Goal: Task Accomplishment & Management: Manage account settings

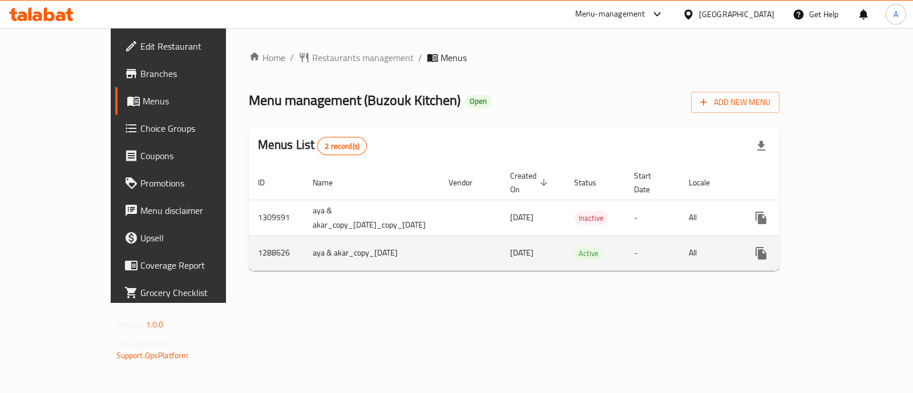
click at [849, 248] on icon "enhanced table" at bounding box center [844, 253] width 10 height 10
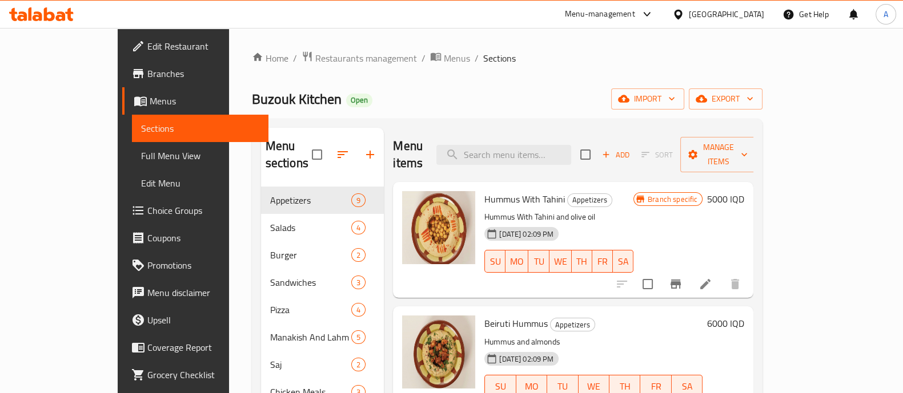
click at [744, 191] on h6 "5000 IQD" at bounding box center [725, 199] width 37 height 16
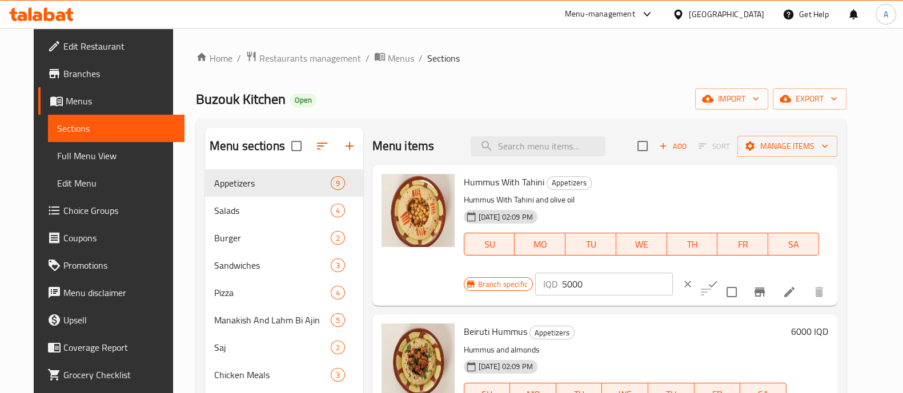
drag, startPoint x: 555, startPoint y: 285, endPoint x: 512, endPoint y: 296, distance: 45.3
click at [512, 296] on div "Branch specific IQD 5000 ​" at bounding box center [603, 284] width 278 height 25
type input "4000"
click at [707, 284] on icon "ok" at bounding box center [712, 284] width 11 height 11
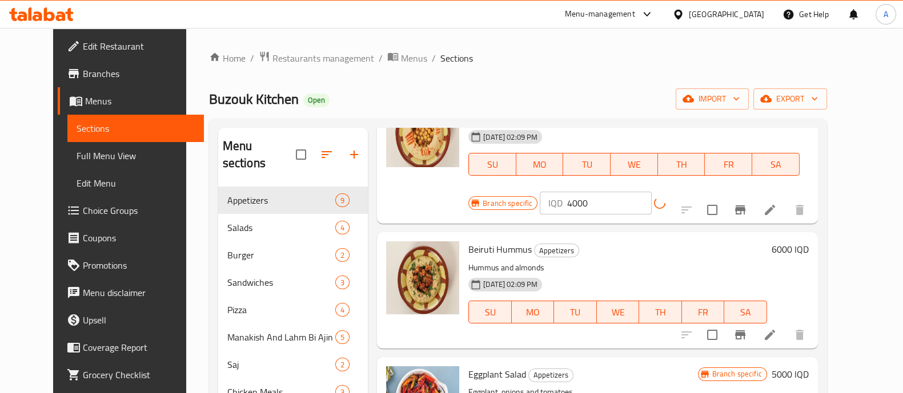
scroll to position [142, 0]
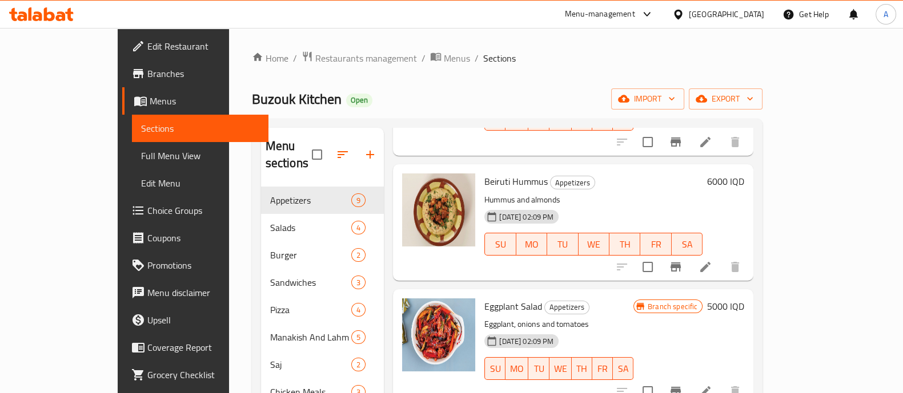
click at [744, 299] on h6 "5000 IQD" at bounding box center [725, 307] width 37 height 16
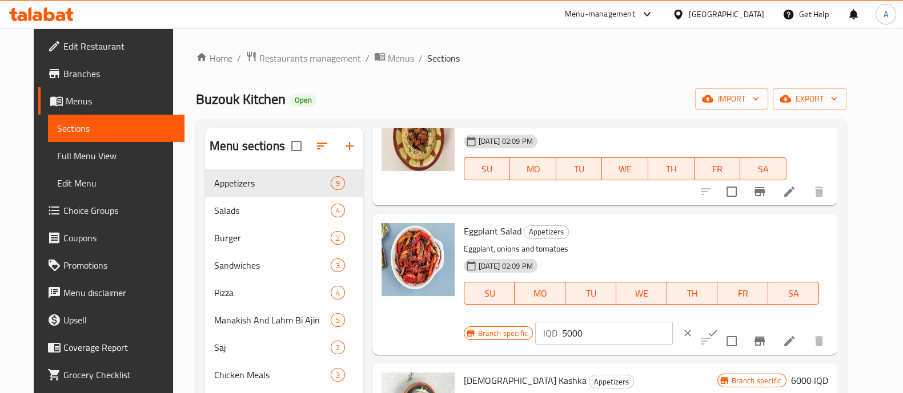
scroll to position [214, 0]
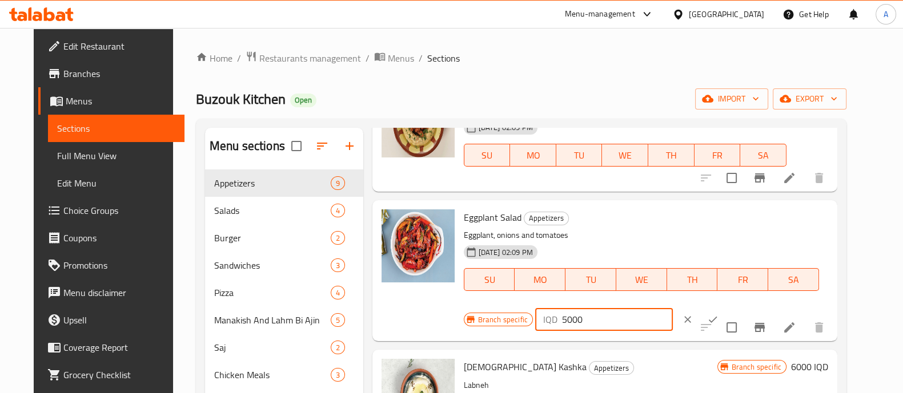
drag, startPoint x: 554, startPoint y: 321, endPoint x: 536, endPoint y: 325, distance: 18.7
click at [536, 325] on div "IQD 5000 ​" at bounding box center [604, 319] width 138 height 23
type input "4000"
click at [700, 321] on button "ok" at bounding box center [712, 319] width 25 height 25
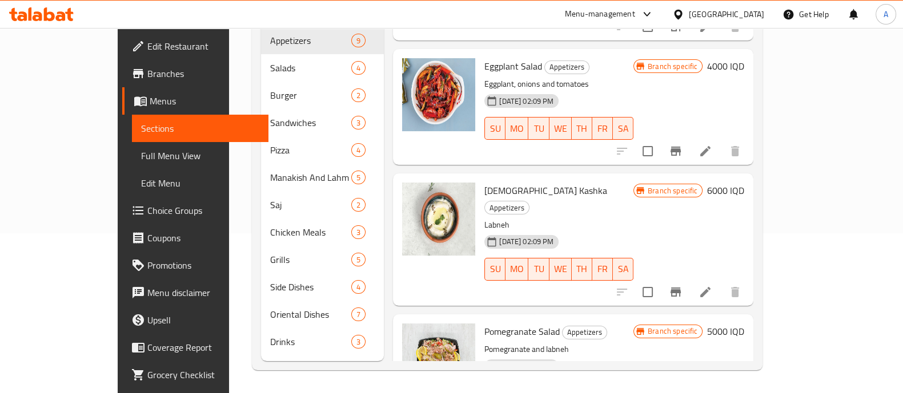
scroll to position [285, 0]
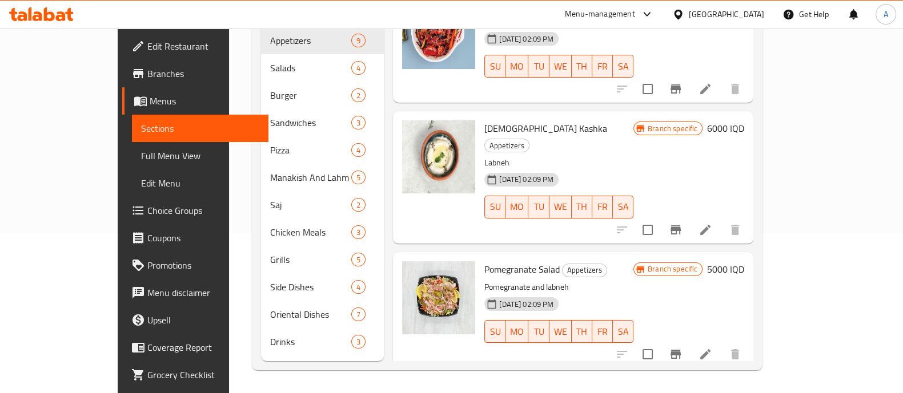
click at [744, 120] on h6 "6000 IQD" at bounding box center [725, 128] width 37 height 16
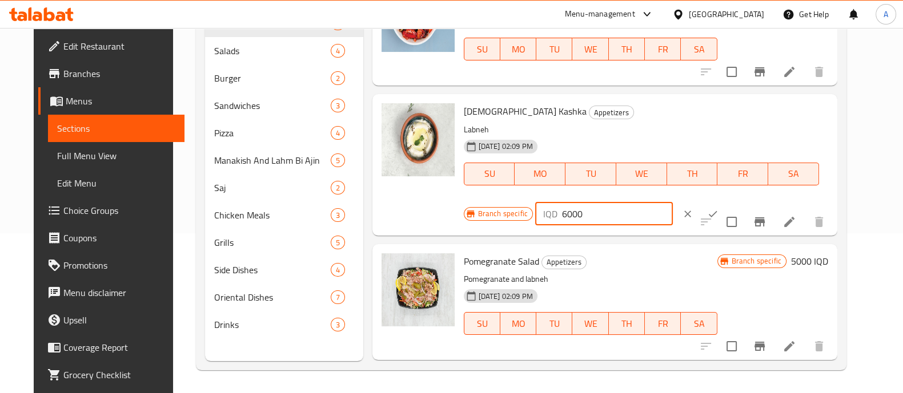
drag, startPoint x: 554, startPoint y: 215, endPoint x: 542, endPoint y: 221, distance: 13.5
click at [542, 221] on div "IQD 6000 ​" at bounding box center [604, 214] width 138 height 23
type input "4000"
click at [700, 208] on button "ok" at bounding box center [712, 214] width 25 height 25
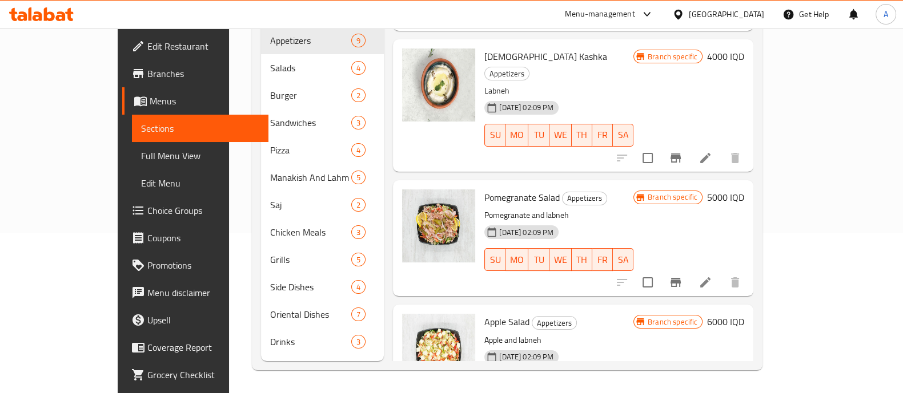
scroll to position [428, 0]
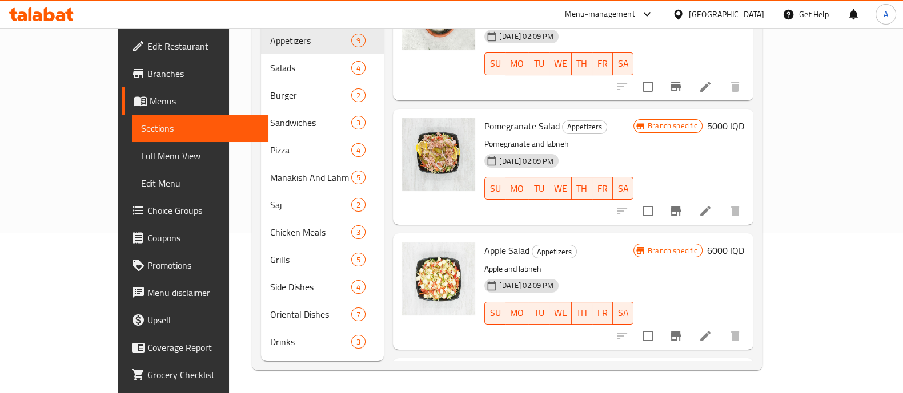
click at [744, 243] on h6 "6000 IQD" at bounding box center [725, 251] width 37 height 16
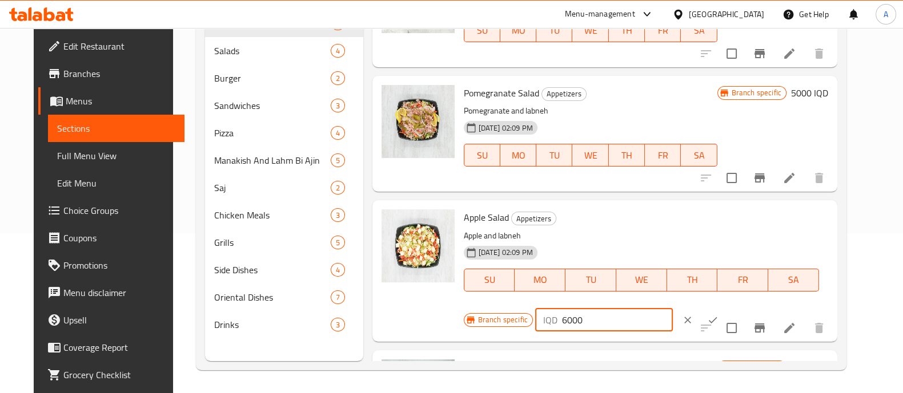
click at [562, 325] on input "6000" at bounding box center [617, 320] width 111 height 23
type input "4000"
click at [700, 316] on button "ok" at bounding box center [712, 320] width 25 height 25
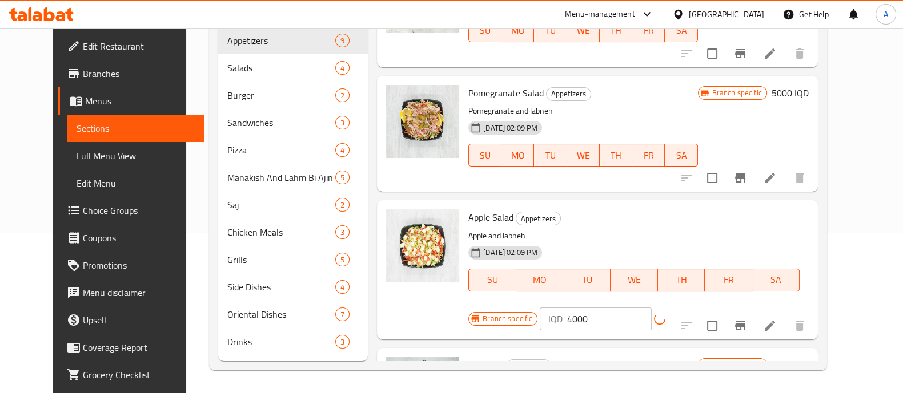
scroll to position [570, 0]
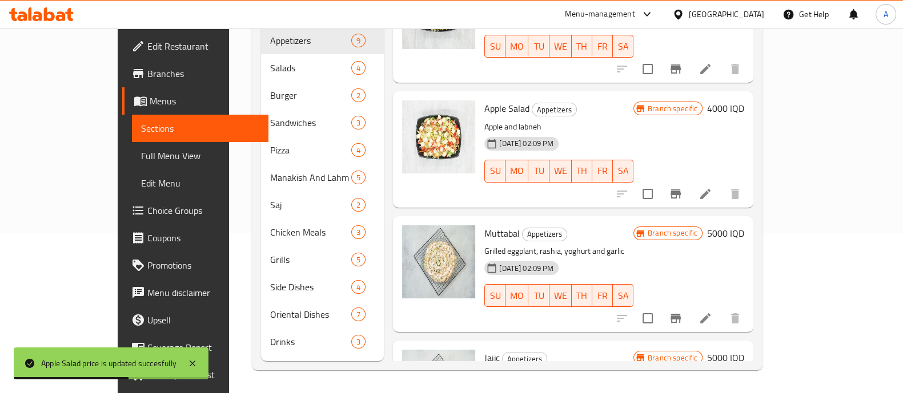
click at [744, 226] on h6 "5000 IQD" at bounding box center [725, 234] width 37 height 16
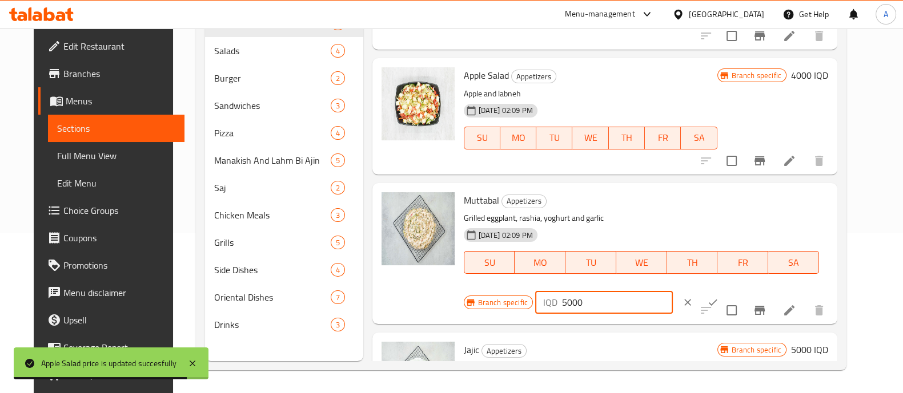
drag, startPoint x: 554, startPoint y: 304, endPoint x: 547, endPoint y: 304, distance: 6.9
click at [547, 304] on div "IQD 5000 ​" at bounding box center [604, 302] width 138 height 23
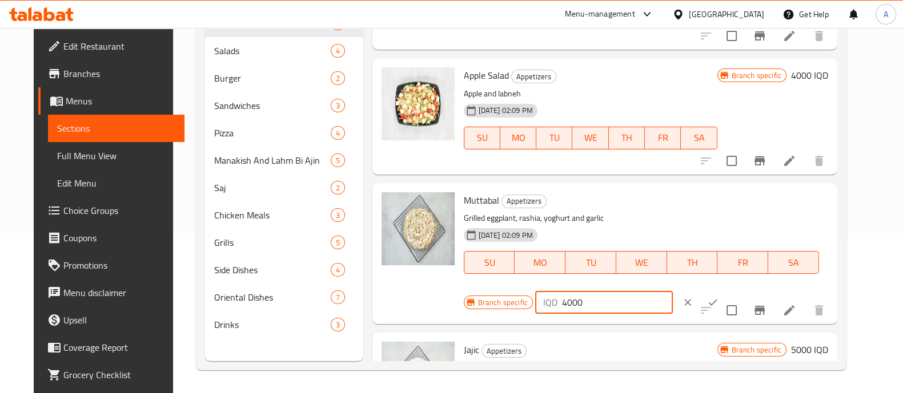
type input "4000"
click at [707, 302] on icon "ok" at bounding box center [712, 302] width 11 height 11
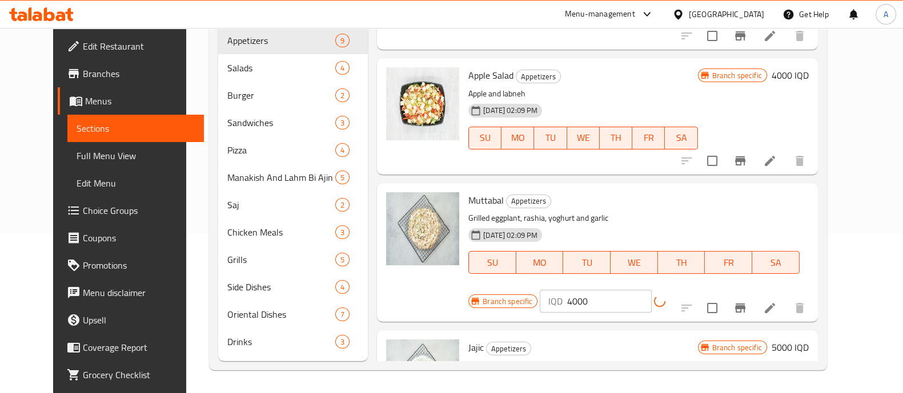
scroll to position [642, 0]
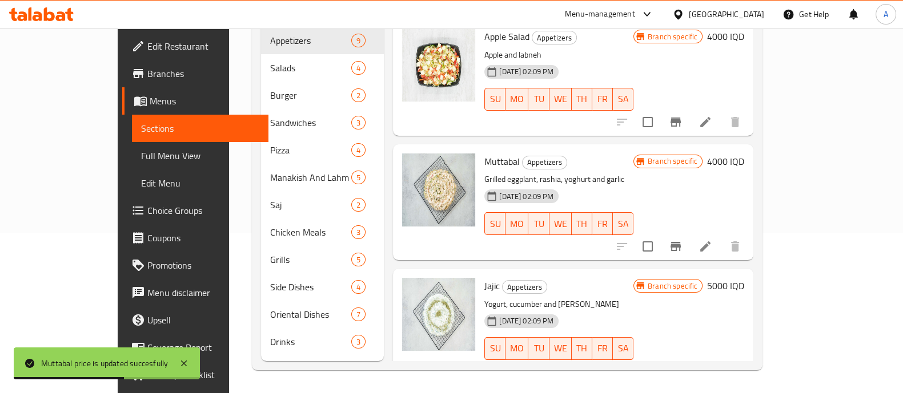
click at [744, 278] on h6 "5000 IQD" at bounding box center [725, 286] width 37 height 16
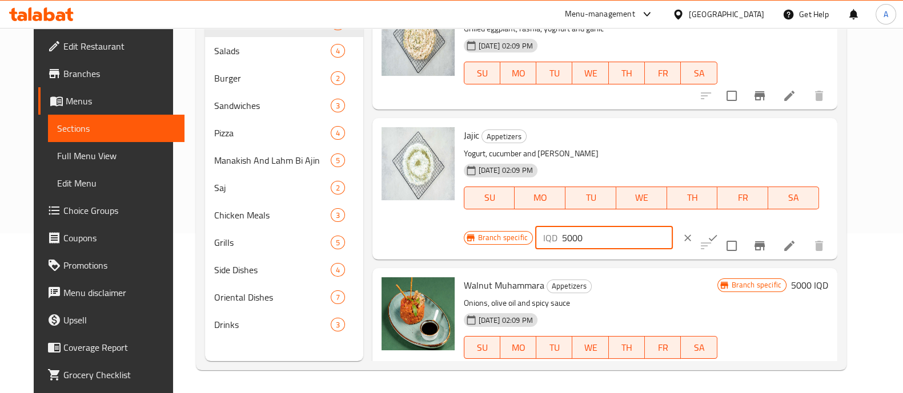
drag, startPoint x: 556, startPoint y: 357, endPoint x: 548, endPoint y: 360, distance: 8.3
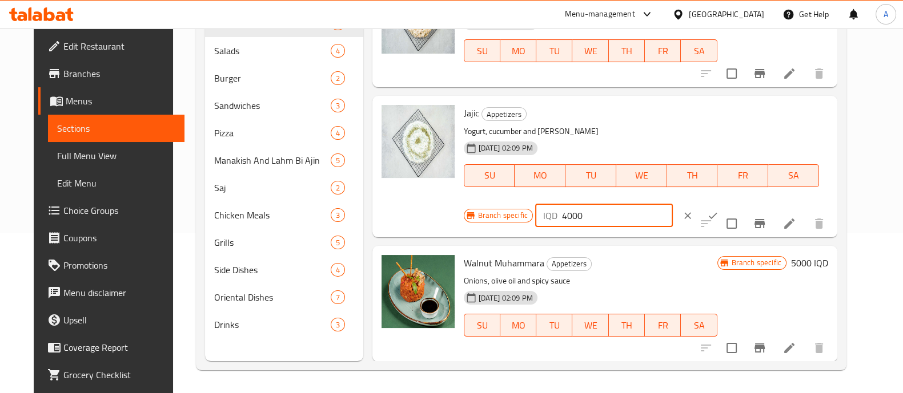
type input "4000"
click at [707, 215] on icon "ok" at bounding box center [712, 215] width 11 height 11
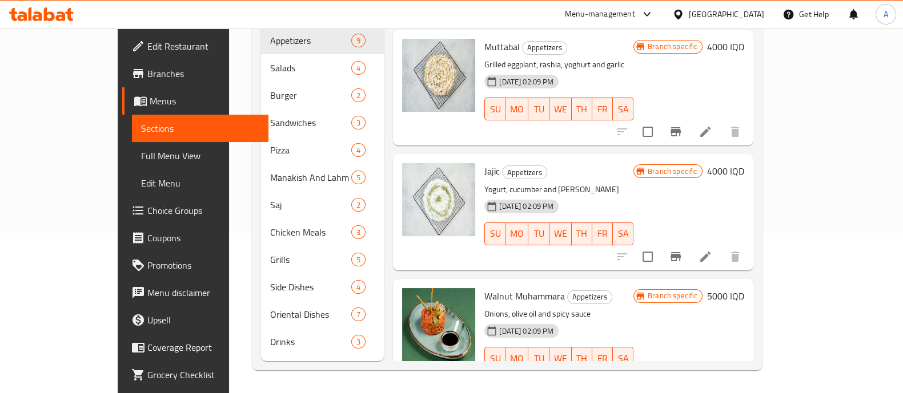
click at [744, 288] on h6 "5000 IQD" at bounding box center [725, 296] width 37 height 16
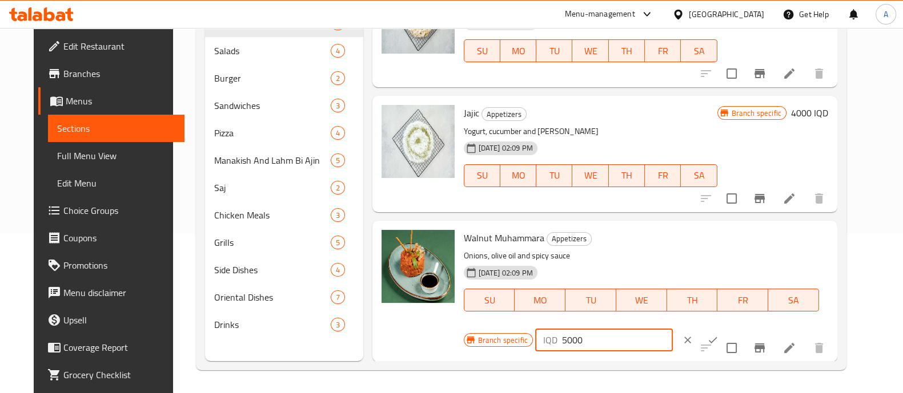
drag, startPoint x: 553, startPoint y: 341, endPoint x: 557, endPoint y: 349, distance: 8.9
click at [562, 349] on input "5000" at bounding box center [617, 340] width 111 height 23
type input "4000"
click at [700, 333] on button "ok" at bounding box center [712, 340] width 25 height 25
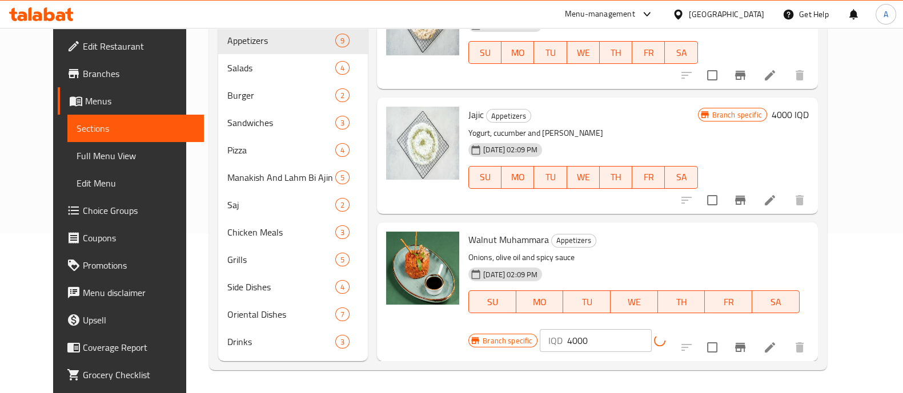
scroll to position [757, 0]
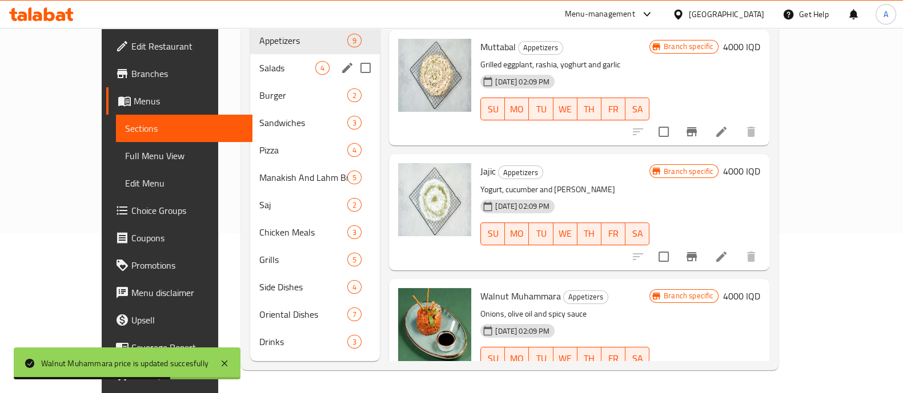
click at [259, 61] on span "Salads" at bounding box center [287, 68] width 56 height 14
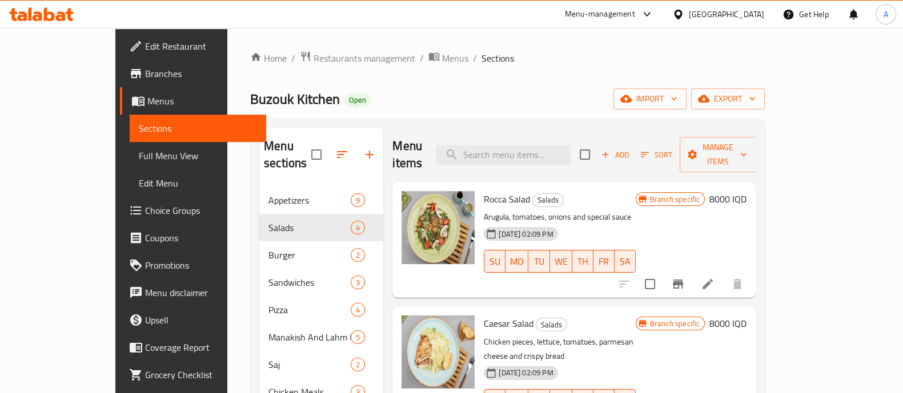
click at [746, 316] on h6 "8000 IQD" at bounding box center [727, 324] width 37 height 16
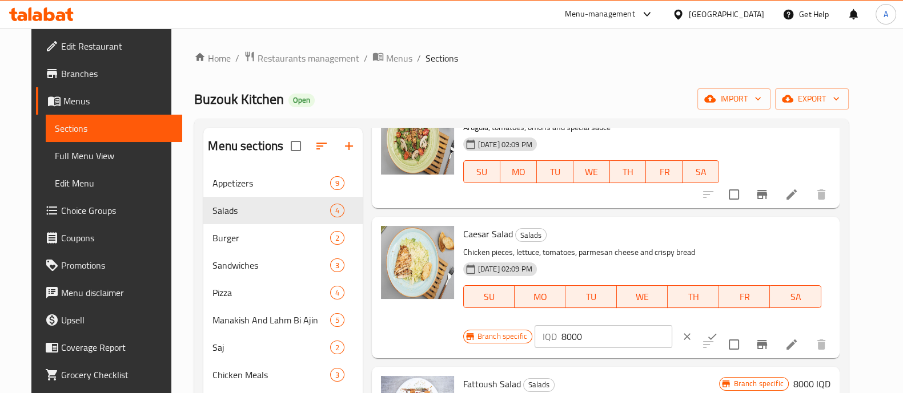
scroll to position [142, 0]
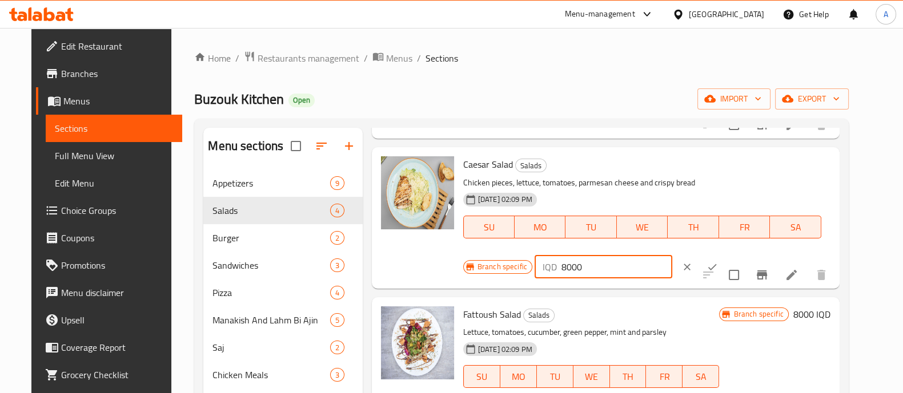
drag, startPoint x: 554, startPoint y: 267, endPoint x: 544, endPoint y: 274, distance: 12.2
click at [544, 274] on div "IQD 8000 ​" at bounding box center [603, 267] width 138 height 23
type input "9000"
click at [706, 264] on icon "ok" at bounding box center [711, 266] width 11 height 11
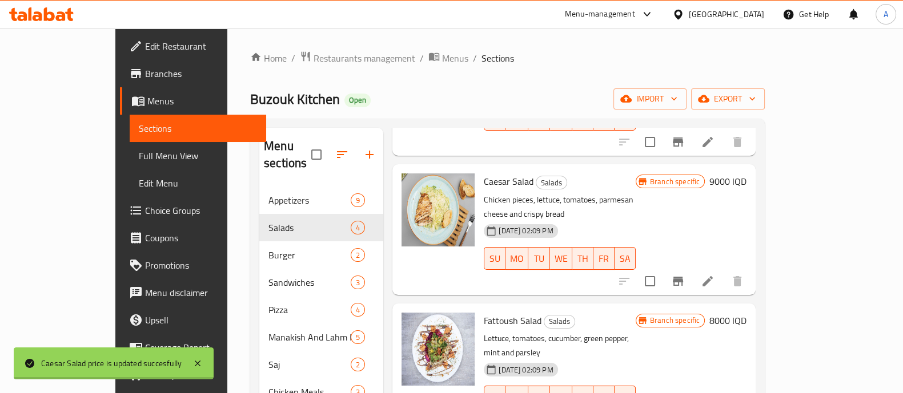
scroll to position [134, 0]
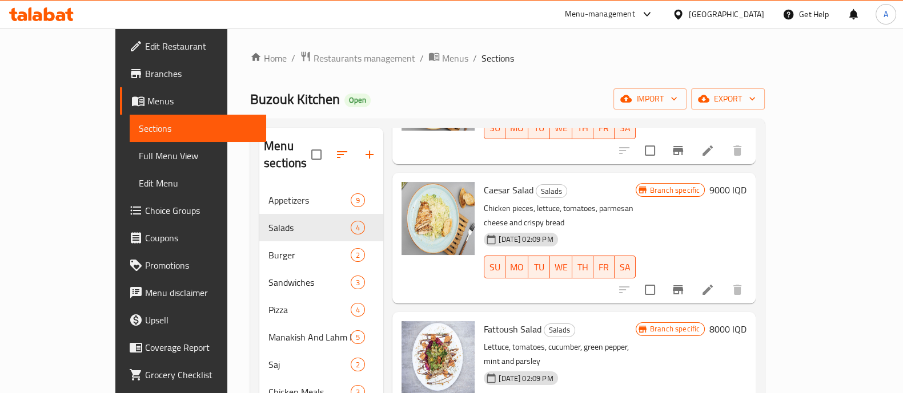
click at [746, 321] on h6 "8000 IQD" at bounding box center [727, 329] width 37 height 16
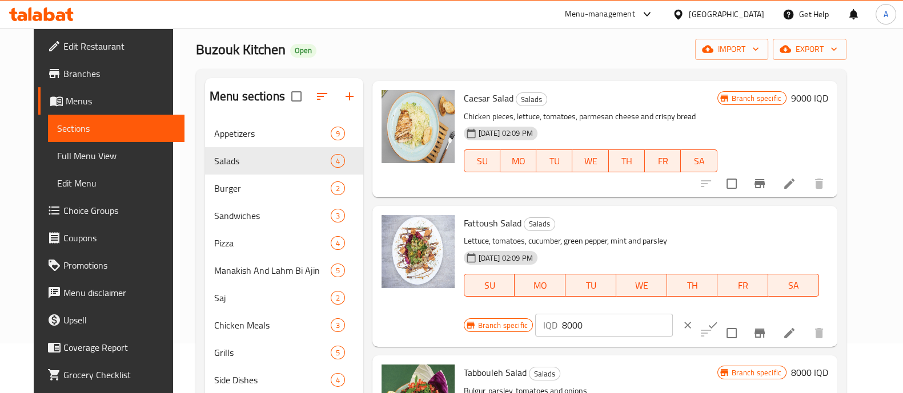
scroll to position [71, 0]
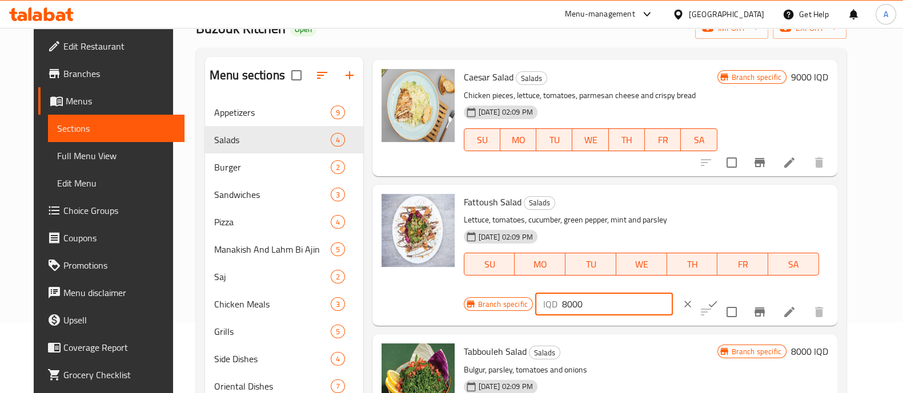
drag, startPoint x: 554, startPoint y: 308, endPoint x: 544, endPoint y: 310, distance: 10.0
click at [544, 310] on div "IQD 8000 ​" at bounding box center [604, 304] width 138 height 23
type input "7000"
click at [707, 299] on icon "ok" at bounding box center [712, 304] width 11 height 11
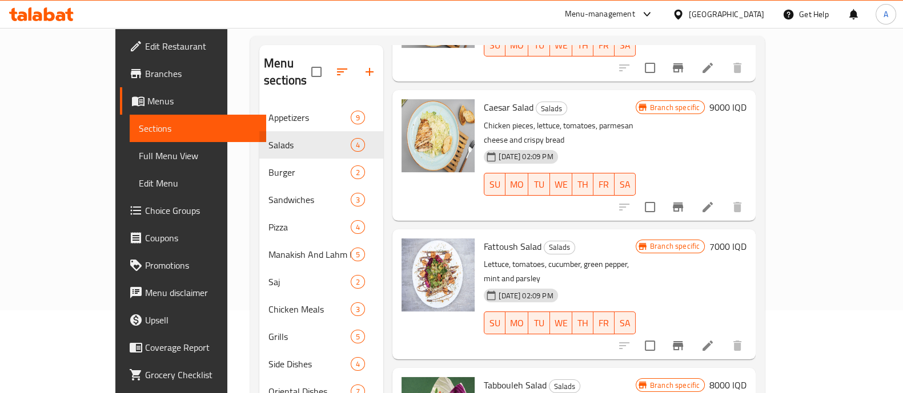
scroll to position [160, 0]
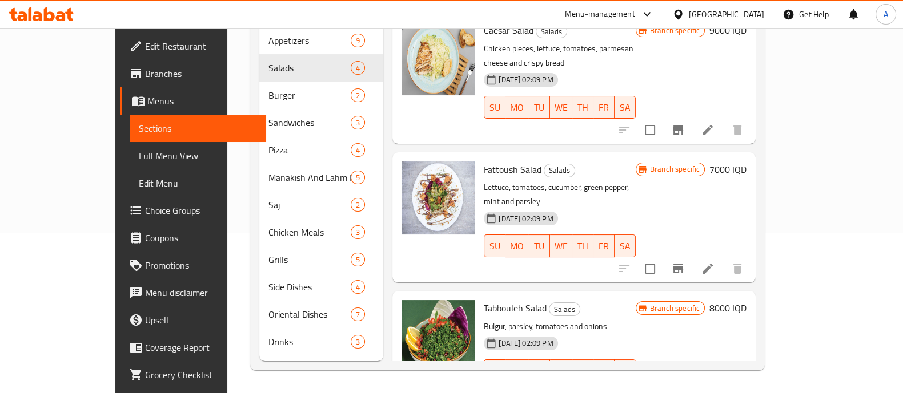
click at [746, 300] on h6 "8000 IQD" at bounding box center [727, 308] width 37 height 16
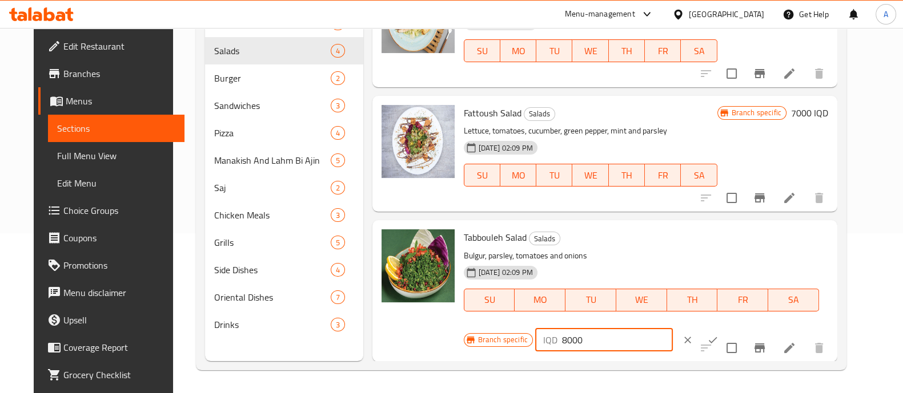
click at [544, 345] on div "IQD 8000 ​" at bounding box center [604, 340] width 138 height 23
type input "7000"
click at [700, 339] on button "ok" at bounding box center [712, 340] width 25 height 25
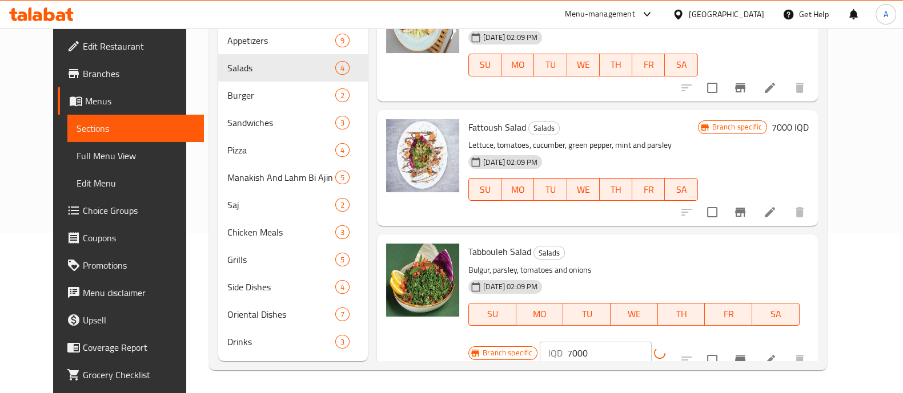
scroll to position [134, 0]
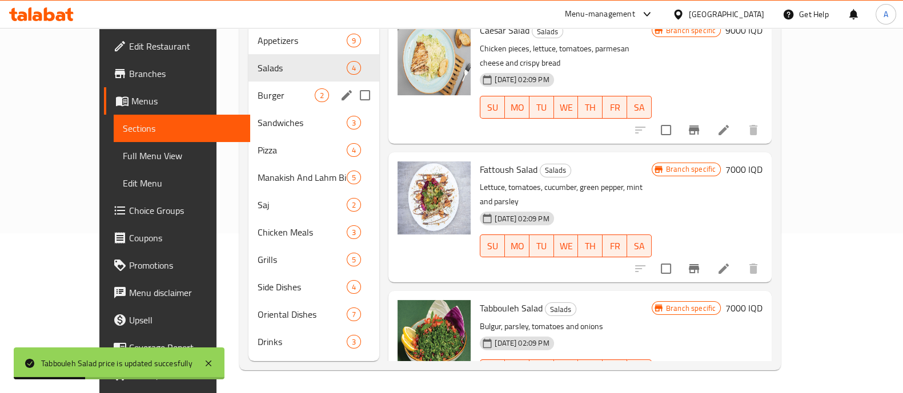
click at [257, 88] on span "Burger" at bounding box center [285, 95] width 57 height 14
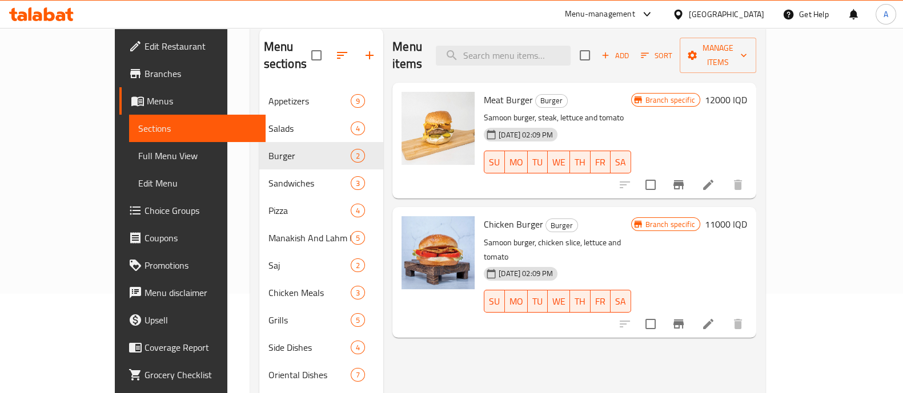
scroll to position [17, 0]
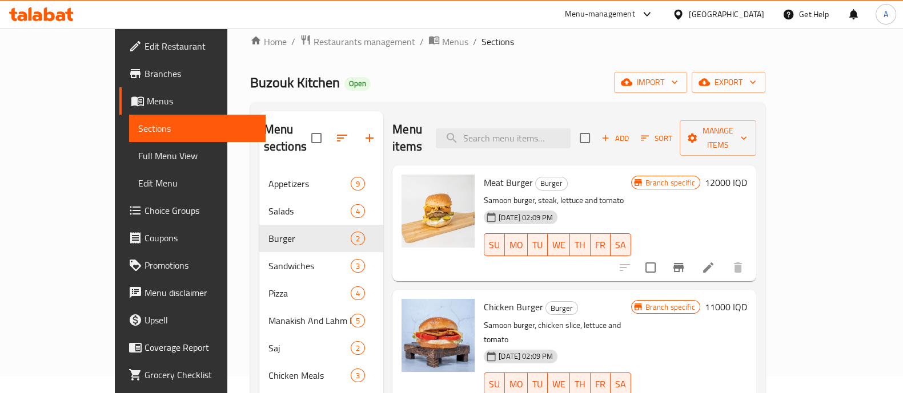
click at [747, 175] on h6 "12000 IQD" at bounding box center [726, 183] width 42 height 16
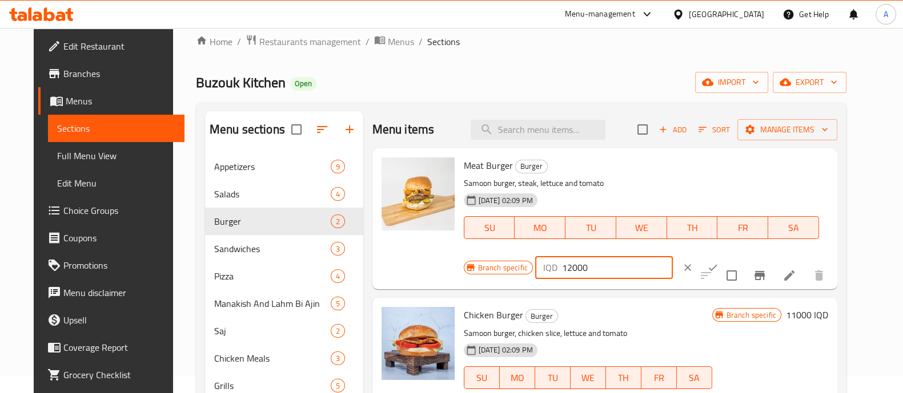
drag, startPoint x: 714, startPoint y: 171, endPoint x: 697, endPoint y: 174, distance: 17.9
click at [673, 256] on div "IQD 12000 ​" at bounding box center [604, 267] width 138 height 23
type input "9000"
click at [718, 262] on icon "ok" at bounding box center [712, 267] width 11 height 11
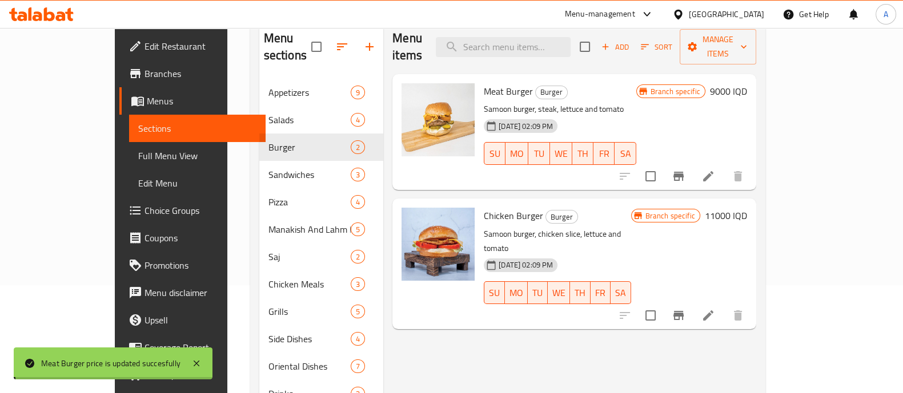
scroll to position [160, 0]
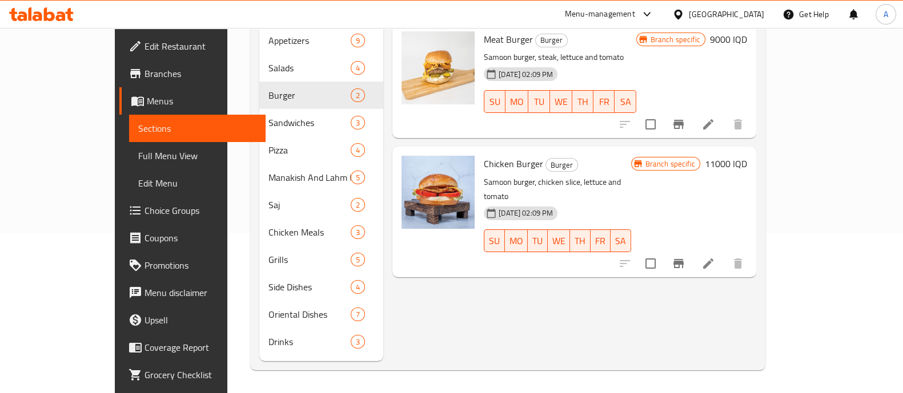
click at [747, 156] on h6 "11000 IQD" at bounding box center [726, 164] width 42 height 16
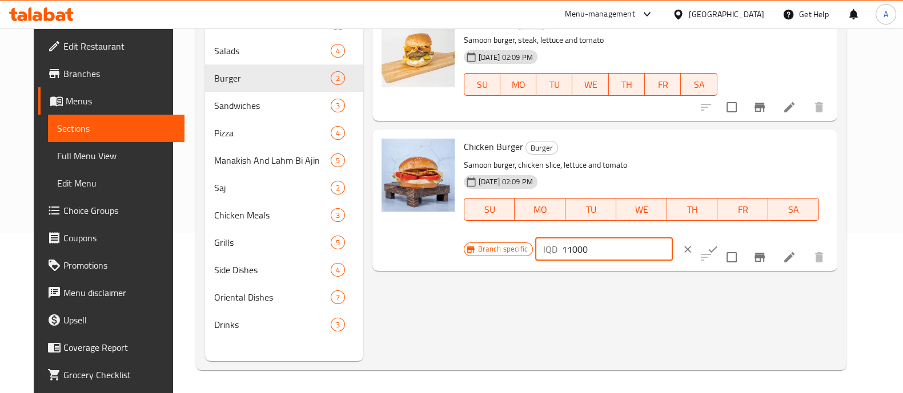
drag, startPoint x: 714, startPoint y: 154, endPoint x: 669, endPoint y: 163, distance: 45.5
click at [669, 237] on div "Branch specific IQD 11000 ​" at bounding box center [603, 249] width 278 height 25
type input "8000"
click at [725, 237] on button "ok" at bounding box center [712, 249] width 25 height 25
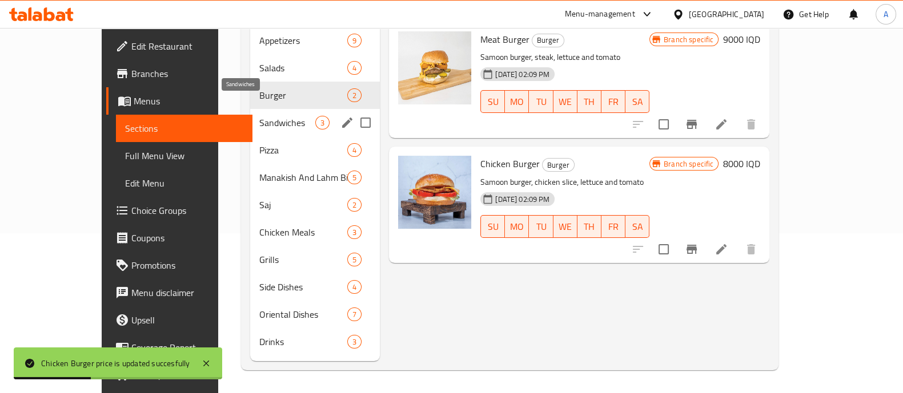
click at [261, 116] on span "Sandwiches" at bounding box center [287, 123] width 56 height 14
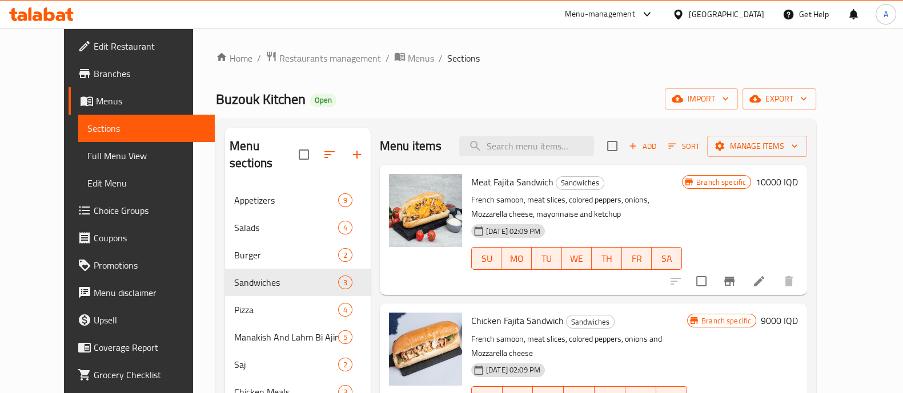
click at [798, 175] on h6 "10000 IQD" at bounding box center [776, 182] width 42 height 16
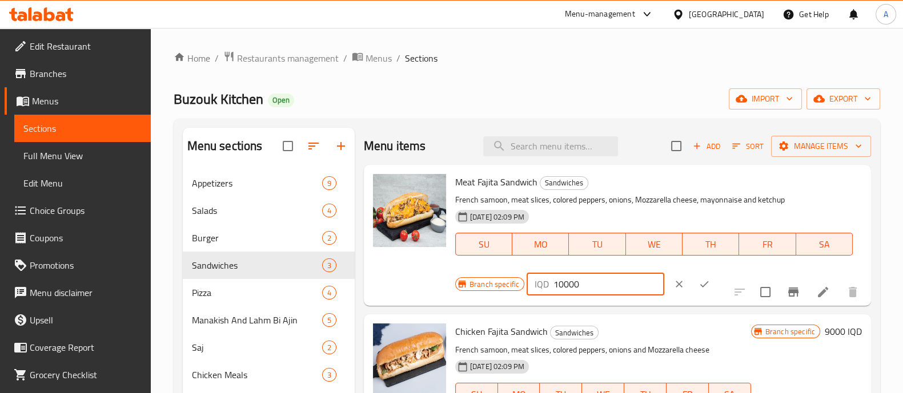
drag, startPoint x: 559, startPoint y: 287, endPoint x: 545, endPoint y: 288, distance: 14.9
click at [545, 288] on div "IQD 10000 ​" at bounding box center [595, 284] width 138 height 23
type input "8000"
click at [698, 279] on icon "ok" at bounding box center [703, 284] width 11 height 11
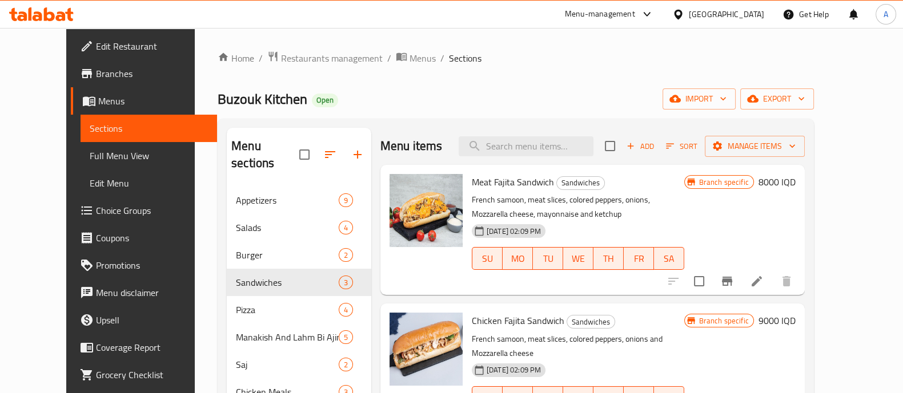
drag, startPoint x: 819, startPoint y: 319, endPoint x: 791, endPoint y: 331, distance: 30.4
click at [795, 319] on h6 "9000 IQD" at bounding box center [776, 321] width 37 height 16
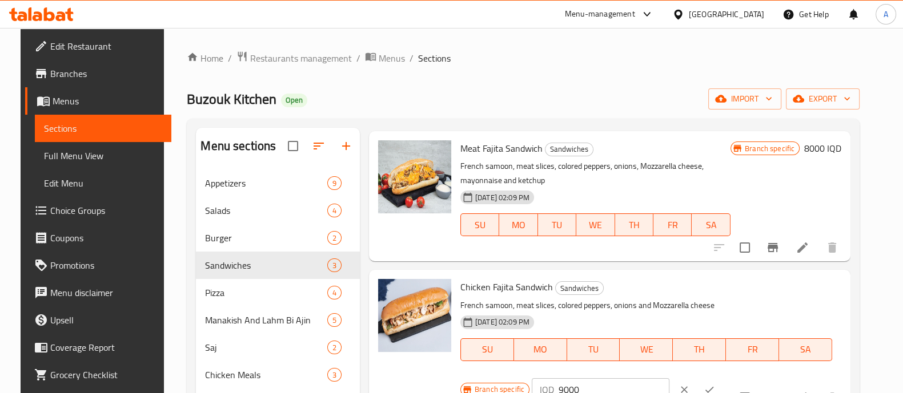
scroll to position [62, 0]
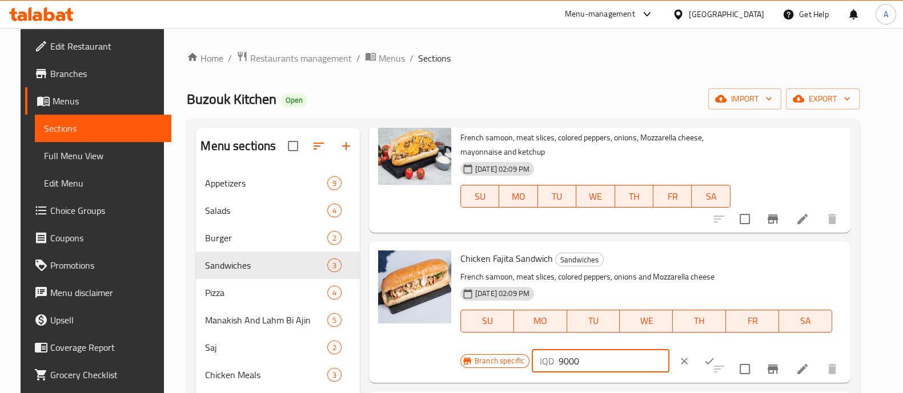
drag, startPoint x: 555, startPoint y: 363, endPoint x: 529, endPoint y: 368, distance: 27.2
click at [532, 368] on div "IQD 9000 ​" at bounding box center [601, 361] width 138 height 23
type input "7000"
click at [697, 357] on button "ok" at bounding box center [709, 361] width 25 height 25
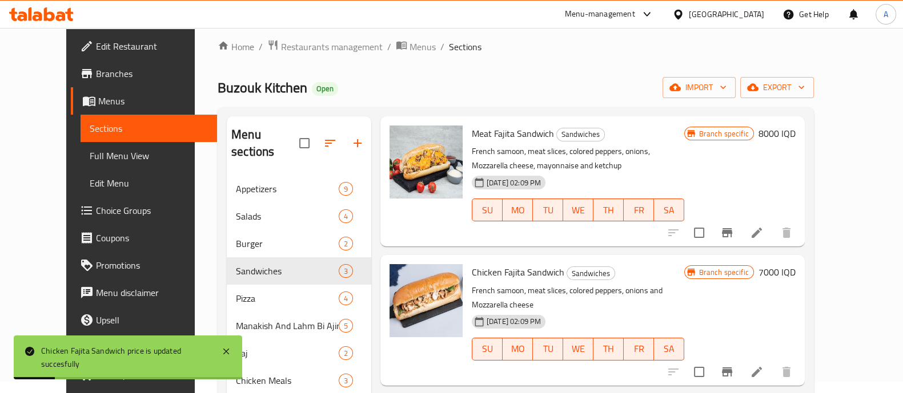
scroll to position [160, 0]
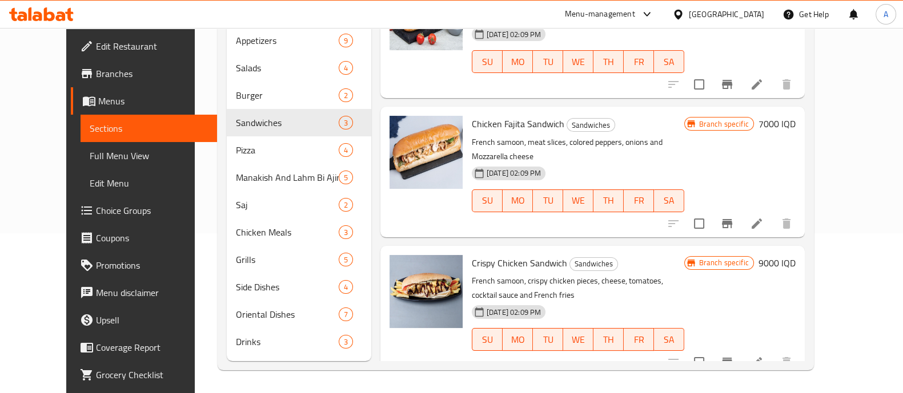
click at [795, 255] on h6 "9000 IQD" at bounding box center [776, 263] width 37 height 16
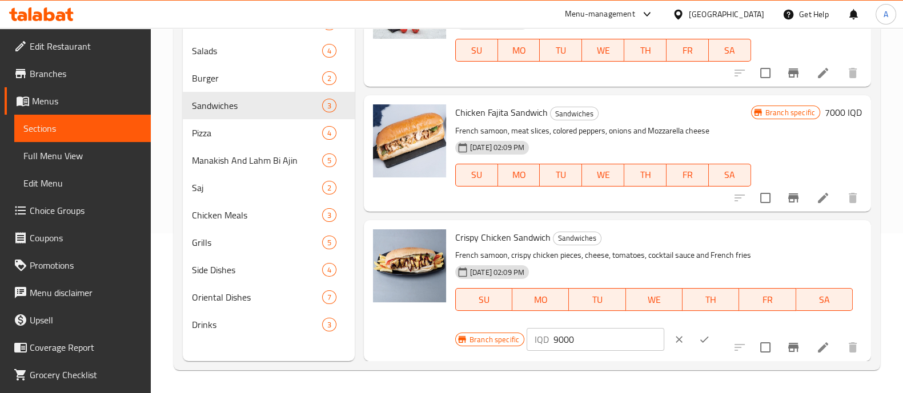
drag, startPoint x: 554, startPoint y: 343, endPoint x: 534, endPoint y: 350, distance: 21.3
click at [536, 349] on div "IQD 9000 ​" at bounding box center [595, 339] width 138 height 23
type input "7000"
click at [695, 336] on button "ok" at bounding box center [703, 339] width 25 height 25
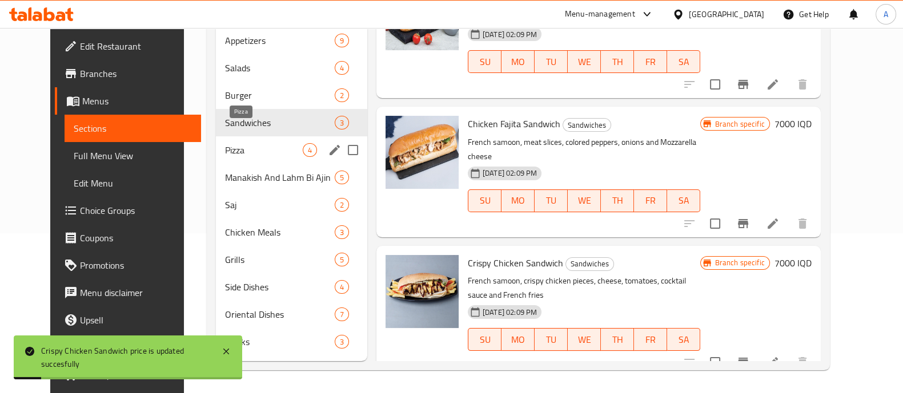
click at [267, 143] on span "Pizza" at bounding box center [263, 150] width 77 height 14
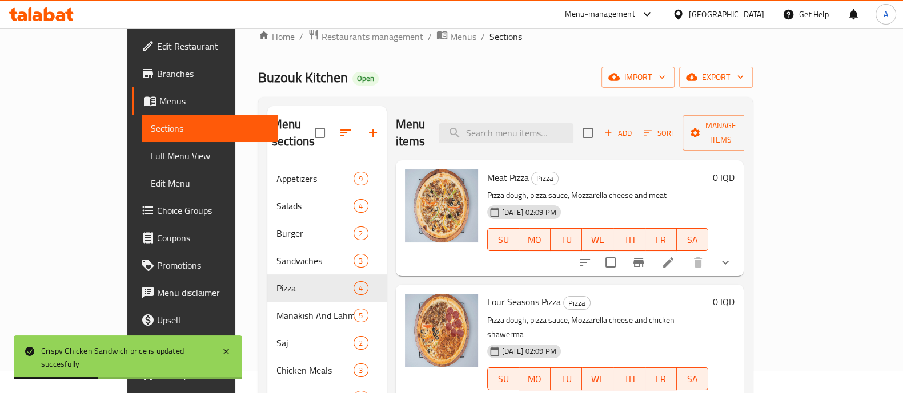
scroll to position [17, 0]
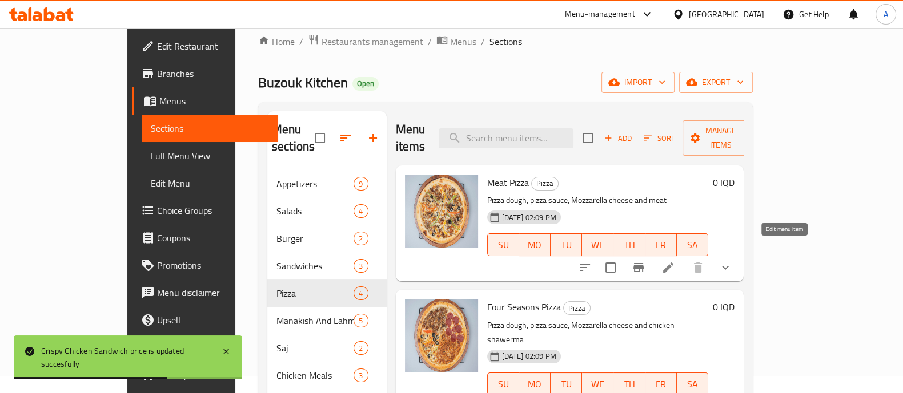
click at [675, 261] on icon at bounding box center [668, 268] width 14 height 14
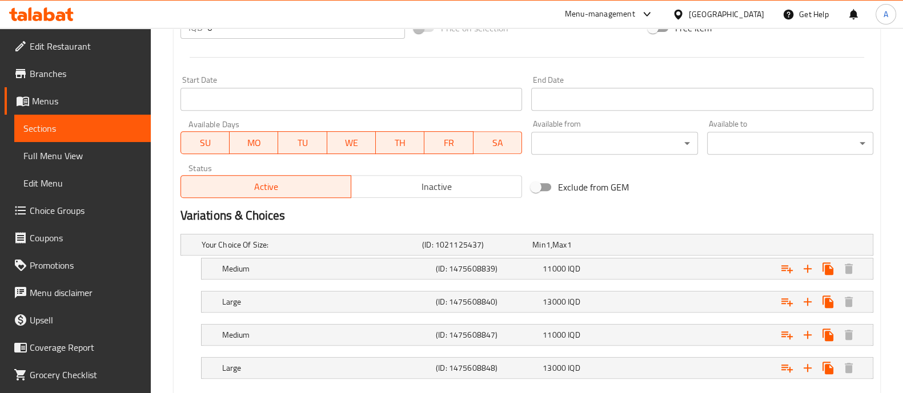
scroll to position [651, 0]
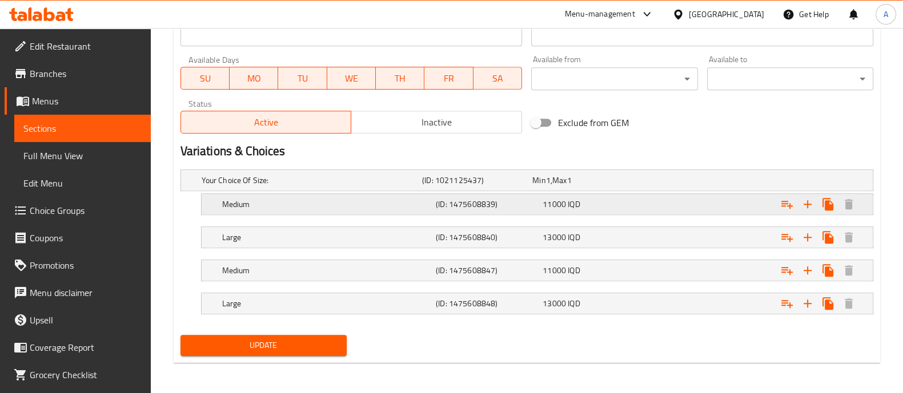
click at [283, 210] on div "Medium" at bounding box center [327, 204] width 214 height 16
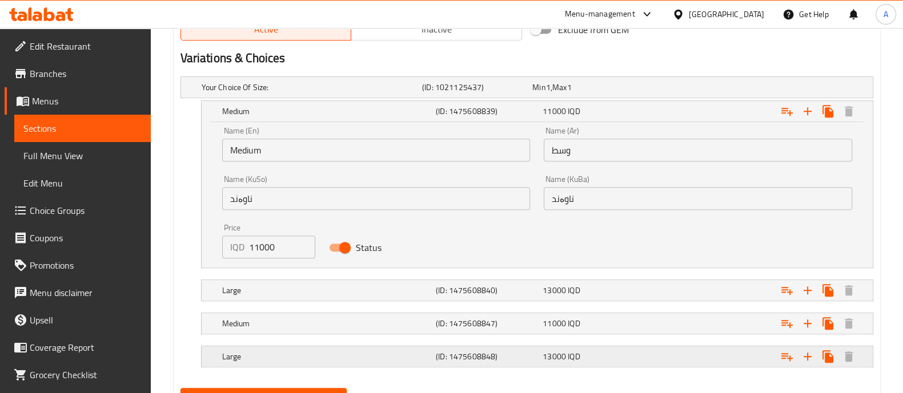
scroll to position [794, 0]
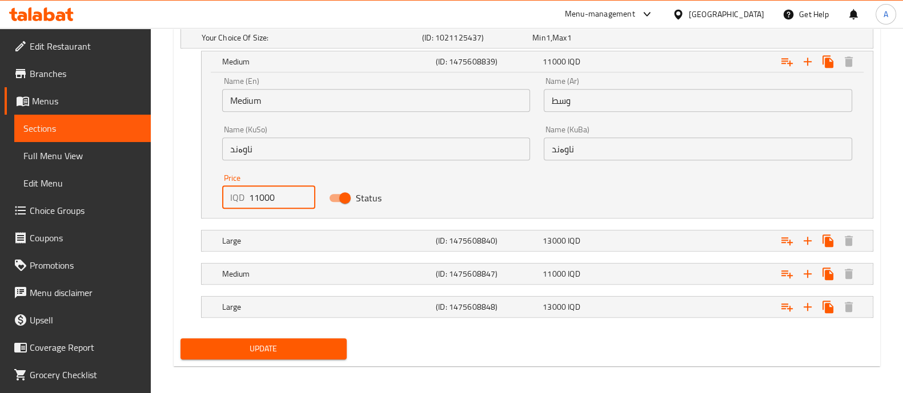
click at [254, 201] on input "11000" at bounding box center [282, 197] width 67 height 23
type input "12000"
click at [480, 241] on h5 "(ID: 1475608840)" at bounding box center [487, 240] width 102 height 11
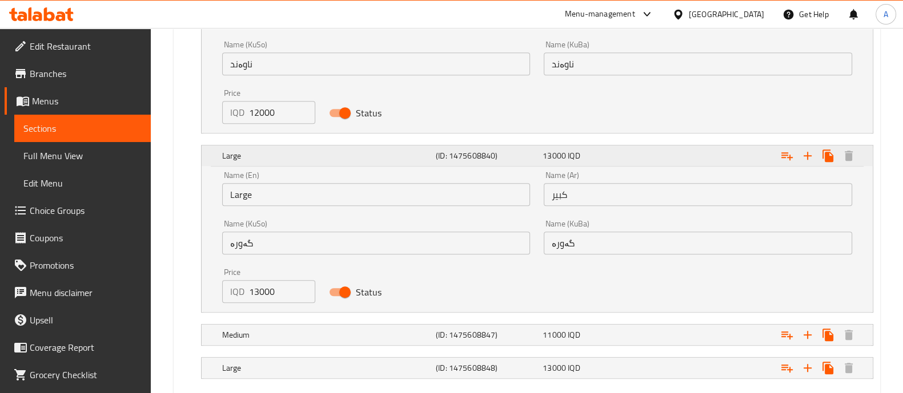
scroll to position [944, 0]
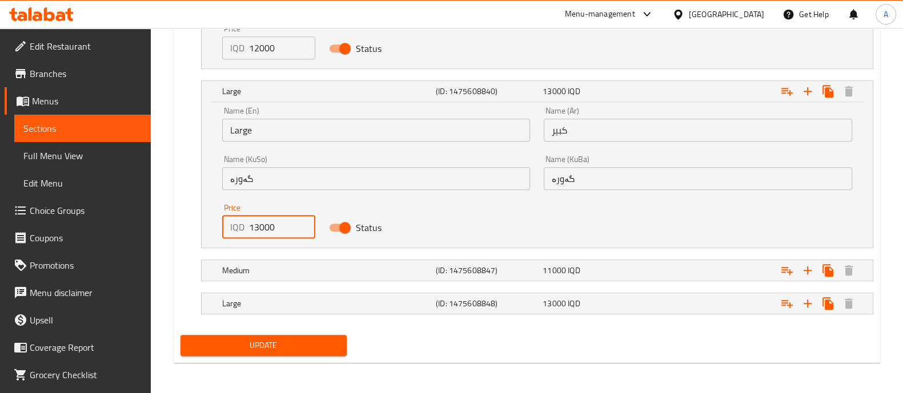
click at [256, 232] on input "13000" at bounding box center [282, 227] width 67 height 23
type input "14000"
click at [309, 339] on span "Update" at bounding box center [264, 346] width 148 height 14
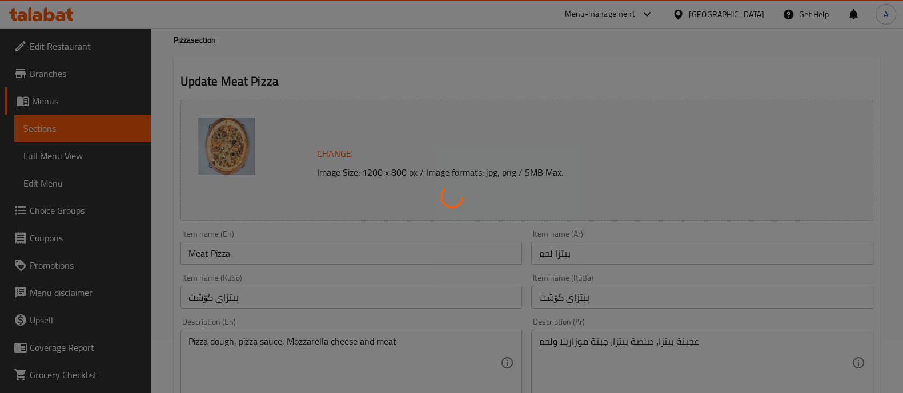
scroll to position [0, 0]
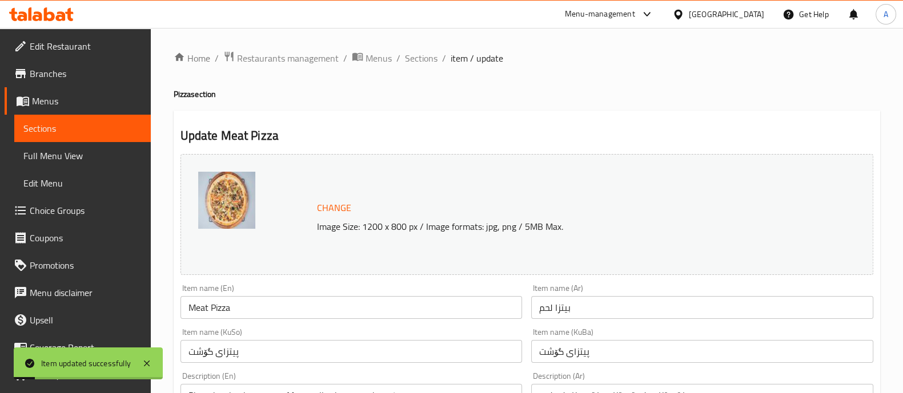
click at [427, 62] on span "Sections" at bounding box center [421, 58] width 33 height 14
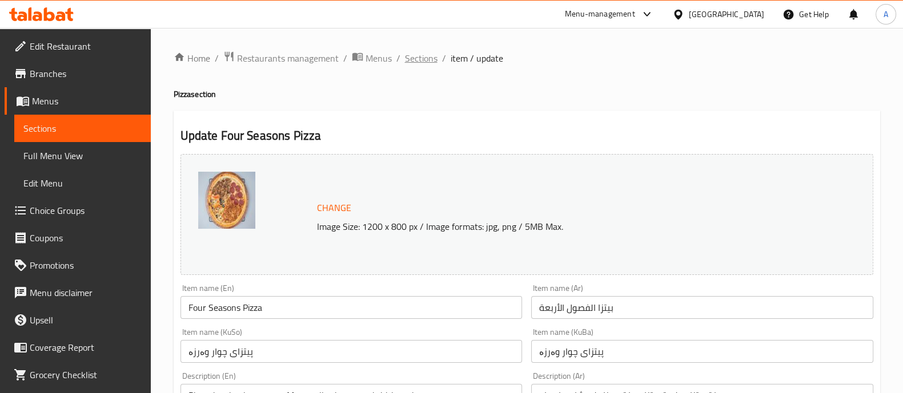
click at [424, 57] on span "Sections" at bounding box center [421, 58] width 33 height 14
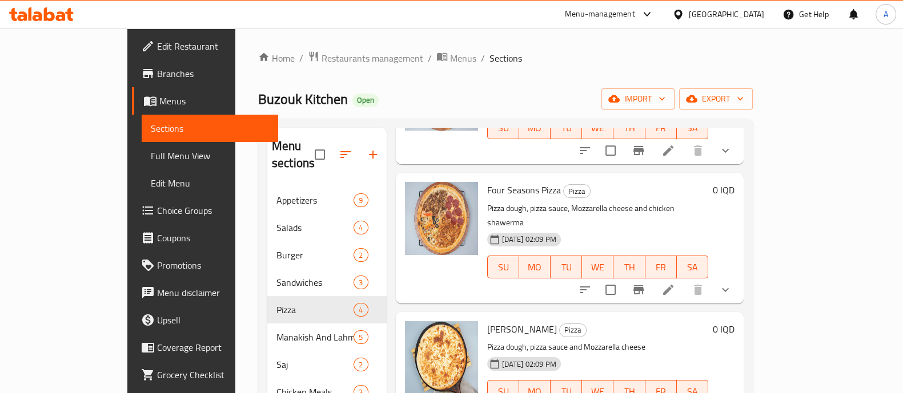
scroll to position [142, 0]
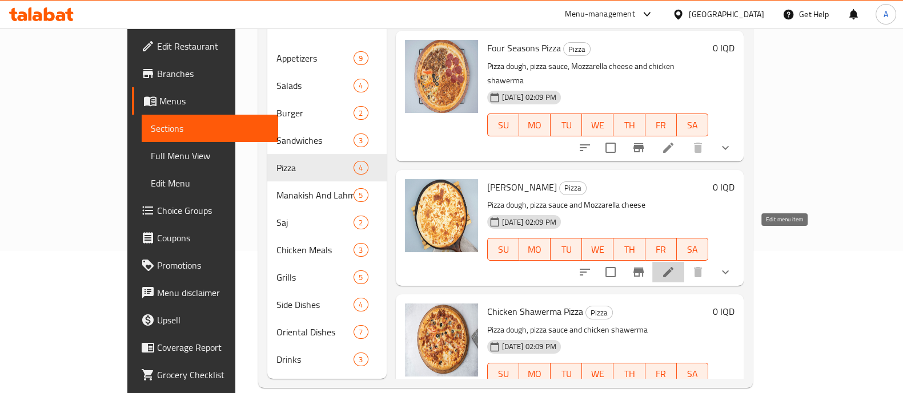
click at [675, 265] on icon at bounding box center [668, 272] width 14 height 14
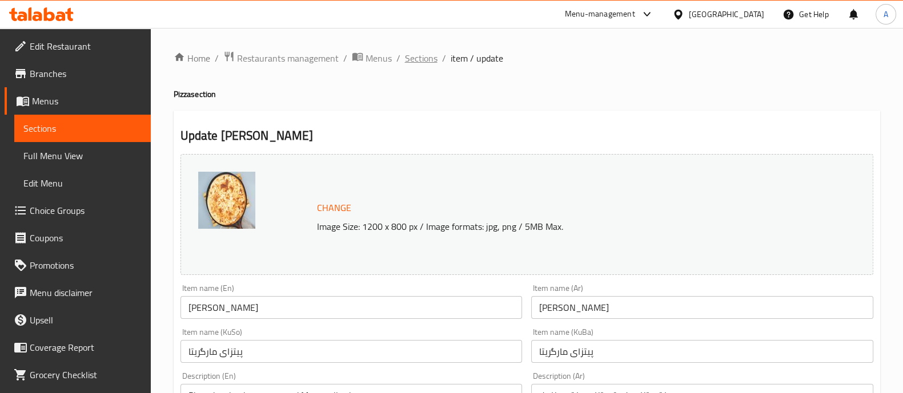
click at [413, 64] on span "Sections" at bounding box center [421, 58] width 33 height 14
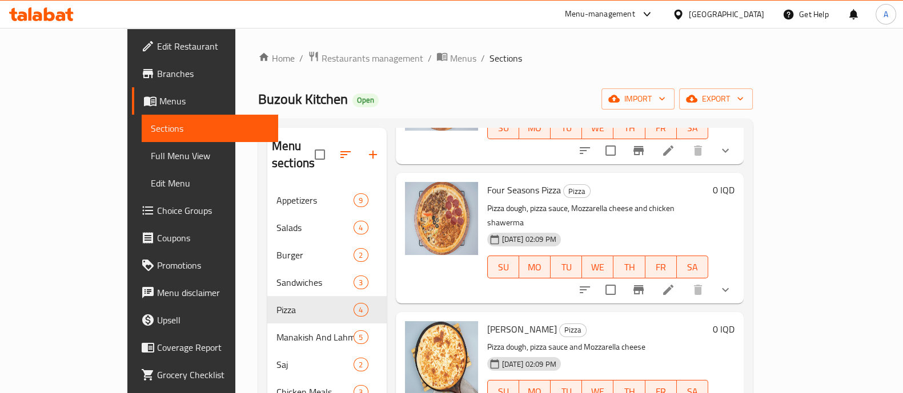
scroll to position [160, 0]
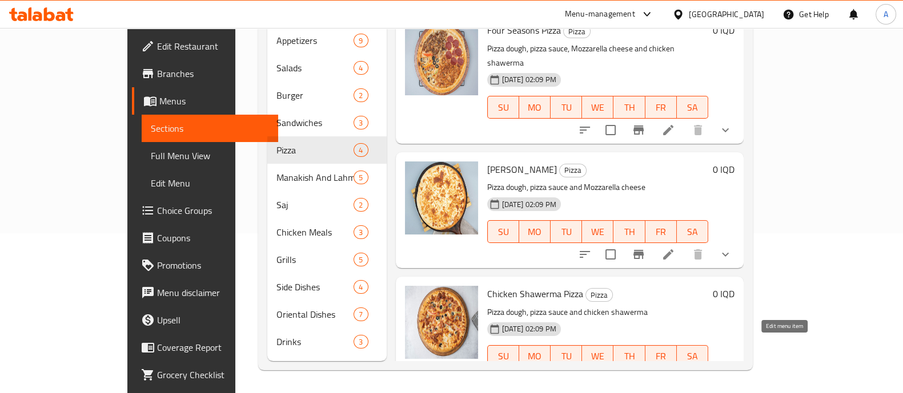
click at [675, 373] on icon at bounding box center [668, 380] width 14 height 14
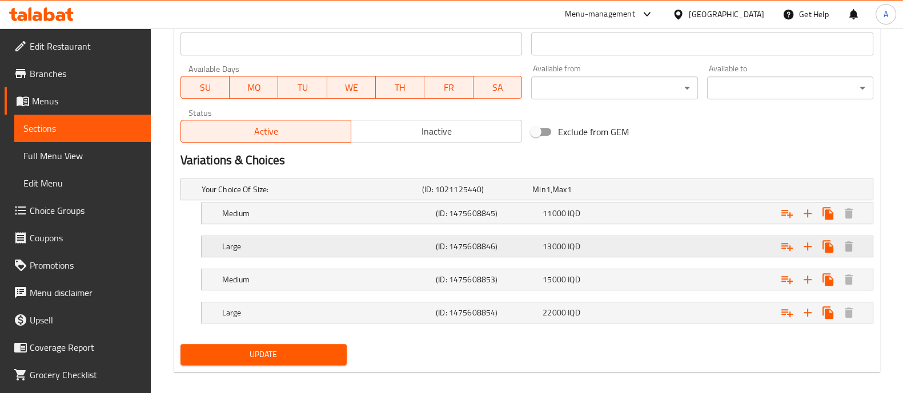
scroll to position [651, 0]
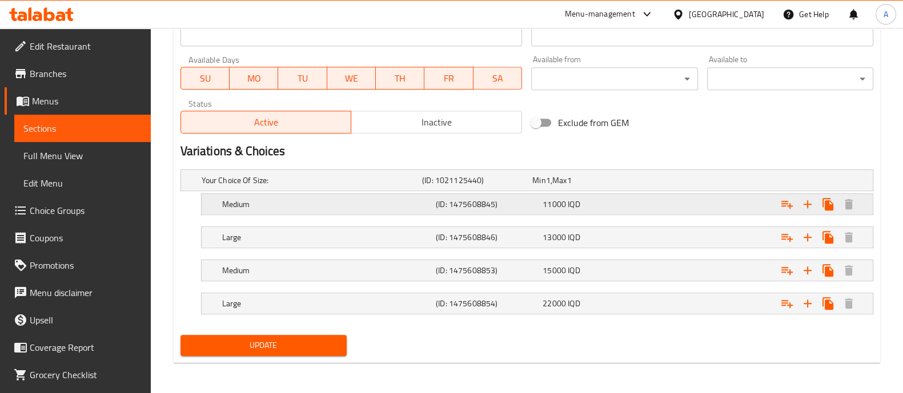
click at [453, 211] on div "(ID: 1475608845)" at bounding box center [486, 204] width 107 height 16
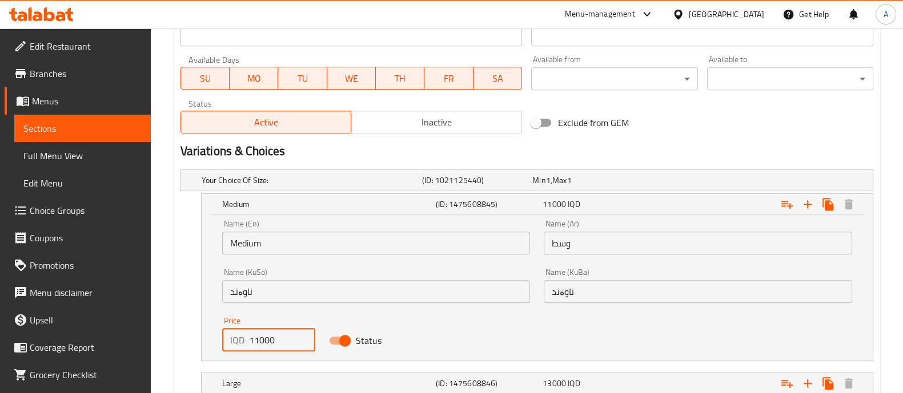
click at [255, 341] on input "11000" at bounding box center [282, 340] width 67 height 23
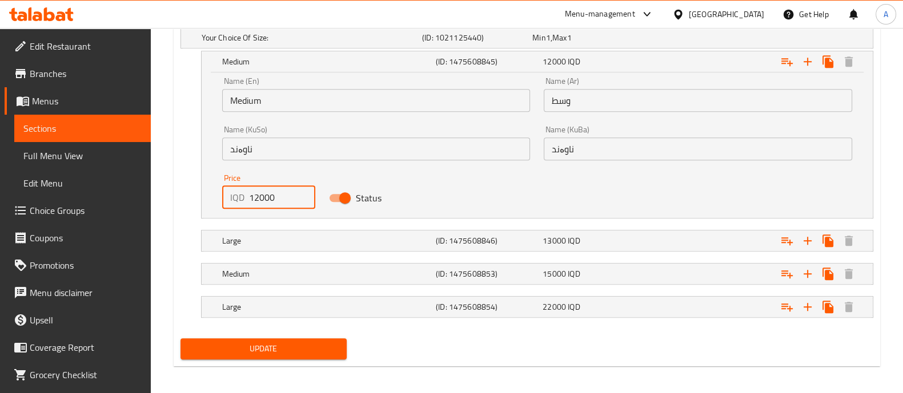
type input "12000"
click at [286, 352] on span "Update" at bounding box center [264, 349] width 148 height 14
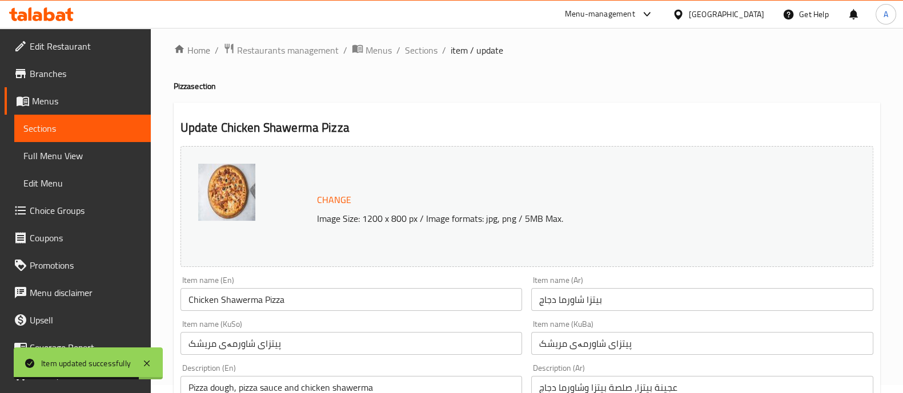
scroll to position [0, 0]
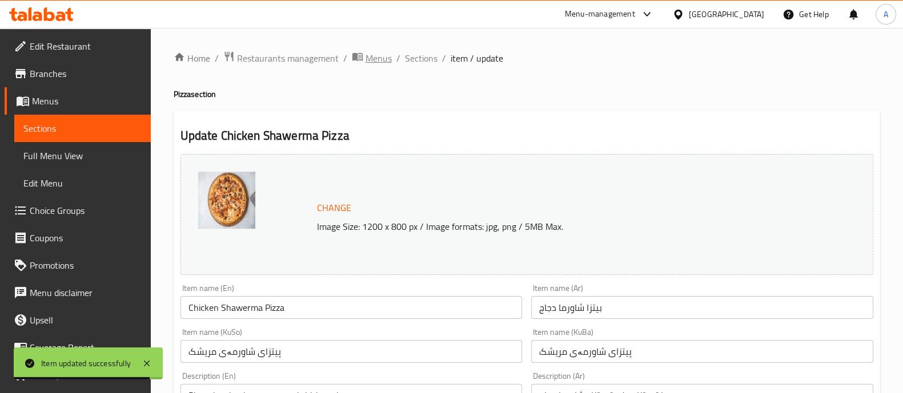
click at [363, 62] on span "breadcrumb" at bounding box center [359, 58] width 14 height 15
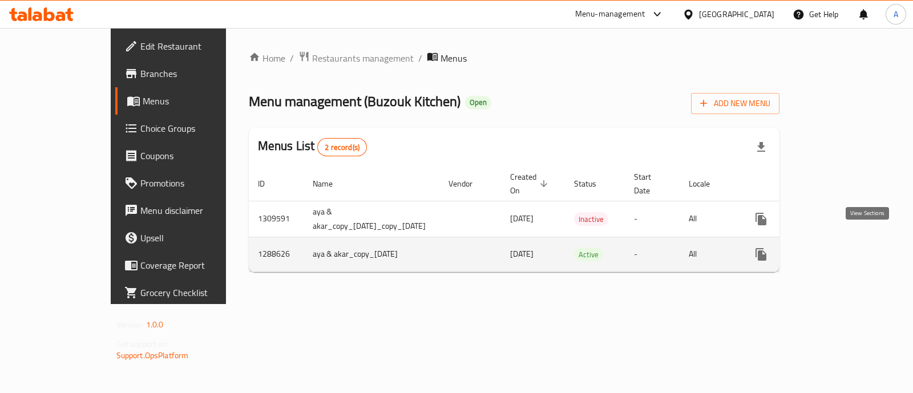
click at [851, 248] on icon "enhanced table" at bounding box center [844, 255] width 14 height 14
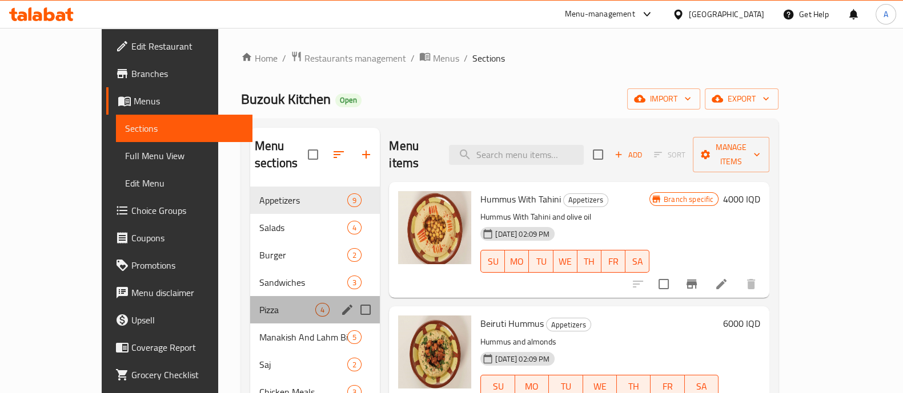
click at [250, 305] on div "Pizza 4" at bounding box center [315, 309] width 130 height 27
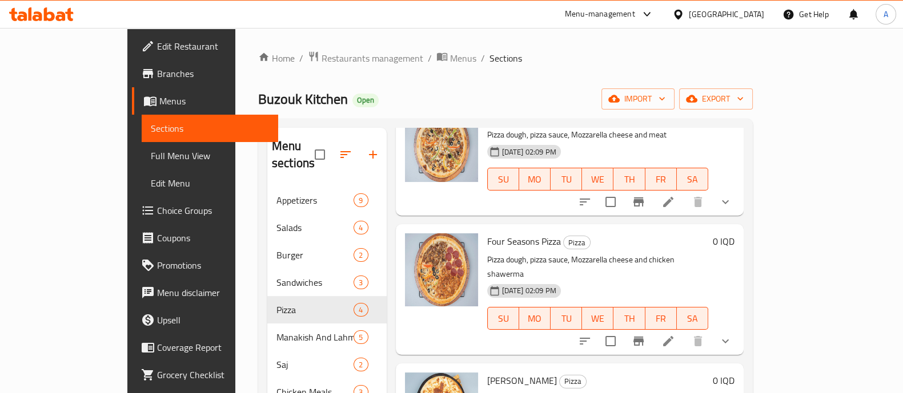
scroll to position [134, 0]
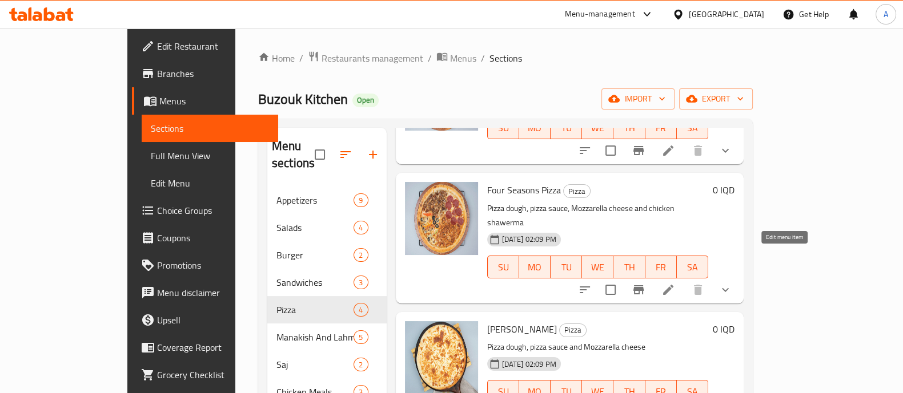
click at [675, 283] on icon at bounding box center [668, 290] width 14 height 14
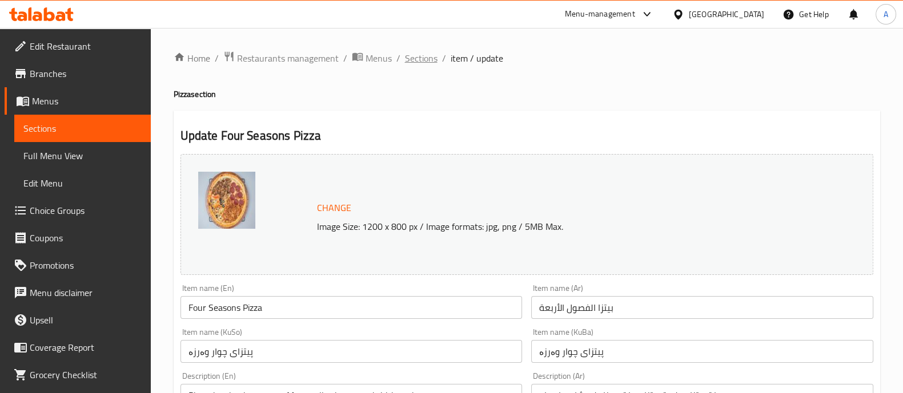
click at [425, 61] on span "Sections" at bounding box center [421, 58] width 33 height 14
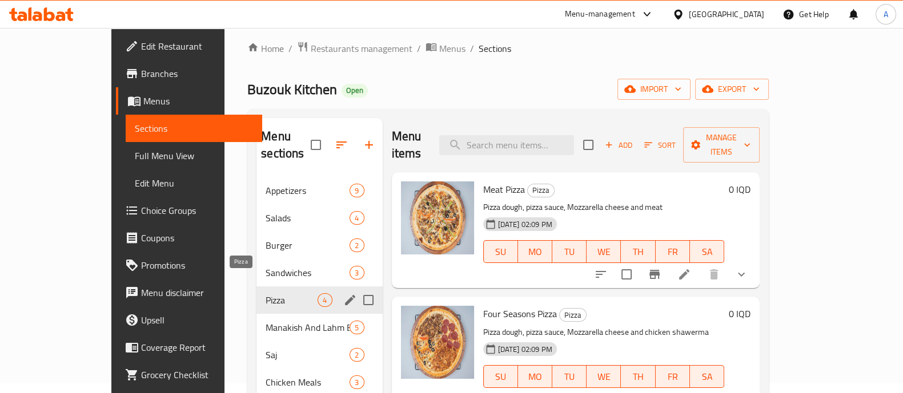
scroll to position [71, 0]
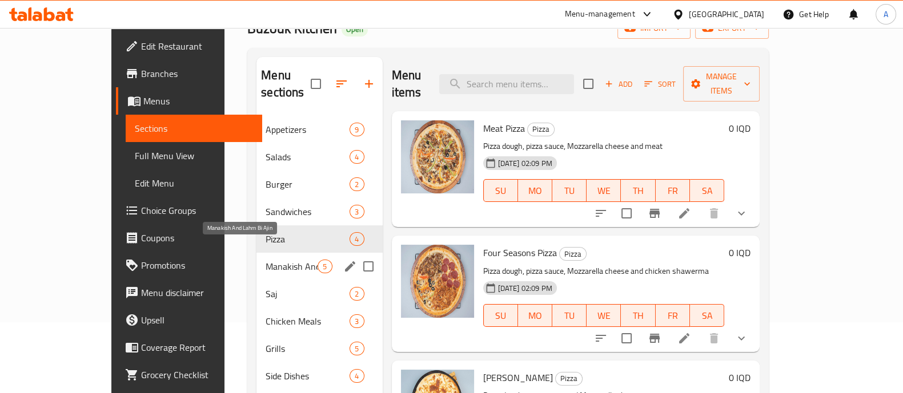
click at [265, 260] on span "Manakish And Lahm Bi Ajin" at bounding box center [291, 267] width 52 height 14
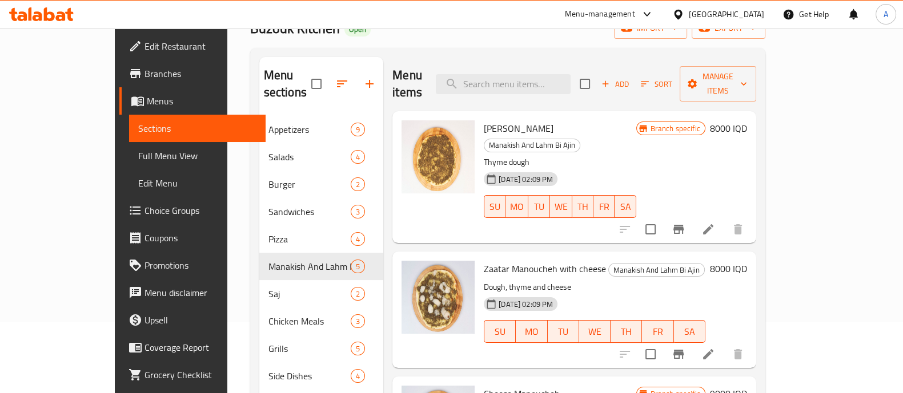
click at [747, 120] on h6 "8000 IQD" at bounding box center [728, 128] width 37 height 16
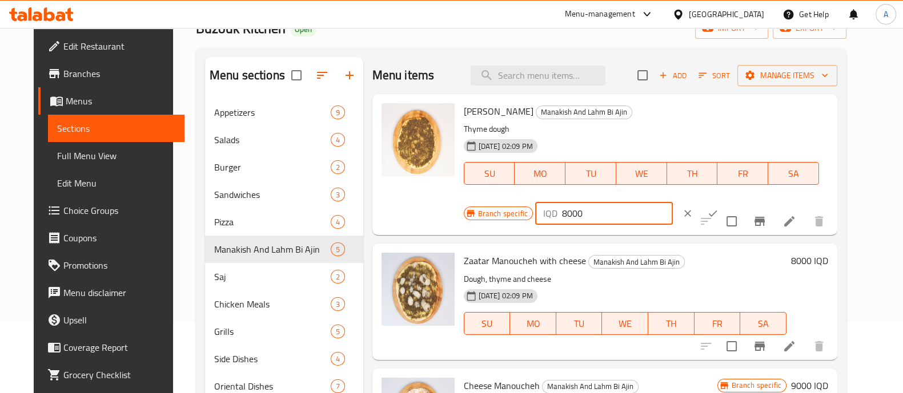
click at [554, 214] on div "IQD 8000 ​" at bounding box center [604, 213] width 138 height 23
type input "7000"
click at [707, 213] on icon "ok" at bounding box center [712, 213] width 11 height 11
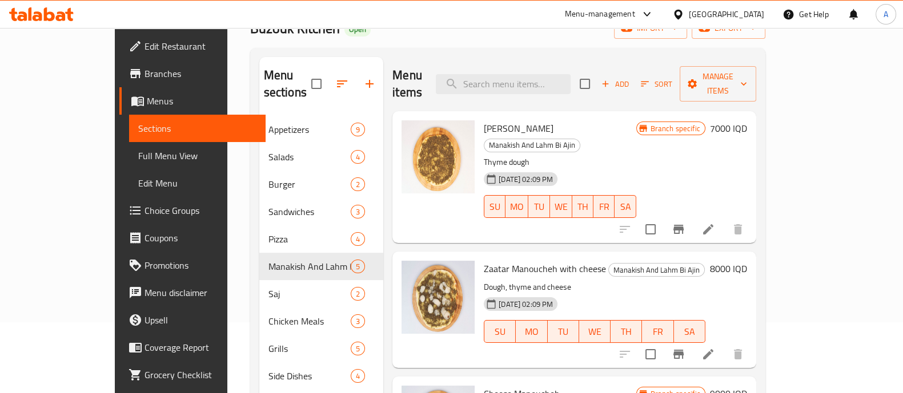
click at [747, 261] on h6 "8000 IQD" at bounding box center [728, 269] width 37 height 16
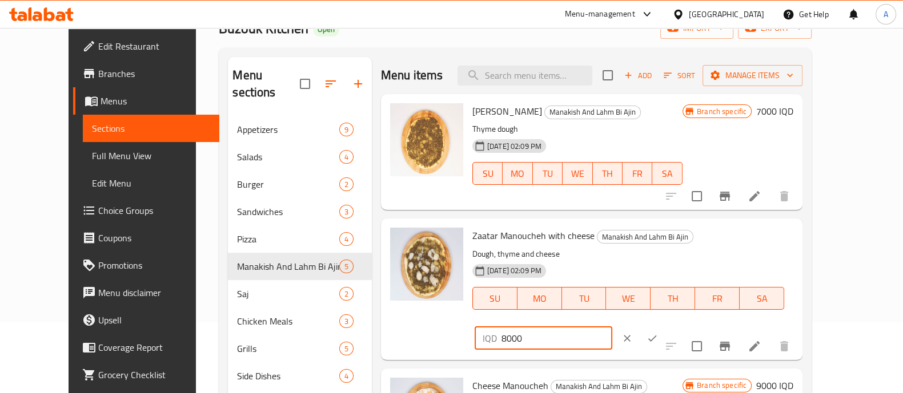
drag, startPoint x: 696, startPoint y: 241, endPoint x: 686, endPoint y: 247, distance: 11.0
click at [612, 327] on div "IQD 8000 ​" at bounding box center [543, 338] width 138 height 23
type input "7000"
click at [658, 333] on icon "ok" at bounding box center [651, 338] width 11 height 11
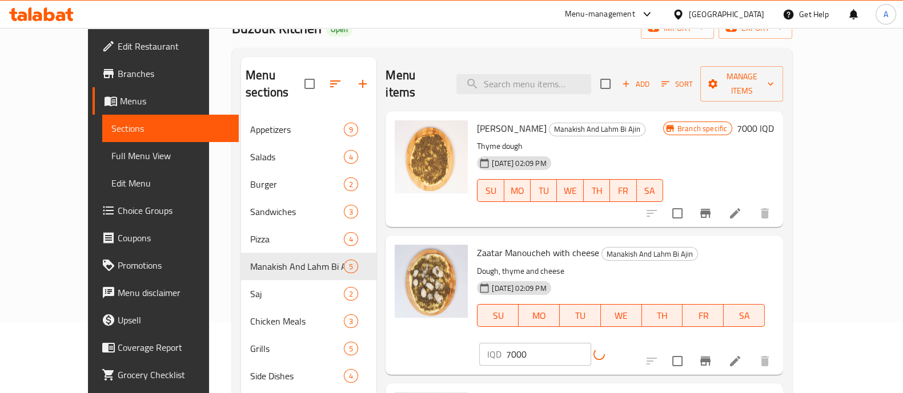
scroll to position [142, 0]
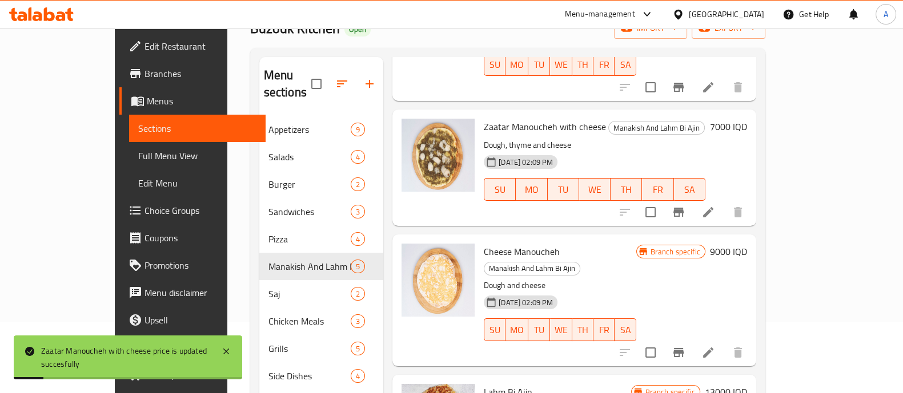
click at [747, 244] on h6 "9000 IQD" at bounding box center [728, 252] width 37 height 16
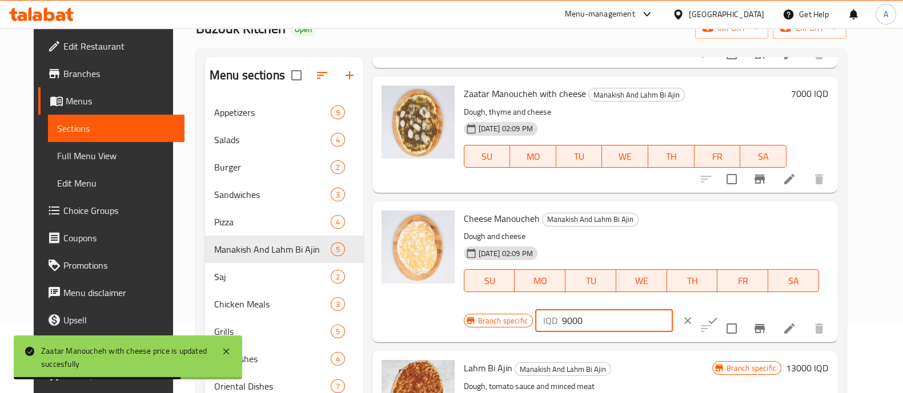
drag, startPoint x: 558, startPoint y: 323, endPoint x: 544, endPoint y: 337, distance: 20.6
click at [544, 337] on div "Cheese [PERSON_NAME] And Lahm Bi Ajin Dough and cheese [DATE] 02:09 PM SU MO TU…" at bounding box center [604, 272] width 465 height 141
type input "7000"
click at [707, 322] on icon "ok" at bounding box center [712, 320] width 11 height 11
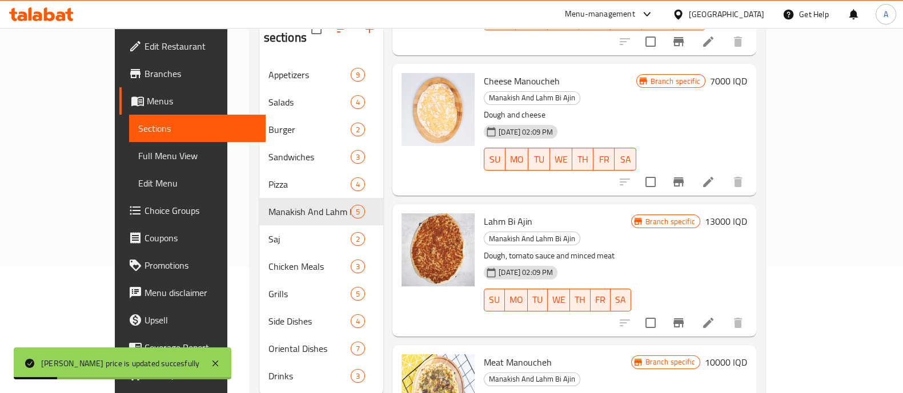
scroll to position [160, 0]
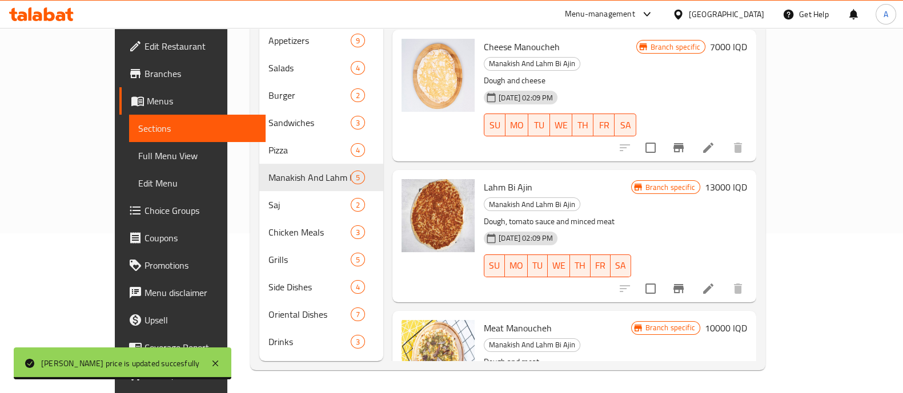
click at [747, 320] on h6 "10000 IQD" at bounding box center [726, 328] width 42 height 16
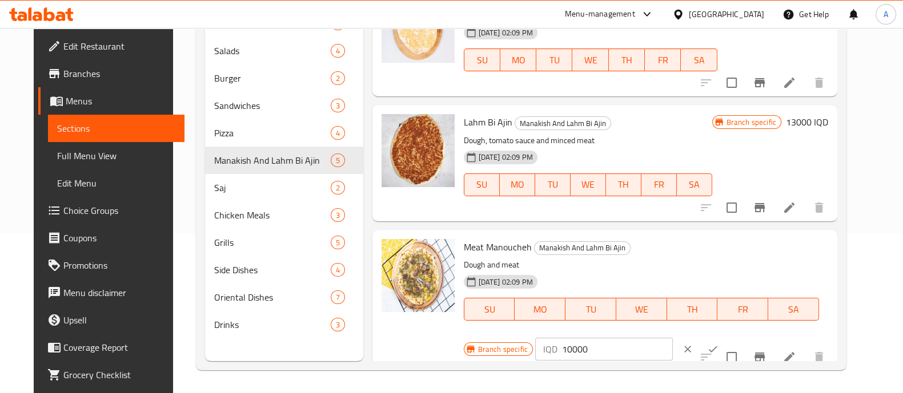
scroll to position [283, 0]
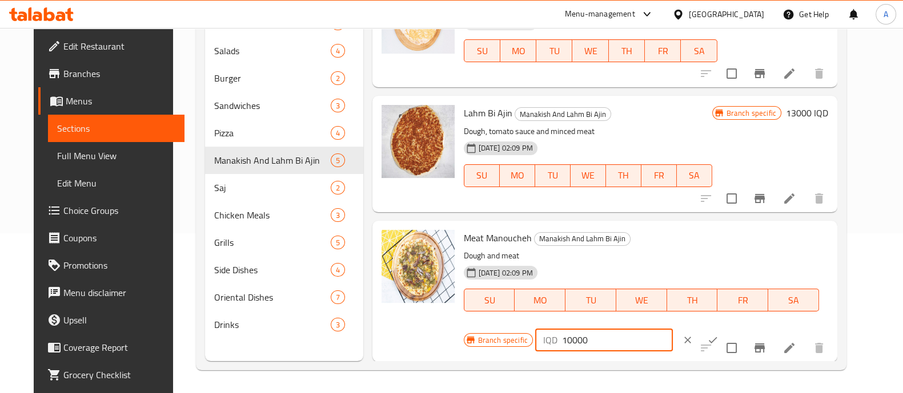
drag, startPoint x: 561, startPoint y: 342, endPoint x: 537, endPoint y: 347, distance: 24.4
click at [537, 347] on div "IQD 10000 ​" at bounding box center [604, 340] width 138 height 23
type input "8000"
click at [700, 340] on button "ok" at bounding box center [712, 340] width 25 height 25
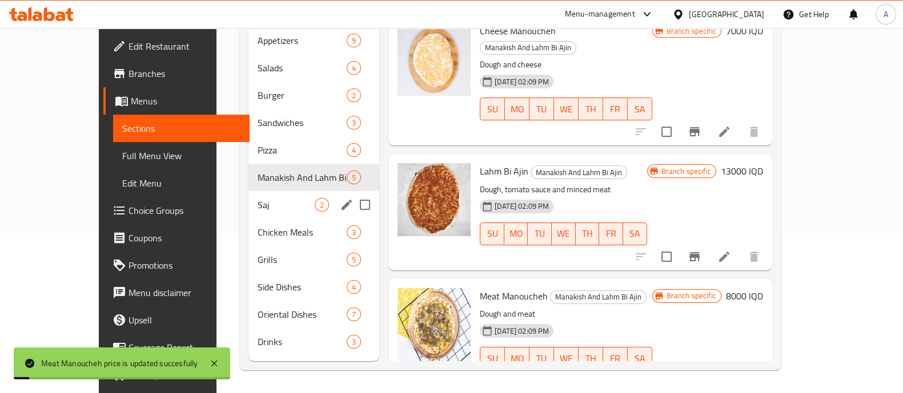
click at [271, 197] on div "Saj 2" at bounding box center [313, 204] width 131 height 27
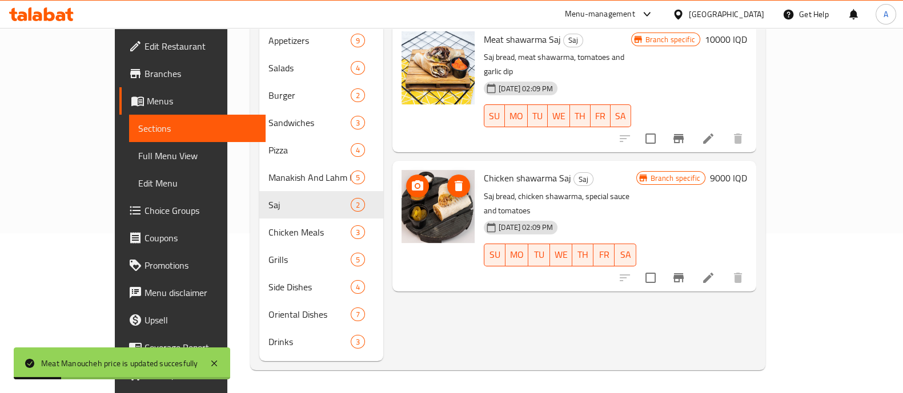
scroll to position [17, 0]
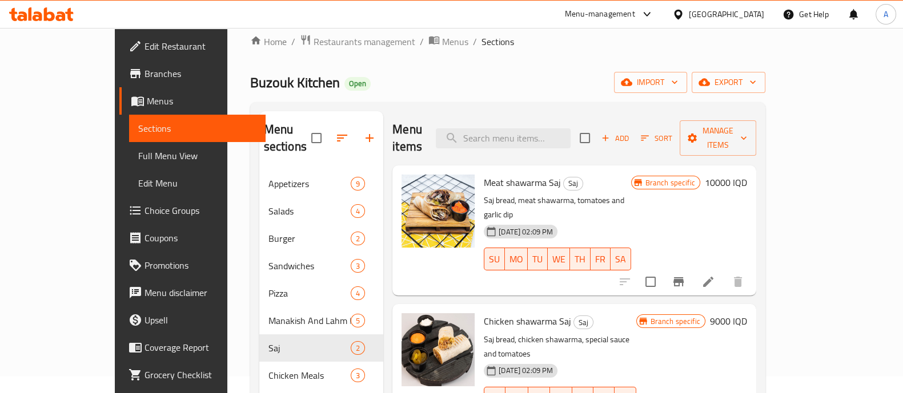
click at [747, 175] on h6 "10000 IQD" at bounding box center [726, 183] width 42 height 16
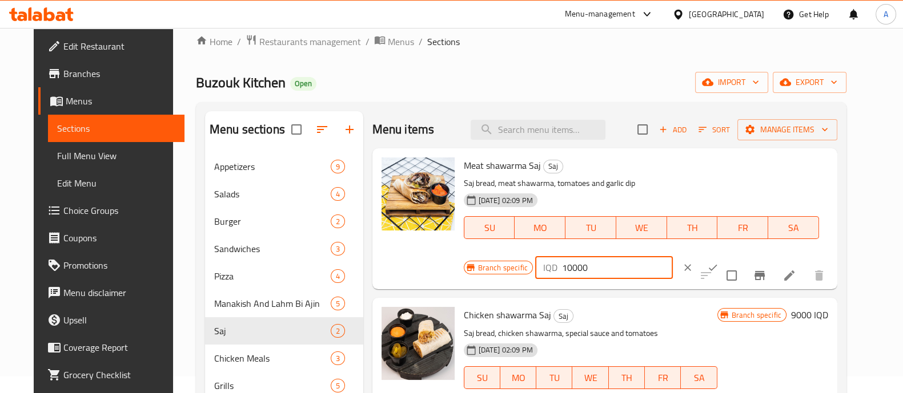
drag, startPoint x: 711, startPoint y: 172, endPoint x: 706, endPoint y: 175, distance: 6.1
click at [673, 256] on input "10000" at bounding box center [617, 267] width 111 height 23
type input "9000"
click at [717, 265] on icon "ok" at bounding box center [713, 268] width 9 height 6
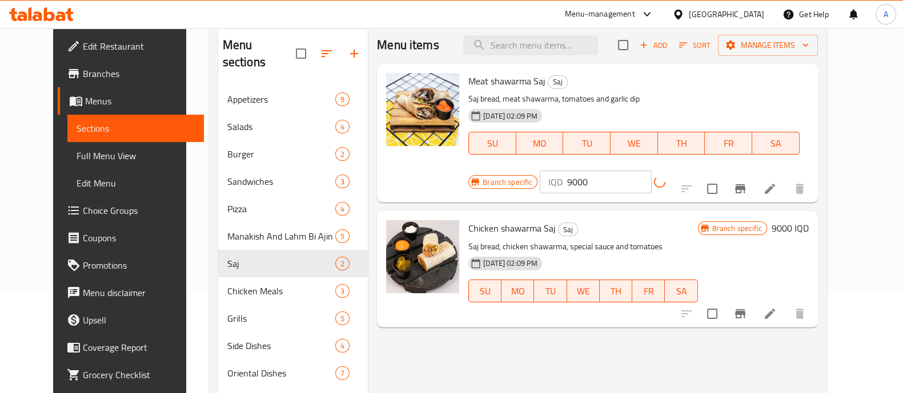
scroll to position [160, 0]
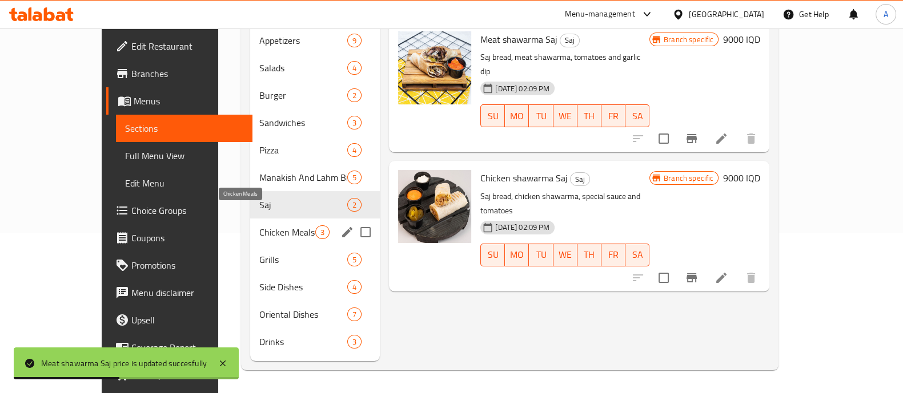
click at [259, 226] on span "Chicken Meals" at bounding box center [287, 233] width 56 height 14
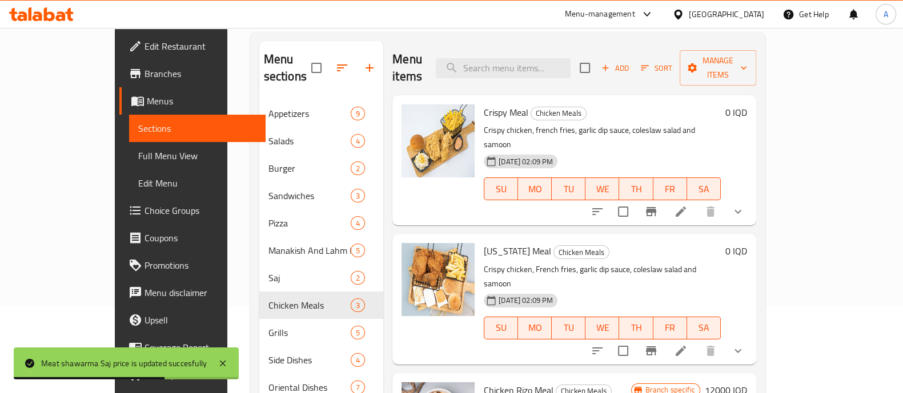
scroll to position [17, 0]
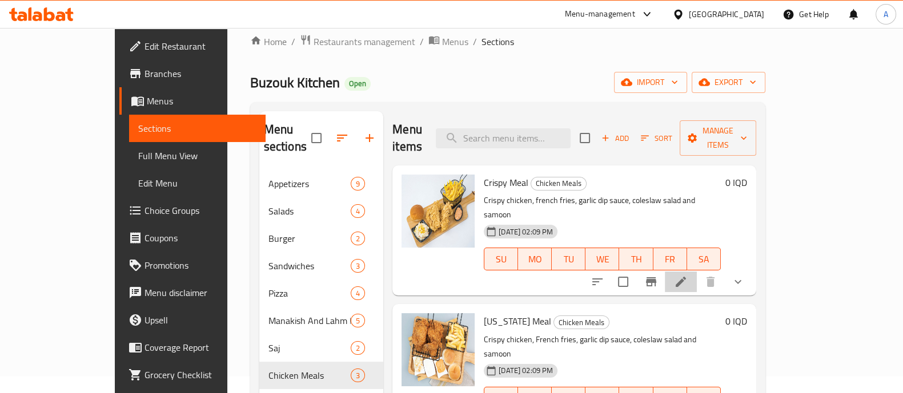
click at [687, 275] on icon at bounding box center [681, 282] width 14 height 14
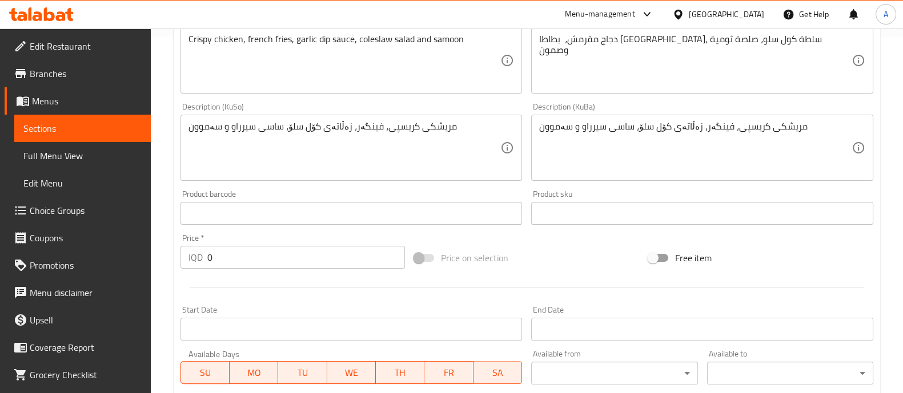
scroll to position [585, 0]
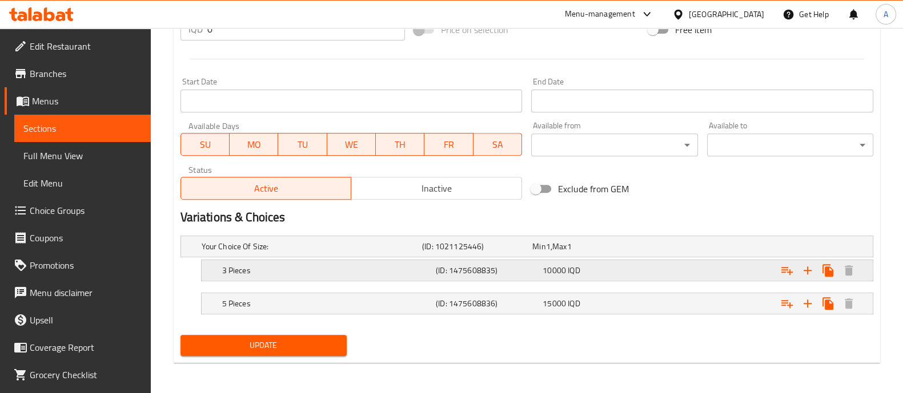
click at [300, 278] on div "3 Pieces (ID: 1475608835) 10000 IQD" at bounding box center [540, 270] width 641 height 25
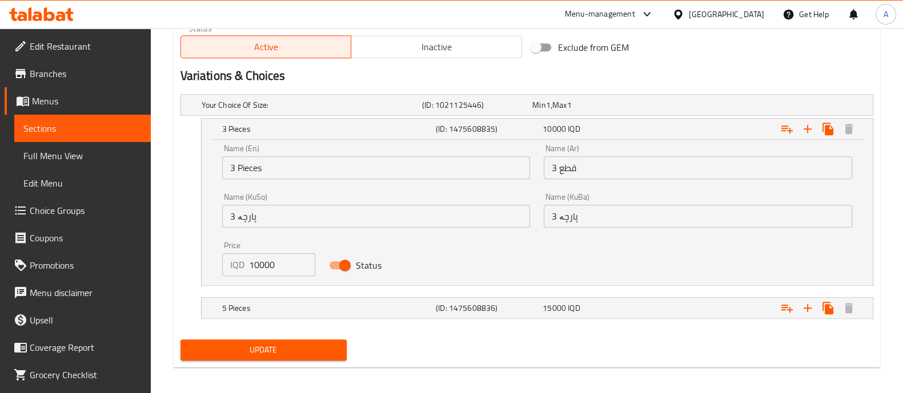
scroll to position [731, 0]
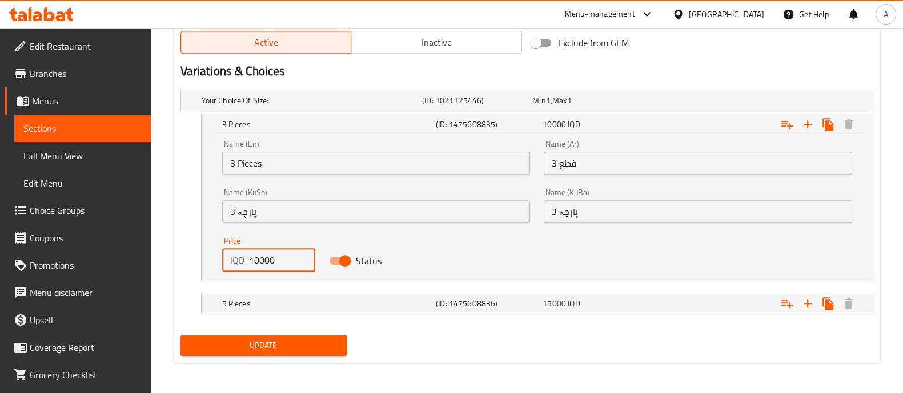
drag, startPoint x: 259, startPoint y: 264, endPoint x: 230, endPoint y: 275, distance: 30.7
click at [230, 275] on div "Price IQD 10000 Price" at bounding box center [268, 254] width 107 height 49
type input "8000"
click at [436, 306] on h5 "(ID: 1475608836)" at bounding box center [487, 303] width 102 height 11
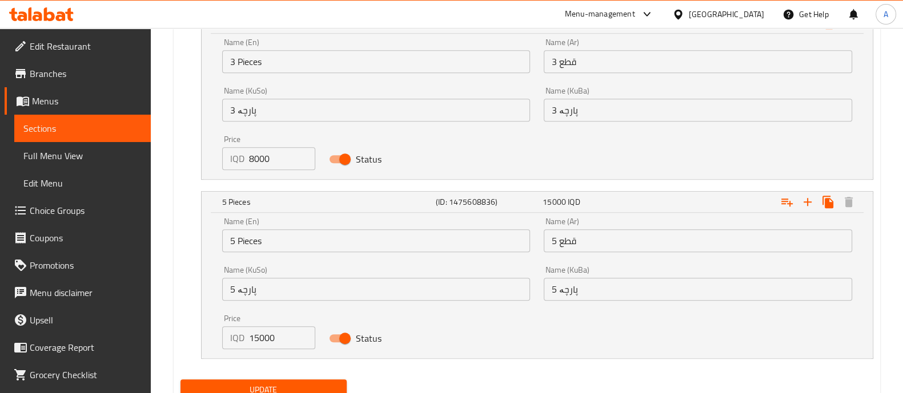
scroll to position [877, 0]
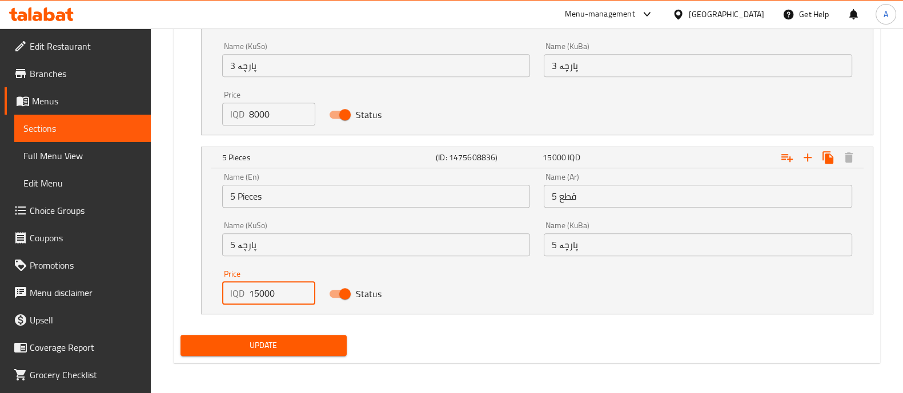
drag, startPoint x: 257, startPoint y: 294, endPoint x: 251, endPoint y: 300, distance: 8.9
click at [251, 300] on input "15000" at bounding box center [282, 293] width 67 height 23
type input "13000"
click at [273, 349] on span "Update" at bounding box center [264, 346] width 148 height 14
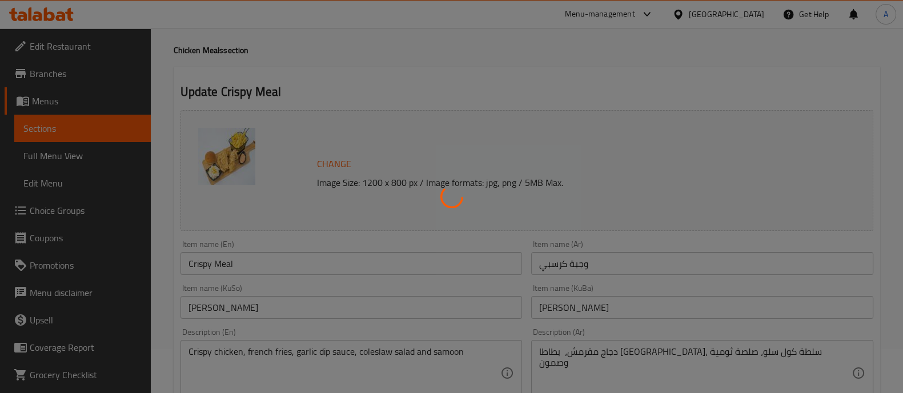
scroll to position [0, 0]
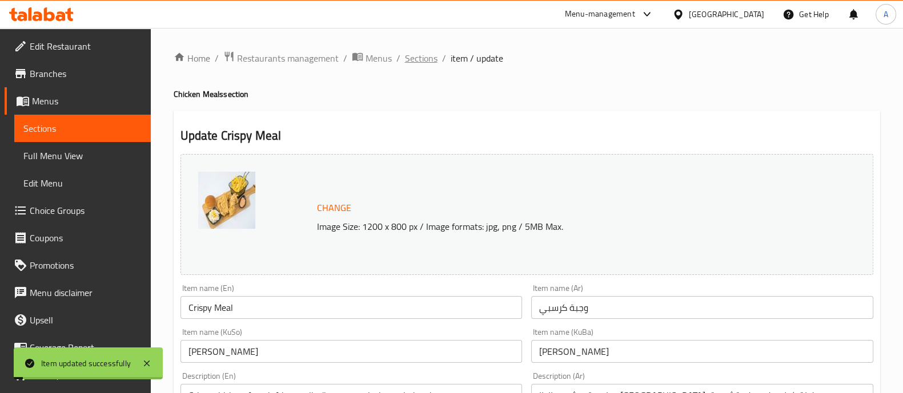
click at [413, 63] on span "Sections" at bounding box center [421, 58] width 33 height 14
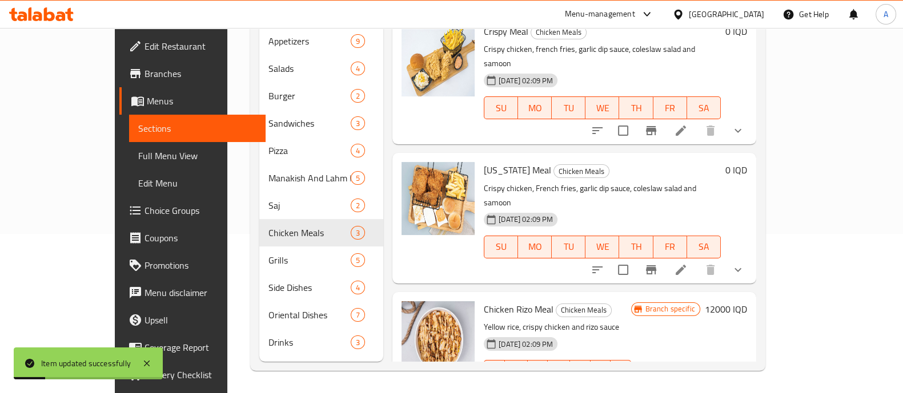
scroll to position [160, 0]
click at [687, 263] on icon at bounding box center [681, 270] width 14 height 14
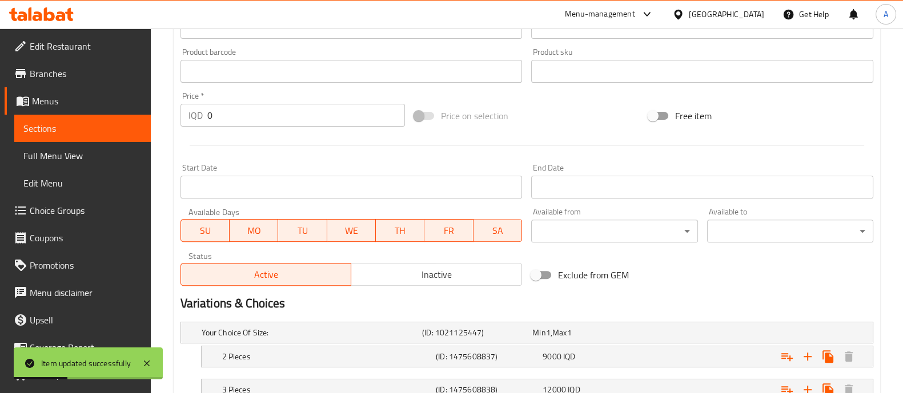
scroll to position [585, 0]
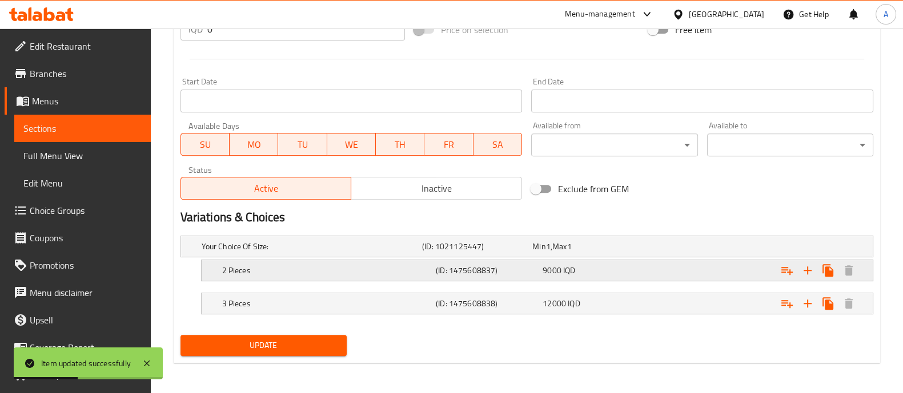
click at [450, 270] on h5 "(ID: 1475608837)" at bounding box center [487, 270] width 102 height 11
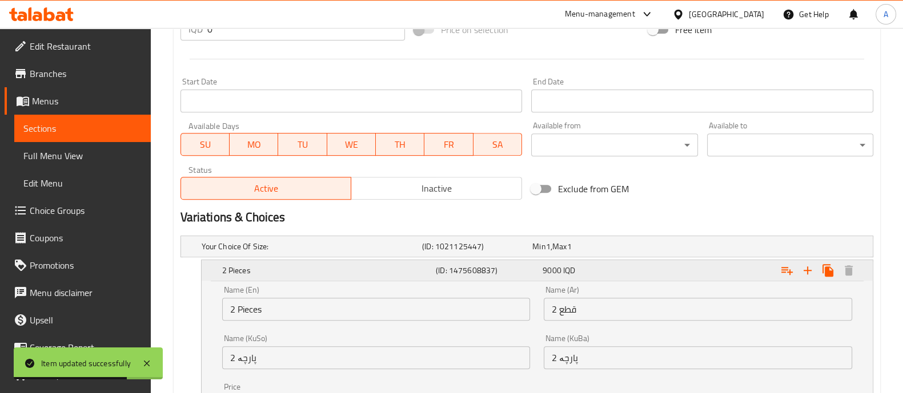
scroll to position [731, 0]
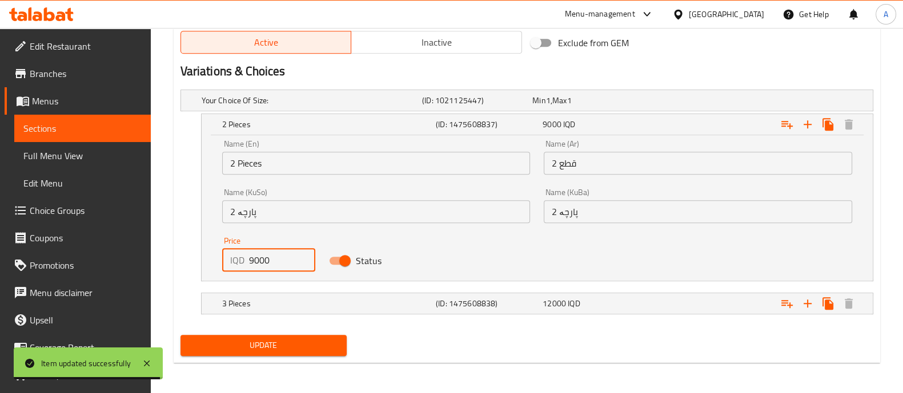
drag, startPoint x: 253, startPoint y: 258, endPoint x: 248, endPoint y: 269, distance: 12.8
click at [248, 269] on div "IQD 9000 Price" at bounding box center [269, 260] width 94 height 23
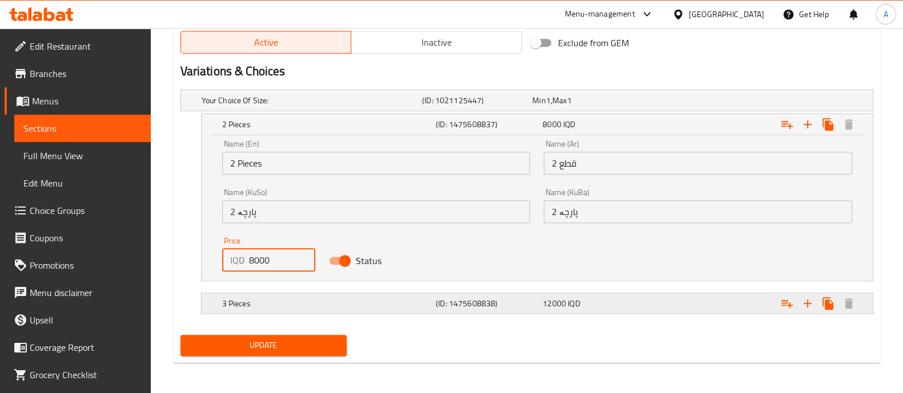
type input "8000"
click at [335, 299] on h5 "3 Pieces" at bounding box center [326, 303] width 209 height 11
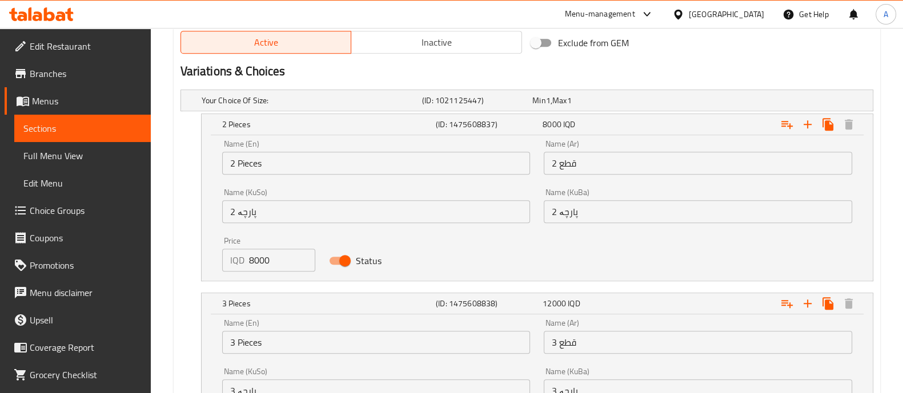
scroll to position [877, 0]
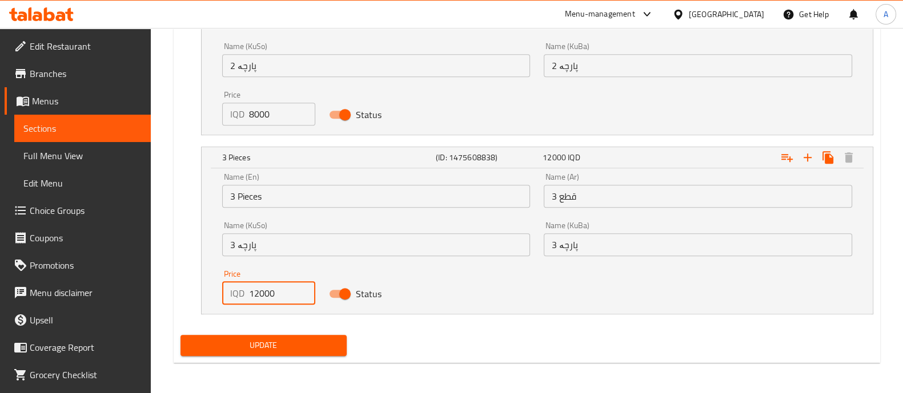
drag, startPoint x: 258, startPoint y: 298, endPoint x: 240, endPoint y: 304, distance: 19.1
click at [240, 304] on div "Price IQD 12000 Price" at bounding box center [268, 287] width 107 height 49
type input "11000"
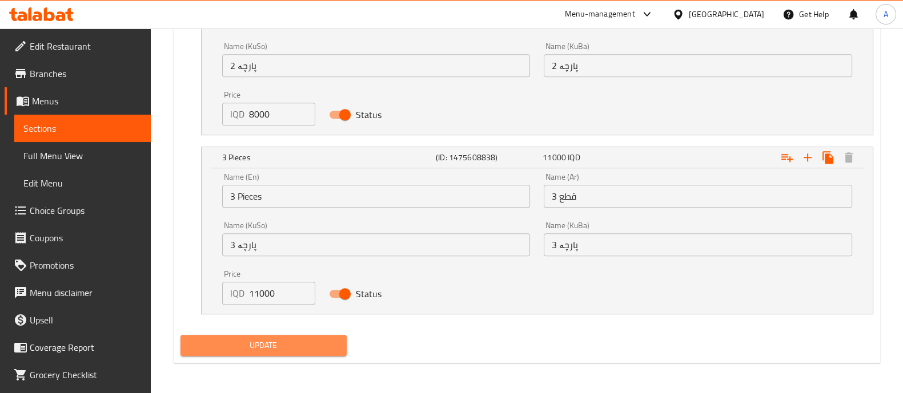
click at [269, 345] on span "Update" at bounding box center [264, 346] width 148 height 14
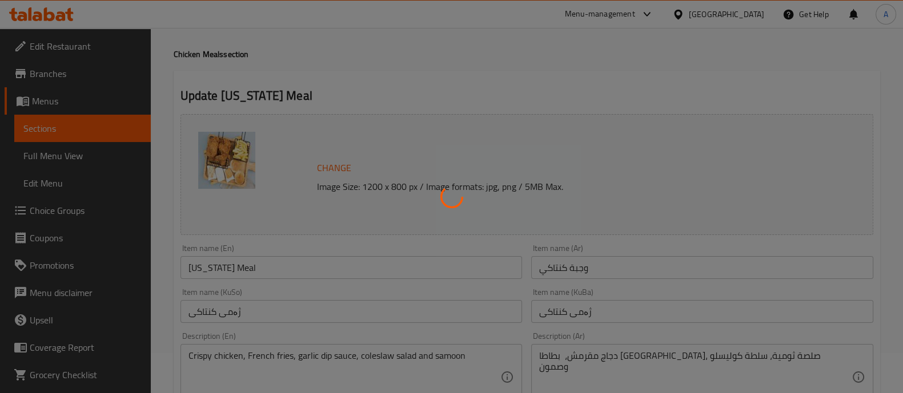
scroll to position [0, 0]
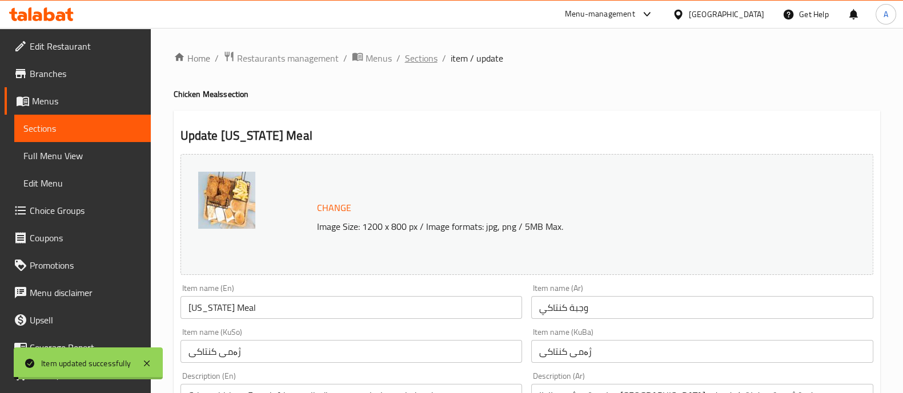
click at [422, 57] on span "Sections" at bounding box center [421, 58] width 33 height 14
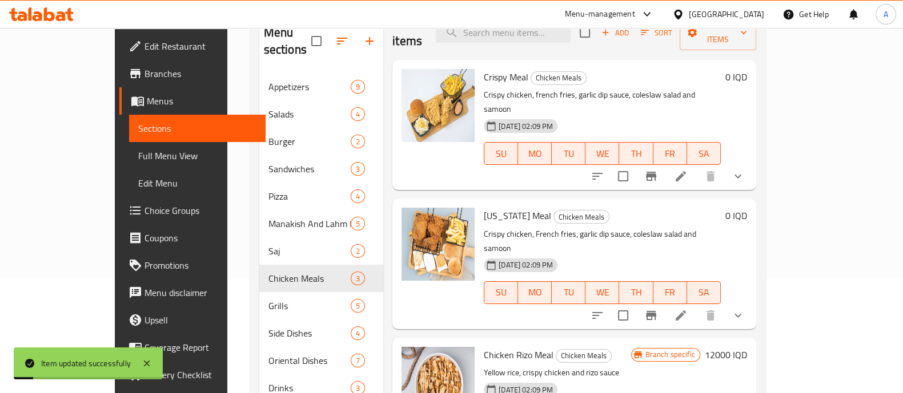
scroll to position [160, 0]
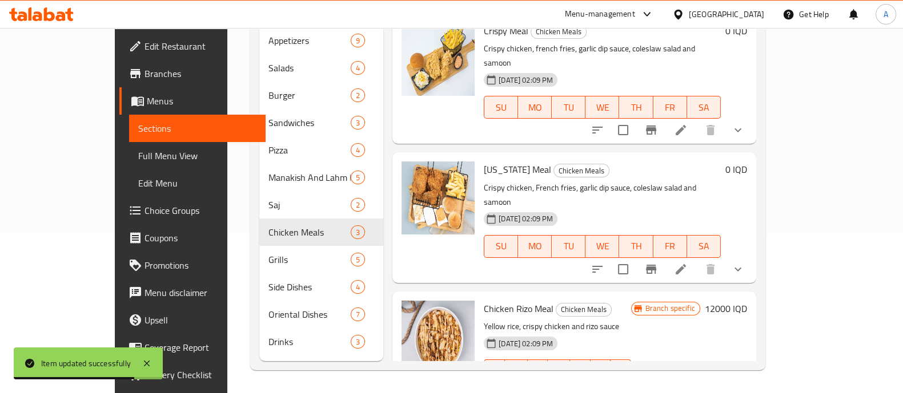
click at [747, 301] on h6 "12000 IQD" at bounding box center [726, 309] width 42 height 16
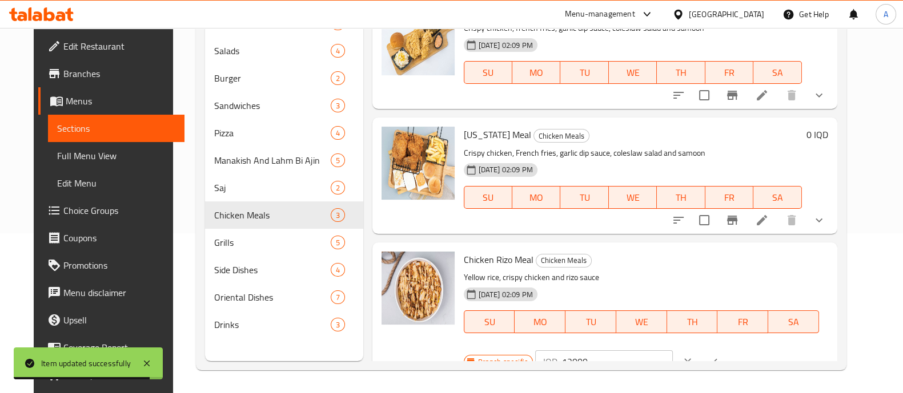
scroll to position [34, 0]
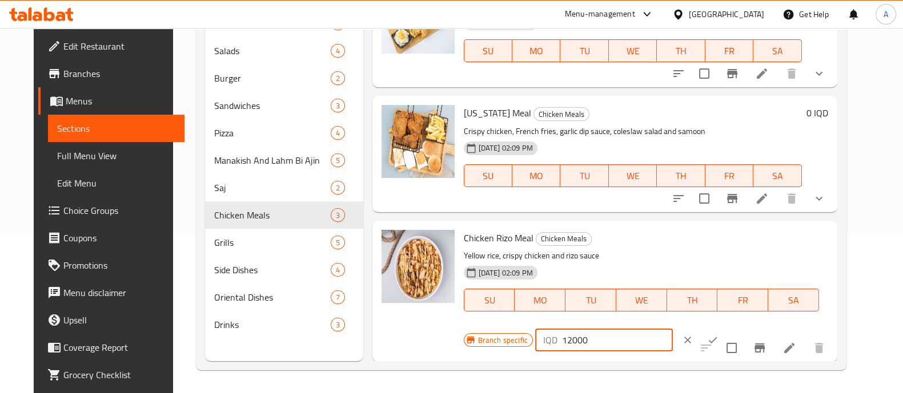
drag, startPoint x: 562, startPoint y: 341, endPoint x: 548, endPoint y: 347, distance: 15.9
click at [548, 347] on div "IQD 12000 ​" at bounding box center [604, 340] width 138 height 23
type input "8000"
click at [700, 337] on button "ok" at bounding box center [712, 340] width 25 height 25
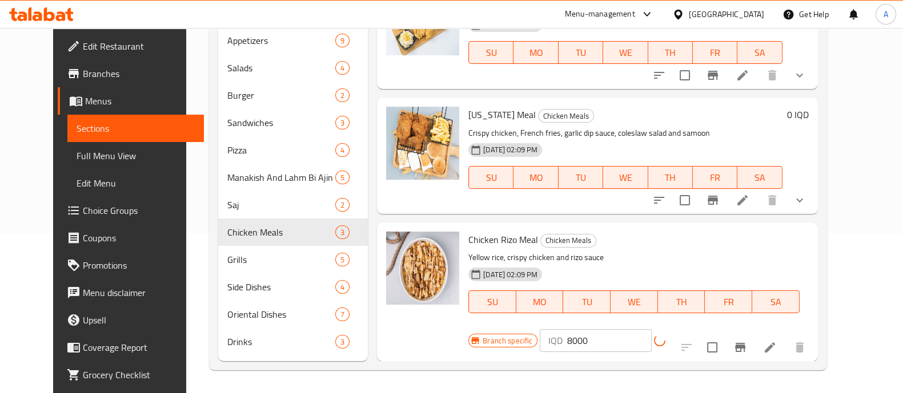
scroll to position [9, 0]
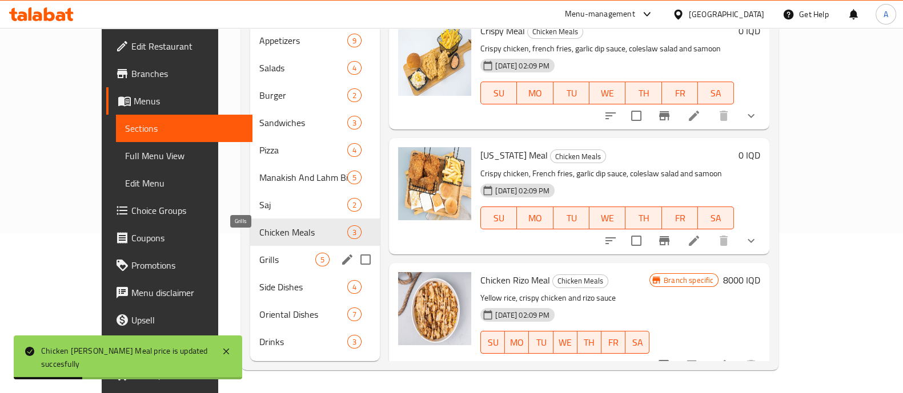
click at [259, 253] on span "Grills" at bounding box center [287, 260] width 56 height 14
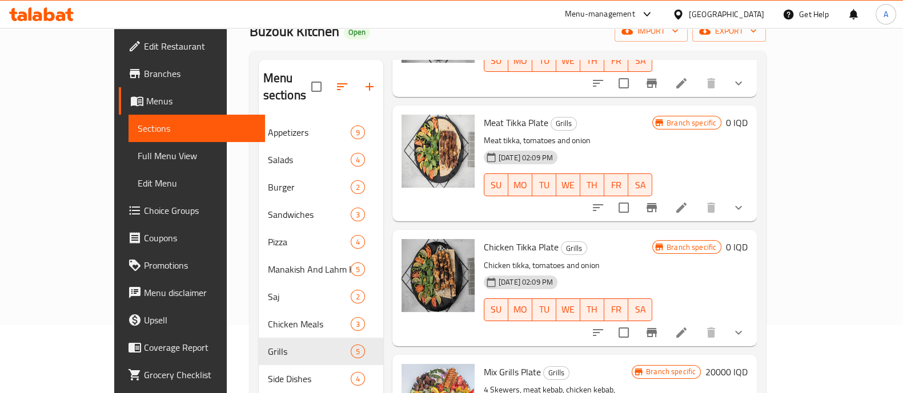
scroll to position [142, 0]
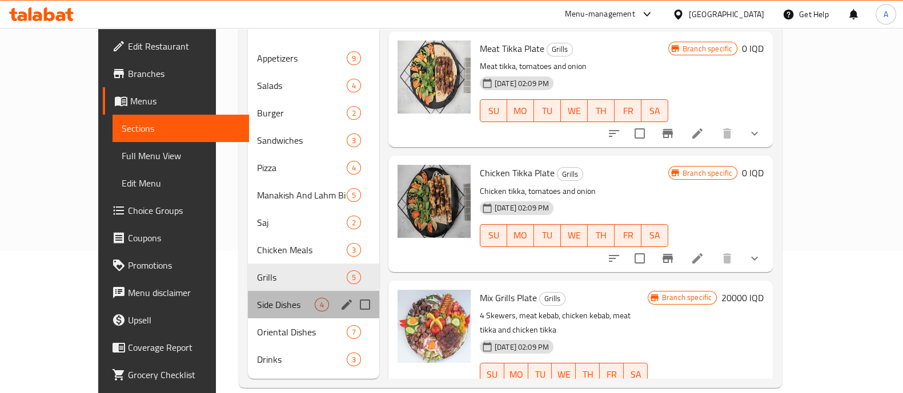
drag, startPoint x: 232, startPoint y: 298, endPoint x: 248, endPoint y: 297, distance: 16.0
click at [248, 297] on div "Side Dishes 4" at bounding box center [313, 304] width 131 height 27
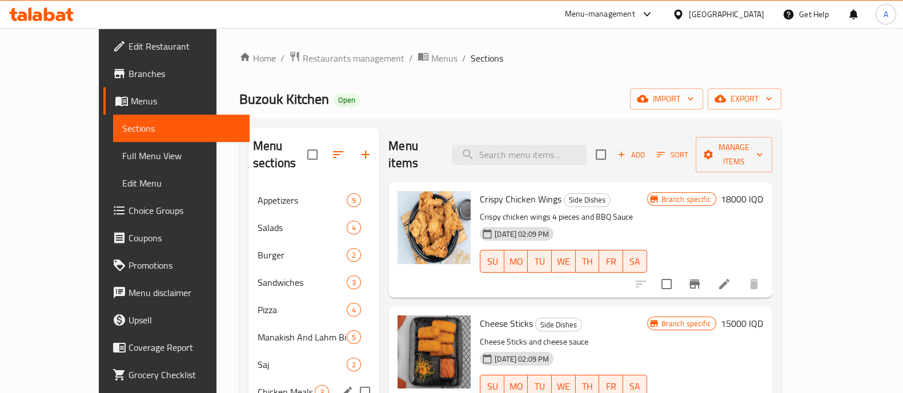
click at [257, 385] on span "Chicken Meals" at bounding box center [285, 392] width 57 height 14
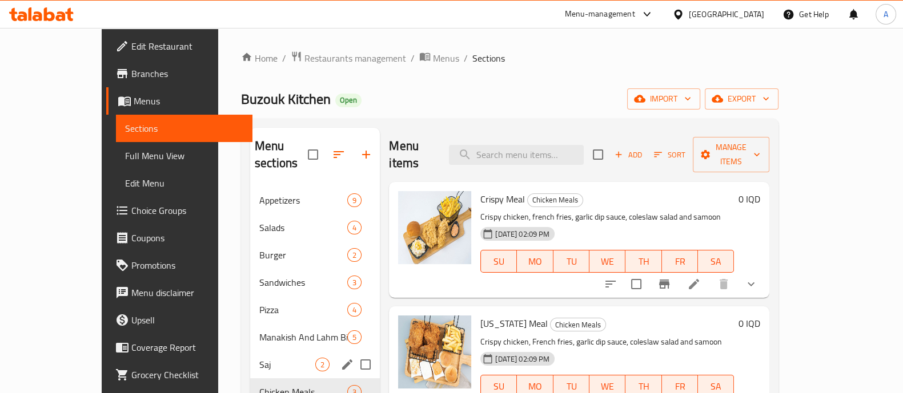
scroll to position [160, 0]
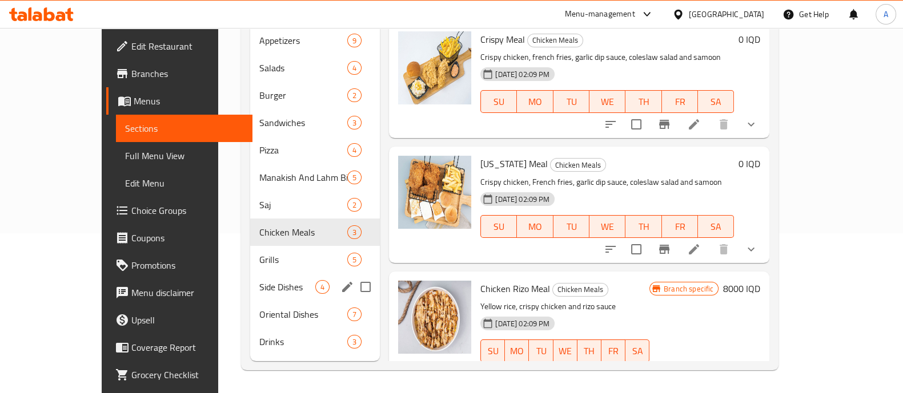
click at [250, 252] on div "Grills 5" at bounding box center [315, 259] width 130 height 27
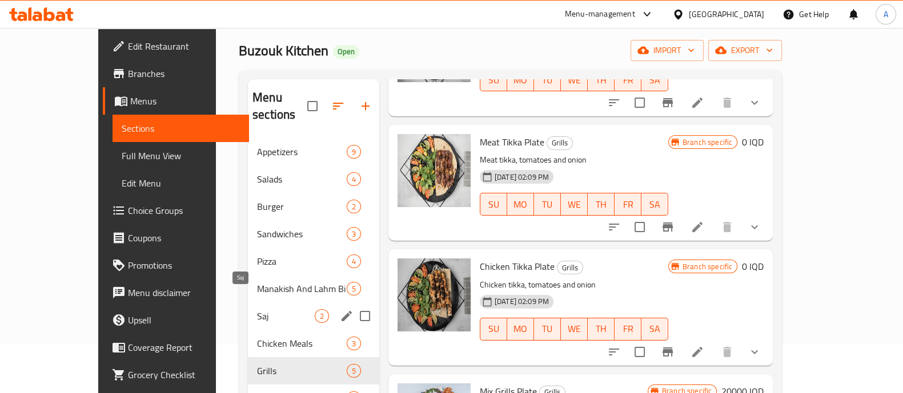
scroll to position [71, 0]
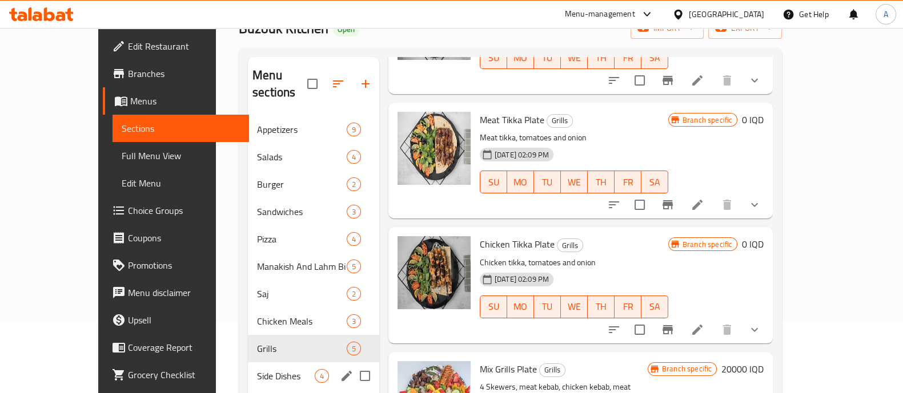
click at [257, 369] on span "Side Dishes" at bounding box center [286, 376] width 58 height 14
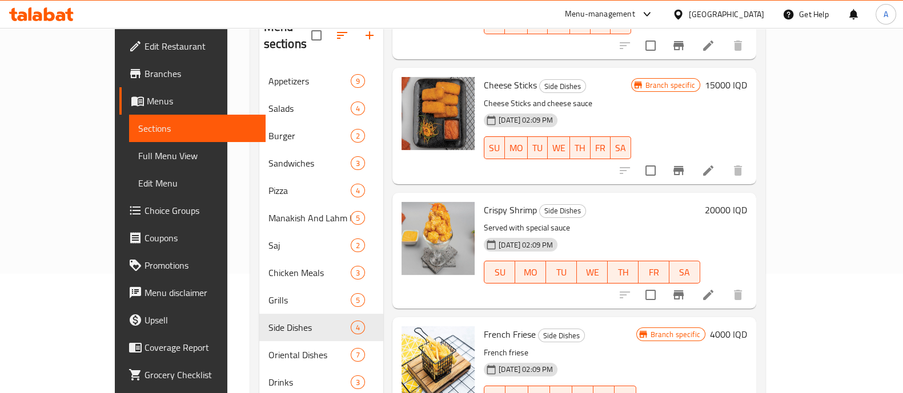
scroll to position [160, 0]
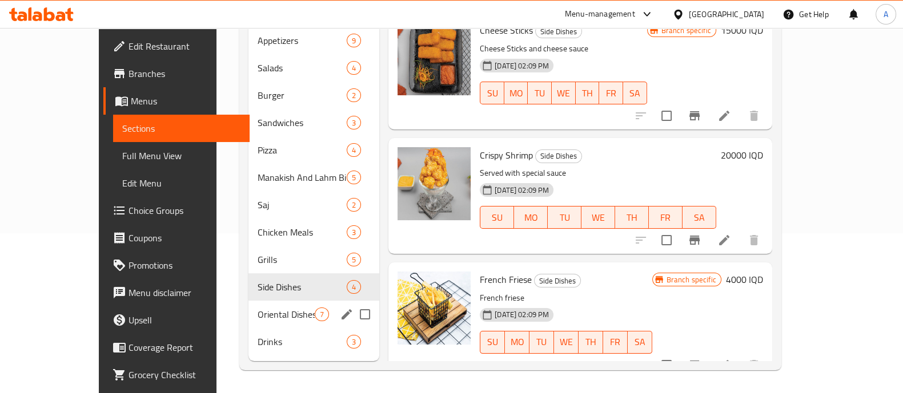
click at [257, 308] on span "Oriental Dishes" at bounding box center [285, 315] width 57 height 14
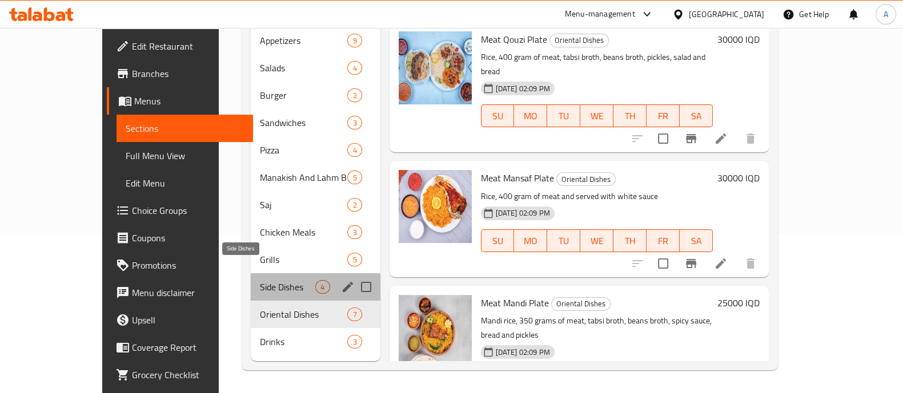
click at [260, 280] on span "Side Dishes" at bounding box center [288, 287] width 56 height 14
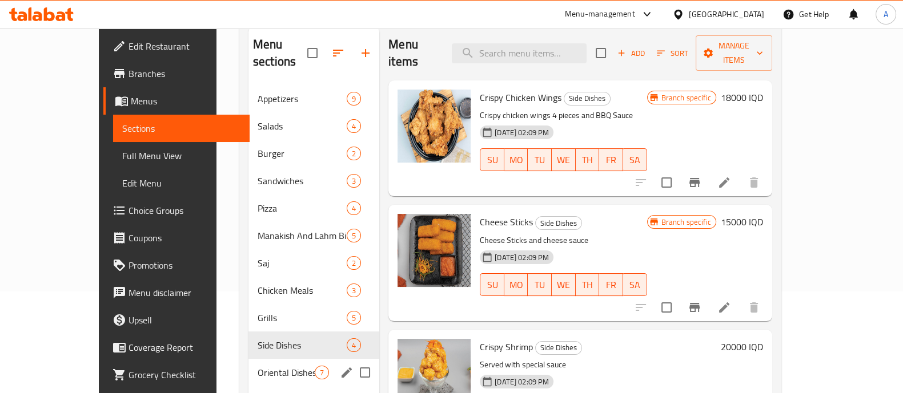
scroll to position [142, 0]
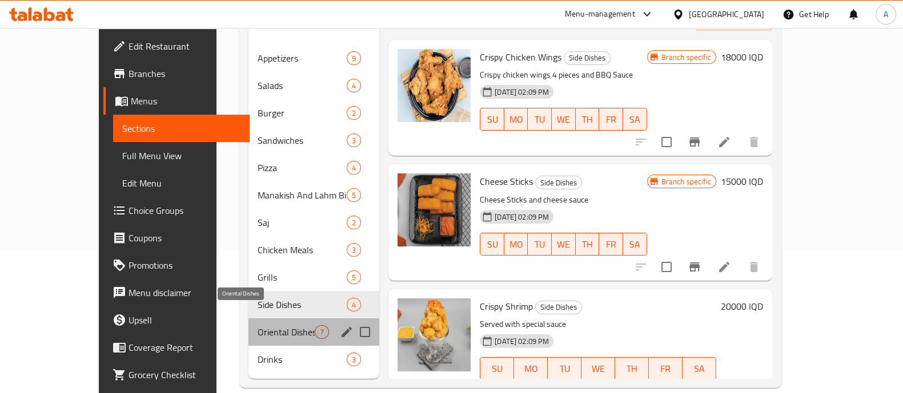
click at [257, 325] on span "Oriental Dishes" at bounding box center [285, 332] width 57 height 14
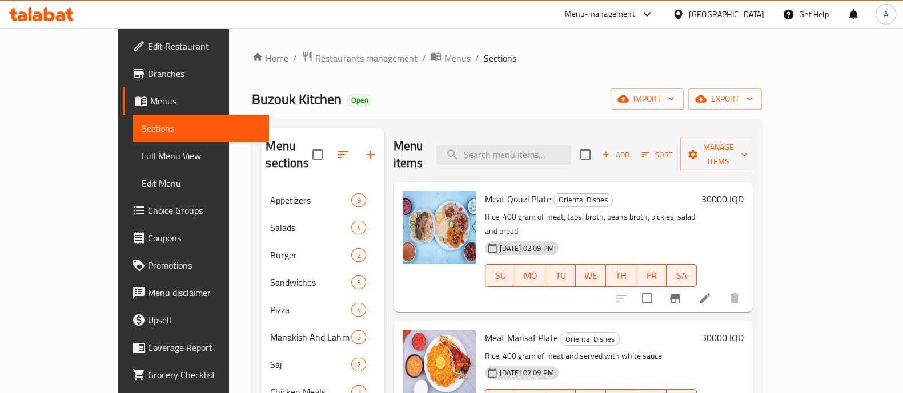
click at [743, 191] on h6 "30000 IQD" at bounding box center [722, 199] width 42 height 16
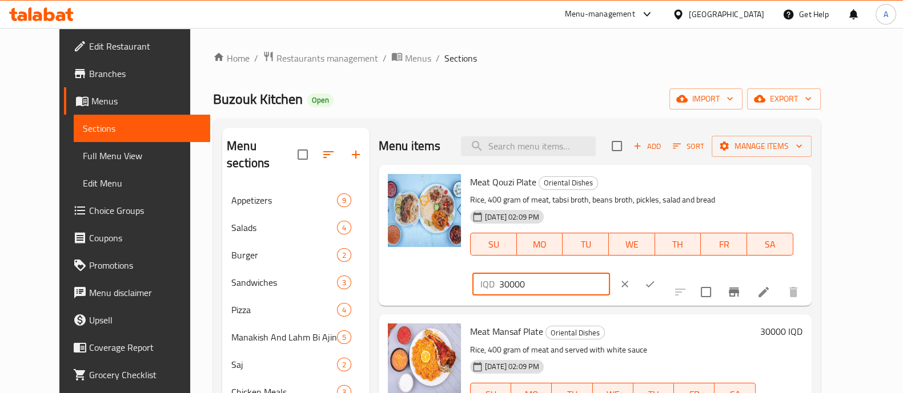
drag, startPoint x: 702, startPoint y: 192, endPoint x: 657, endPoint y: 201, distance: 45.9
click at [657, 201] on div "Meat Qouzi Plate Oriental Dishes Rice, 400 gram of meat, tabsi broth, beans bro…" at bounding box center [635, 236] width 341 height 132
type input "25000"
click at [662, 272] on button "ok" at bounding box center [649, 284] width 25 height 25
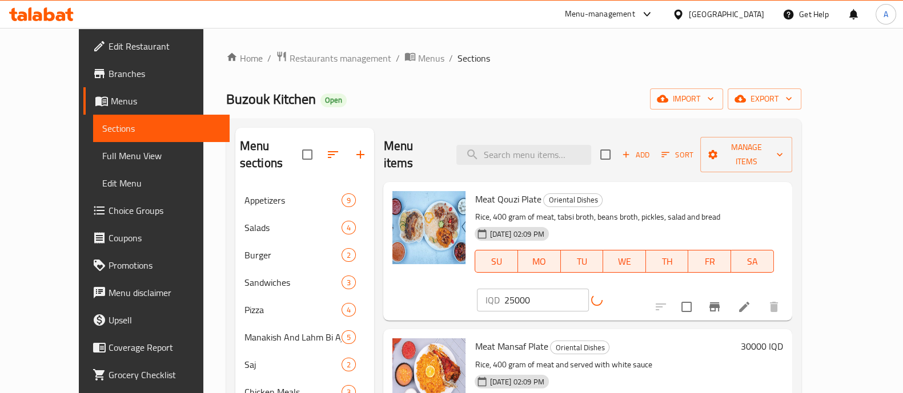
scroll to position [142, 0]
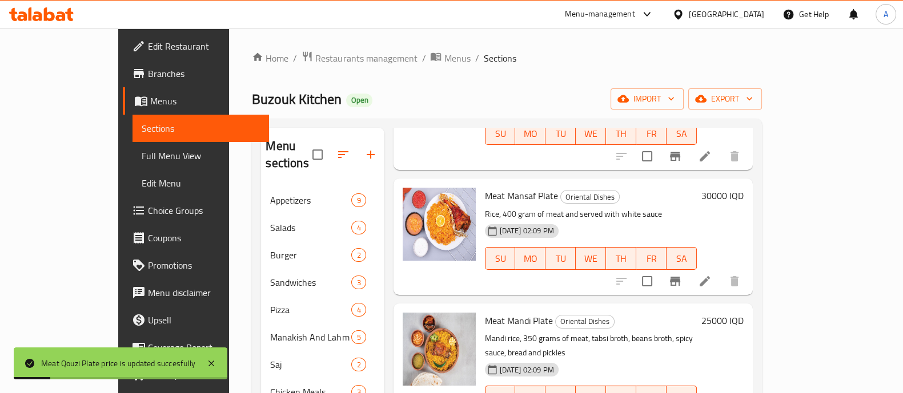
drag, startPoint x: 818, startPoint y: 160, endPoint x: 767, endPoint y: 188, distance: 57.2
click at [743, 188] on h6 "30000 IQD" at bounding box center [722, 196] width 42 height 16
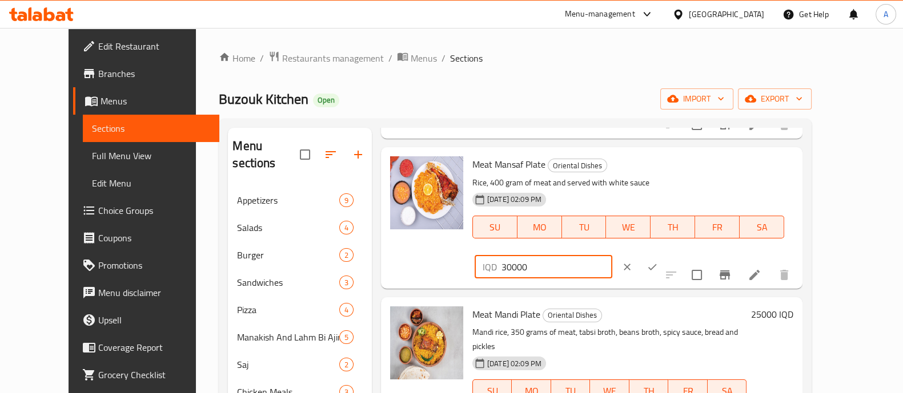
drag, startPoint x: 702, startPoint y: 172, endPoint x: 679, endPoint y: 179, distance: 23.7
click at [612, 256] on div "IQD 30000 ​" at bounding box center [543, 267] width 138 height 23
type input "25000"
click at [658, 261] on icon "ok" at bounding box center [651, 266] width 11 height 11
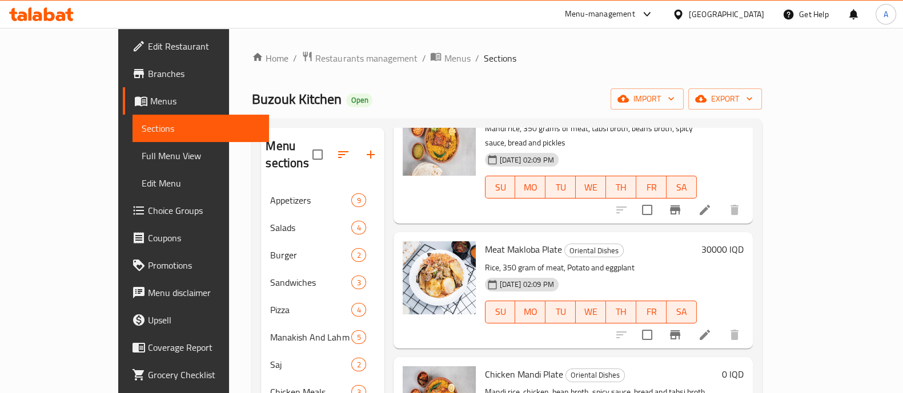
scroll to position [285, 0]
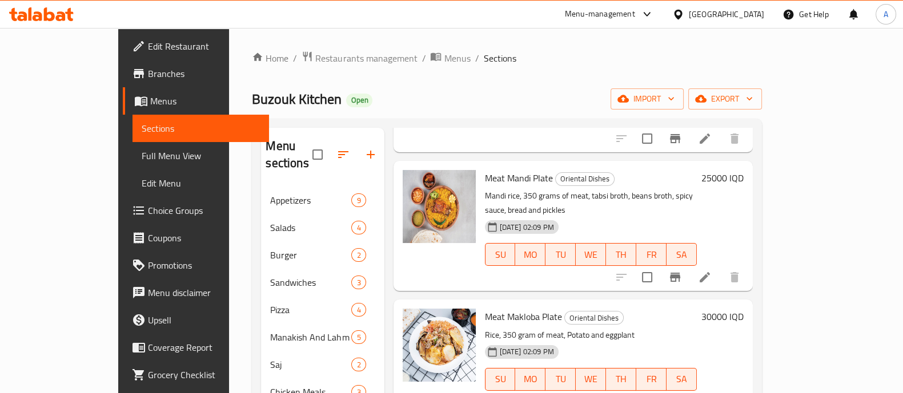
click at [743, 309] on h6 "30000 IQD" at bounding box center [722, 317] width 42 height 16
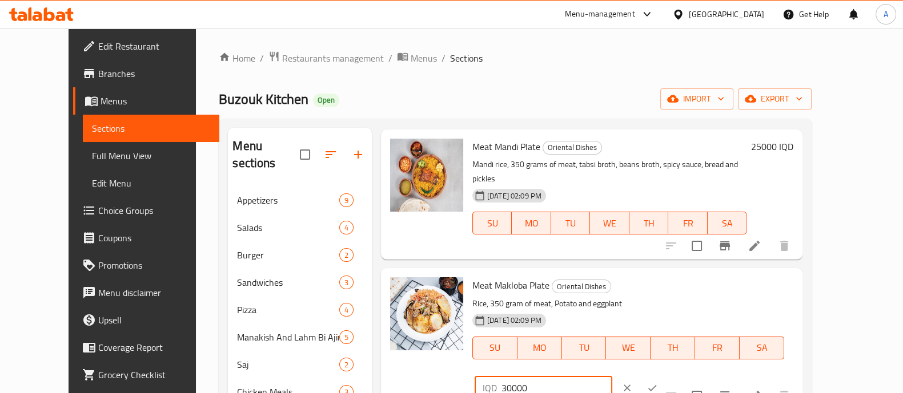
drag, startPoint x: 679, startPoint y: 284, endPoint x: 674, endPoint y: 287, distance: 6.4
click at [612, 377] on div "IQD 30000 ​" at bounding box center [543, 388] width 138 height 23
type input "20000"
click at [658, 383] on icon "ok" at bounding box center [651, 388] width 11 height 11
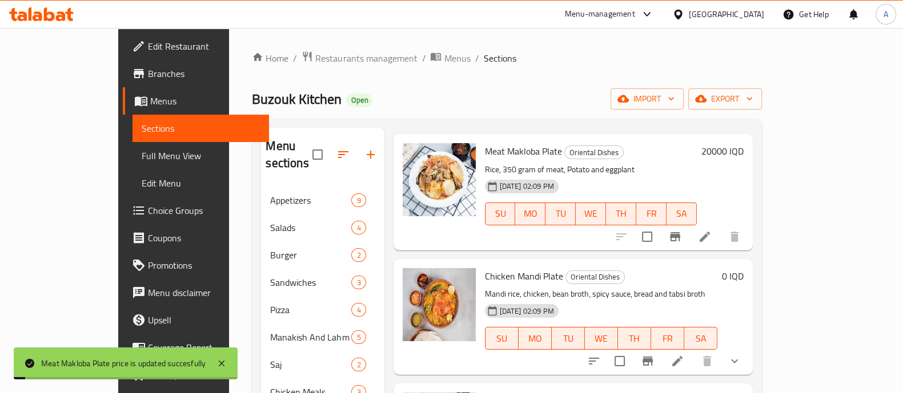
scroll to position [428, 0]
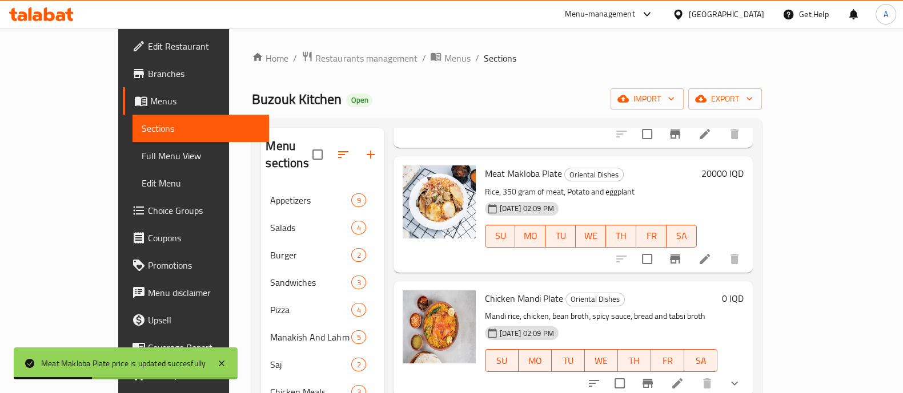
click at [693, 373] on li at bounding box center [677, 383] width 32 height 21
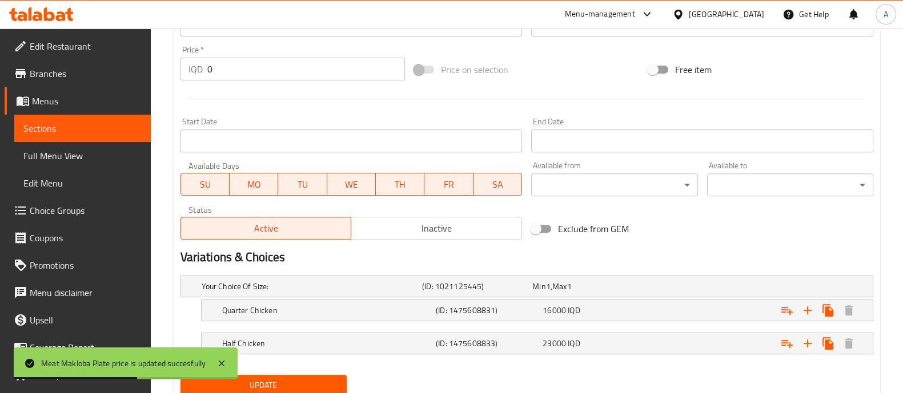
scroll to position [585, 0]
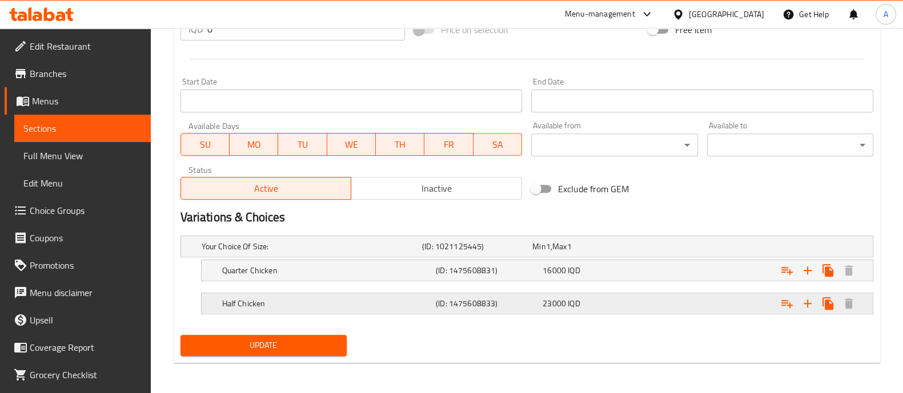
click at [359, 293] on div "Half Chicken (ID: 1475608833) 23000 IQD" at bounding box center [540, 303] width 641 height 25
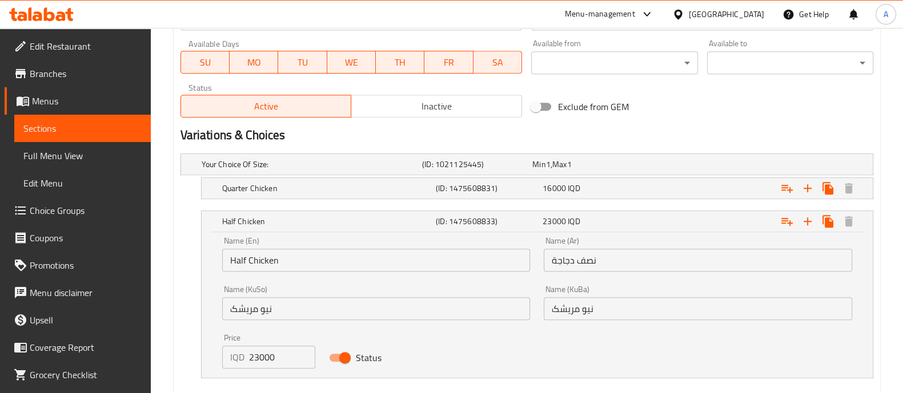
scroll to position [731, 0]
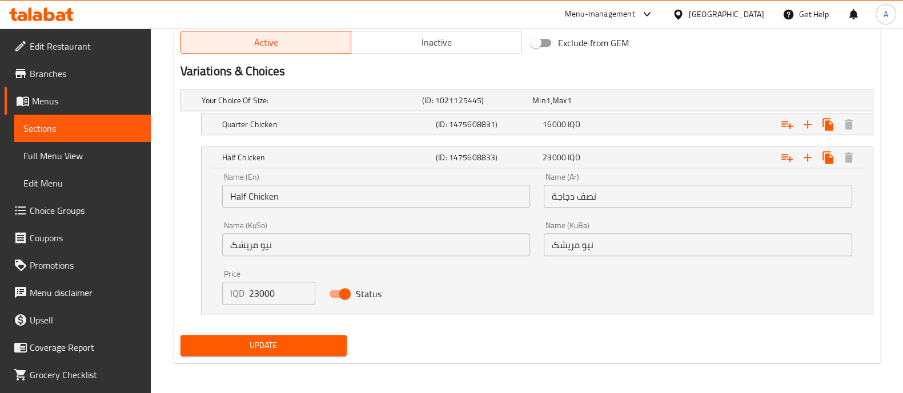
drag, startPoint x: 259, startPoint y: 294, endPoint x: 237, endPoint y: 301, distance: 23.3
click at [237, 301] on div "IQD 23000 Price" at bounding box center [269, 293] width 94 height 23
type input "16000"
click at [274, 130] on h5 "Quarter Chicken" at bounding box center [326, 124] width 209 height 11
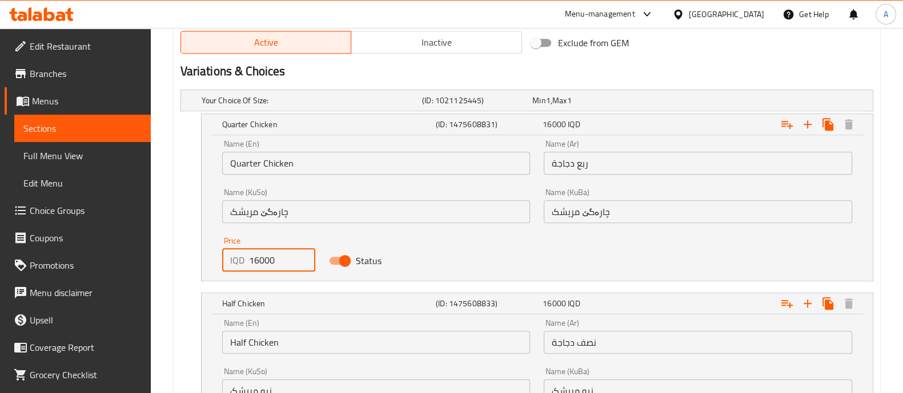
drag, startPoint x: 257, startPoint y: 259, endPoint x: 222, endPoint y: 273, distance: 37.4
click at [222, 273] on div "Price IQD 16000 Price" at bounding box center [268, 254] width 107 height 49
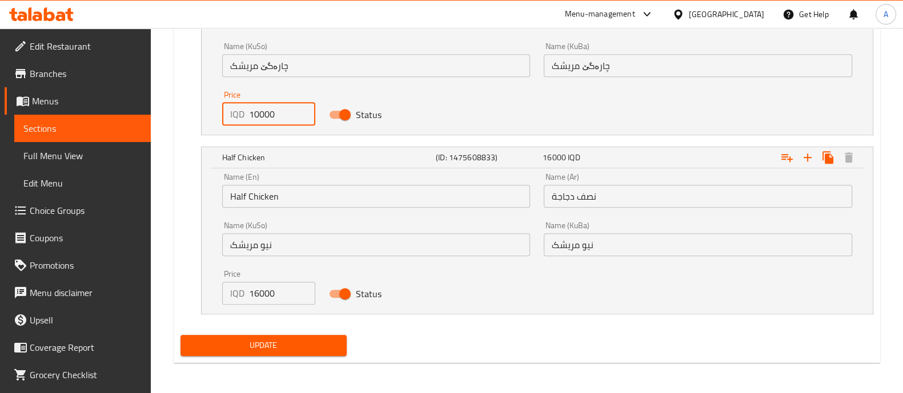
type input "10000"
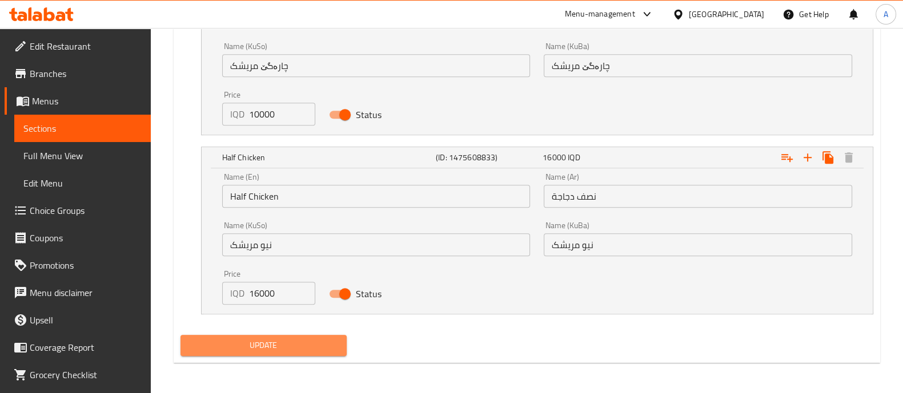
click at [264, 339] on span "Update" at bounding box center [264, 346] width 148 height 14
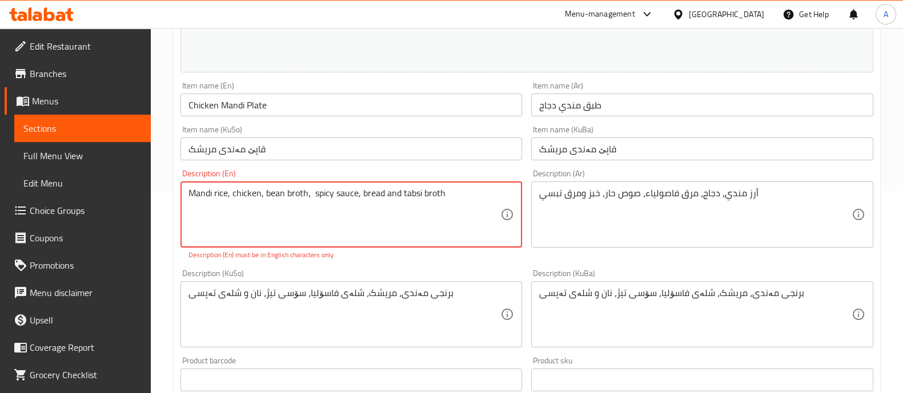
scroll to position [214, 0]
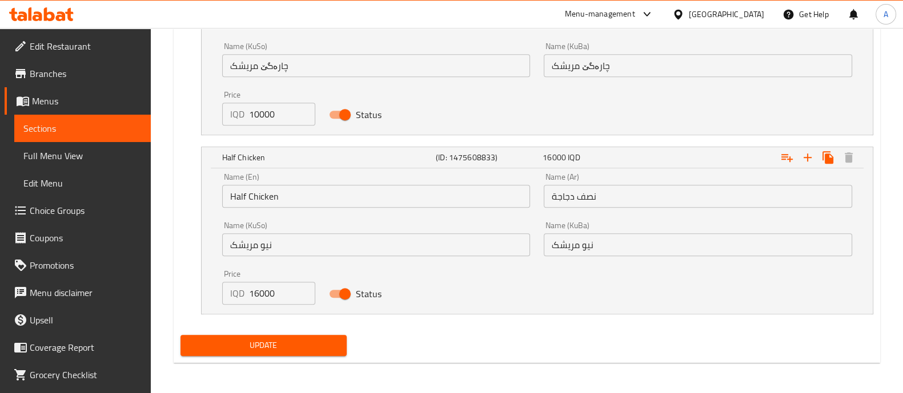
click at [270, 343] on span "Update" at bounding box center [264, 346] width 148 height 14
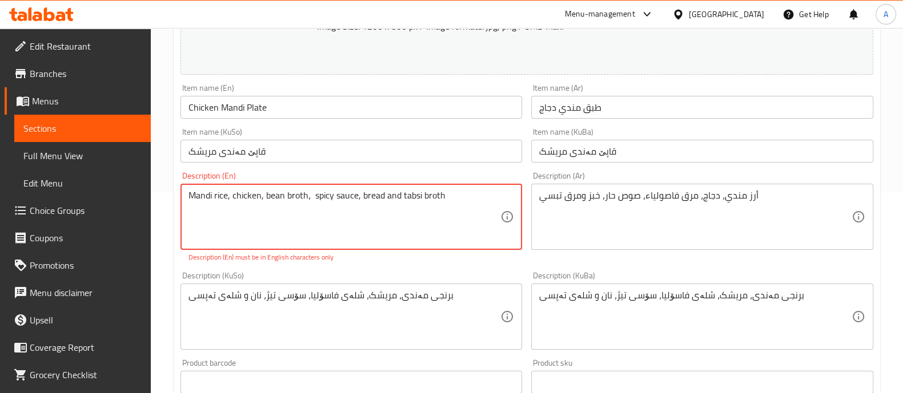
drag, startPoint x: 402, startPoint y: 197, endPoint x: 353, endPoint y: 184, distance: 50.8
click at [353, 184] on div "[PERSON_NAME], chicken, bean broth، spicy sauce, bread and tabsi broth Descript…" at bounding box center [351, 217] width 342 height 66
click at [406, 196] on textarea "Mandi rice, chicken, bean broth، spicy sauce, bread and tabsi broth" at bounding box center [344, 217] width 312 height 54
click at [429, 203] on textarea "Mandi rice, chicken, bean broth، spicy sauce, bread and tabsi broth" at bounding box center [344, 217] width 312 height 54
click at [457, 202] on textarea "Mandi rice, chicken, bean broth، spicy sauce, bread and tabsi broth" at bounding box center [344, 217] width 312 height 54
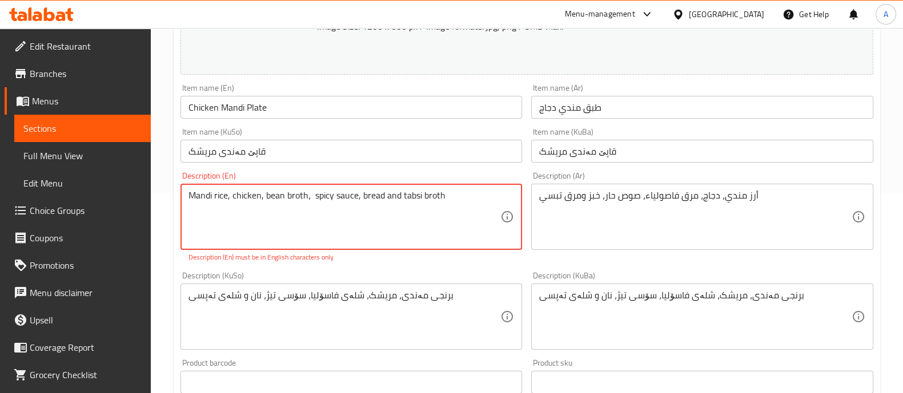
click at [409, 198] on textarea "Mandi rice, chicken, bean broth، spicy sauce, bread and tabsi broth" at bounding box center [344, 217] width 312 height 54
click at [400, 196] on textarea "Mandi rice, chicken, bean broth، spicy sauce, bread and tabsi broth" at bounding box center [344, 217] width 312 height 54
click at [403, 196] on textarea "Mandi rice, chicken, bean broth، spicy sauce, bread and tabsi broth" at bounding box center [344, 217] width 312 height 54
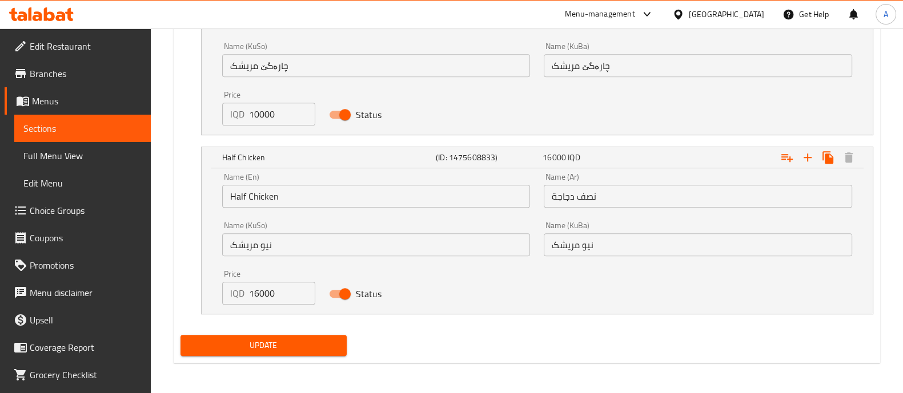
click at [300, 346] on span "Update" at bounding box center [264, 346] width 148 height 14
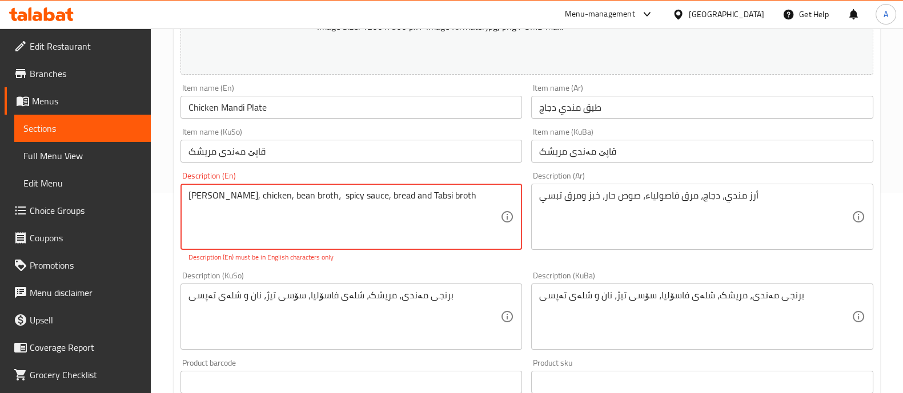
click at [425, 202] on textarea "[PERSON_NAME], chicken, bean broth، spicy sauce, bread and Tabsi broth" at bounding box center [344, 217] width 312 height 54
click at [410, 197] on textarea "[PERSON_NAME], chicken, bean broth، spicy sauce, bread and Tabsi broth" at bounding box center [344, 217] width 312 height 54
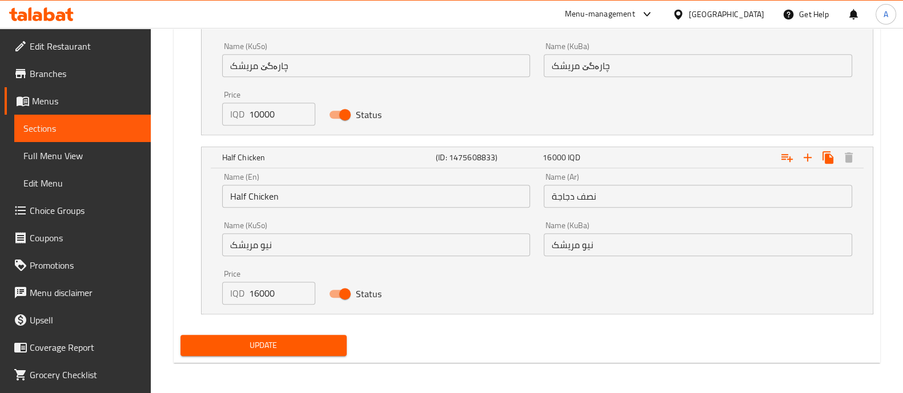
type textarea "[PERSON_NAME], chicken, bean broth، spicy sauce, bread and broth"
click at [266, 350] on span "Update" at bounding box center [264, 346] width 148 height 14
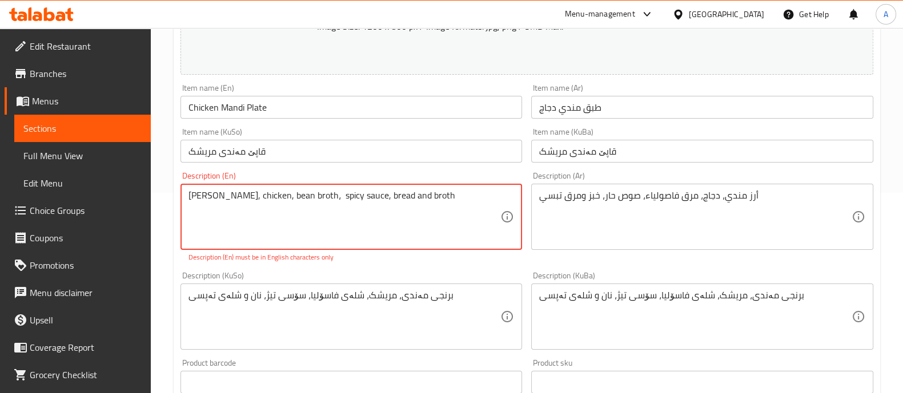
click at [420, 207] on textarea "[PERSON_NAME], chicken, bean broth، spicy sauce, bread and broth" at bounding box center [344, 217] width 312 height 54
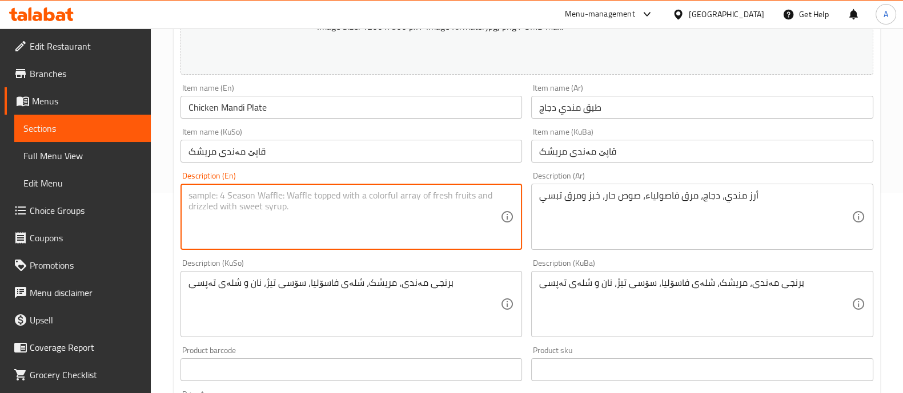
paste textarea "[PERSON_NAME], chicken, bean broth، spicy sauce, bread and broth"
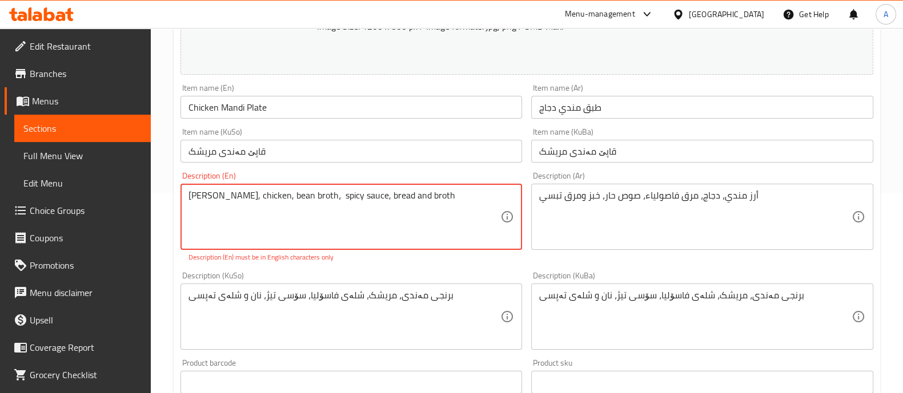
click at [333, 276] on div "Description (KuSo) برنجی مەندی، مریشک، شلەی فاسۆلیا، سۆسی تیژ، نان و شلەی تەپسی…" at bounding box center [351, 311] width 342 height 78
click at [226, 195] on textarea "[PERSON_NAME], chicken, bean broth، spicy sauce, bread and broth" at bounding box center [344, 217] width 312 height 54
type textarea "[PERSON_NAME], chicken, bean broth، spicy sauce, bread and broth"
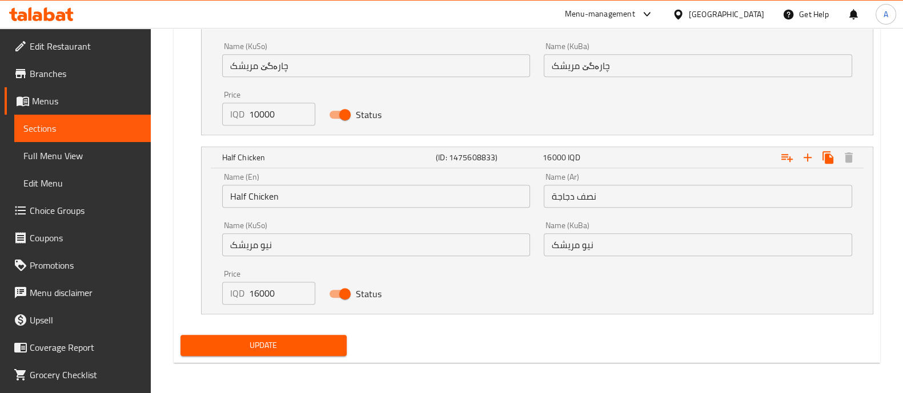
click at [257, 353] on button "Update" at bounding box center [263, 345] width 166 height 21
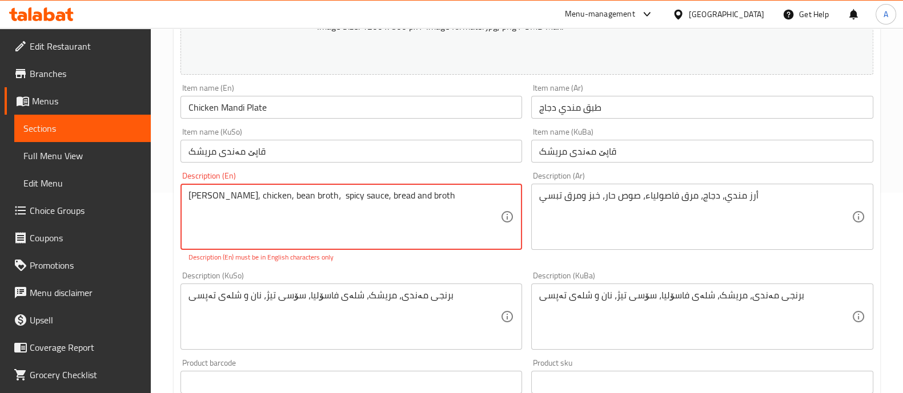
click at [442, 202] on textarea "[PERSON_NAME], chicken, bean broth، spicy sauce, bread and broth" at bounding box center [344, 217] width 312 height 54
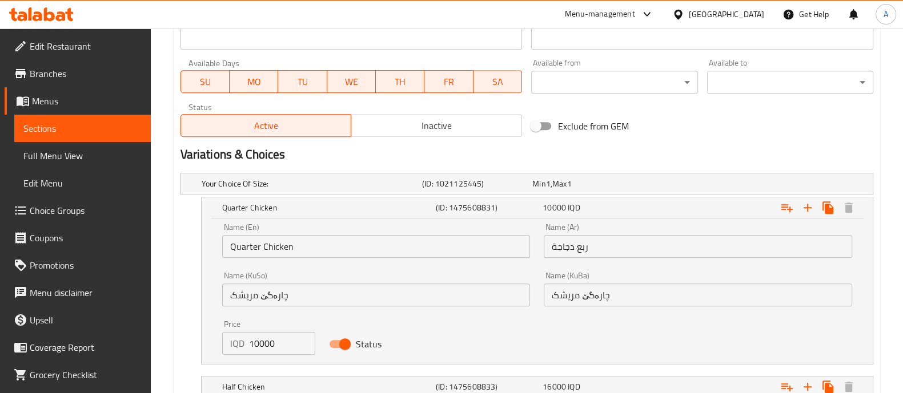
scroll to position [877, 0]
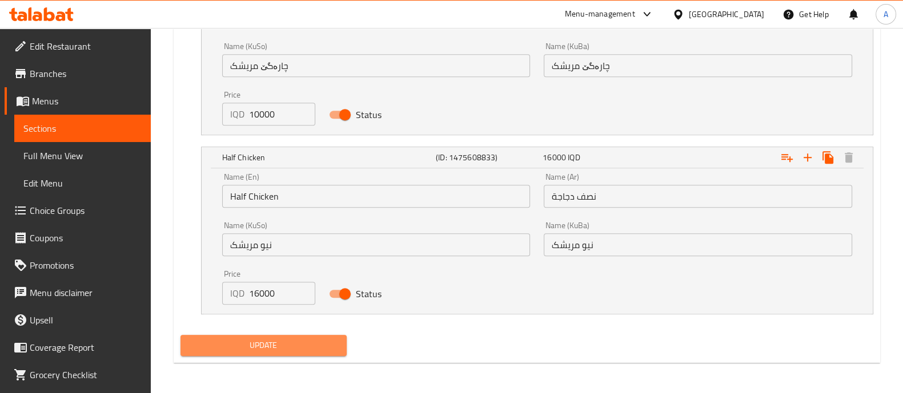
click at [283, 349] on span "Update" at bounding box center [264, 346] width 148 height 14
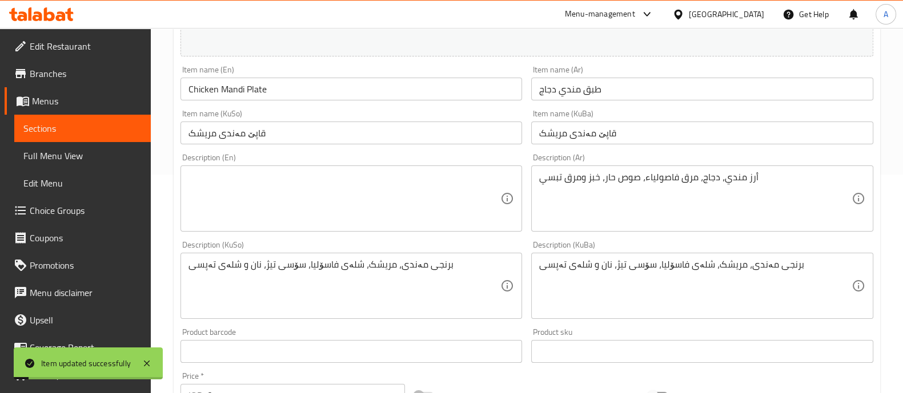
scroll to position [0, 0]
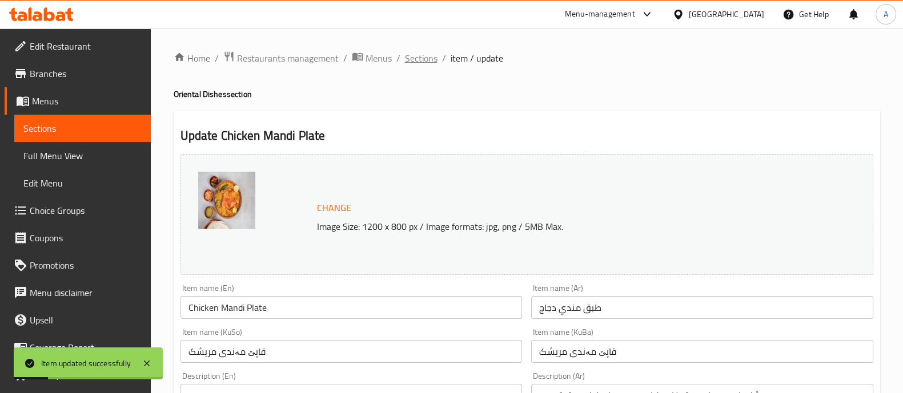
click at [424, 51] on span "Sections" at bounding box center [421, 58] width 33 height 14
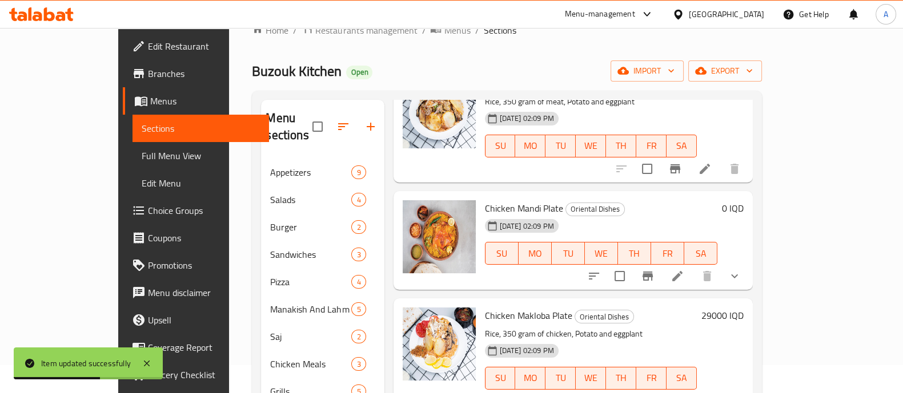
scroll to position [71, 0]
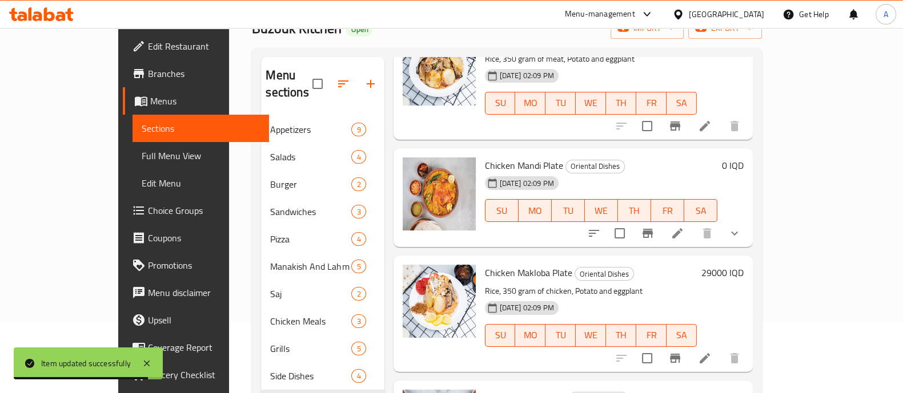
click at [743, 265] on h6 "29000 IQD" at bounding box center [722, 273] width 42 height 16
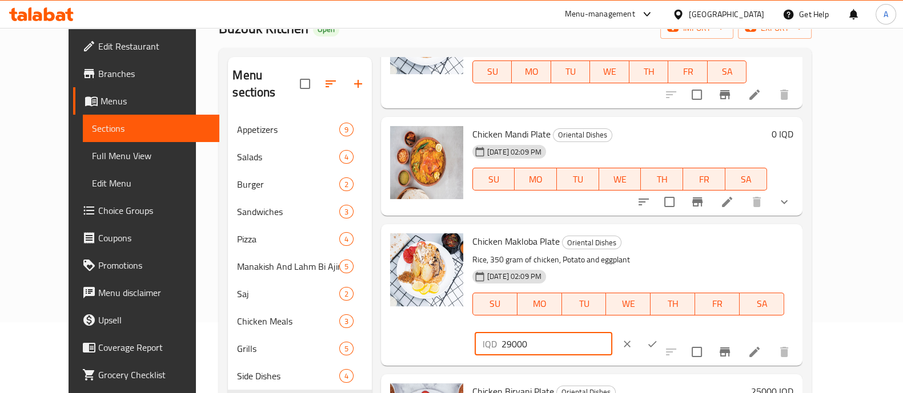
drag, startPoint x: 705, startPoint y: 236, endPoint x: 681, endPoint y: 239, distance: 23.6
click at [612, 333] on div "IQD 29000 ​" at bounding box center [543, 344] width 138 height 23
type input "18000"
click at [657, 341] on icon "ok" at bounding box center [652, 344] width 9 height 6
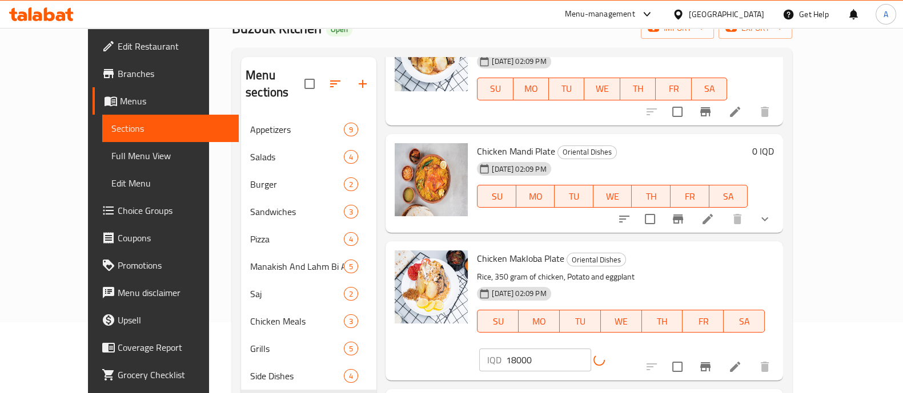
scroll to position [160, 0]
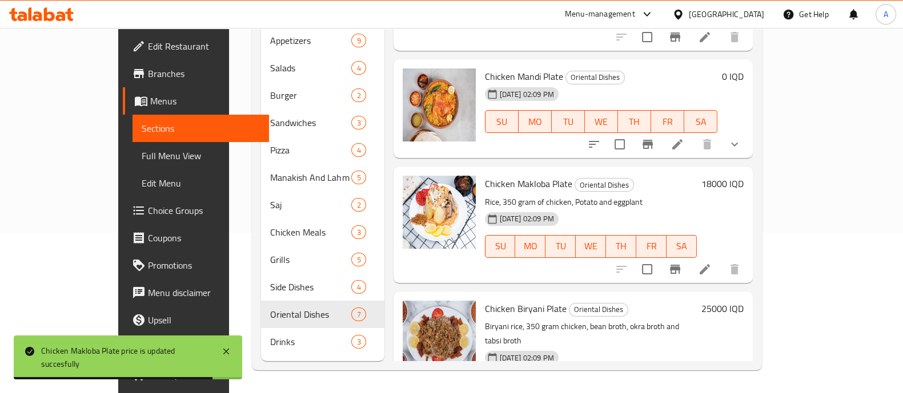
click at [743, 301] on h6 "25000 IQD" at bounding box center [722, 309] width 42 height 16
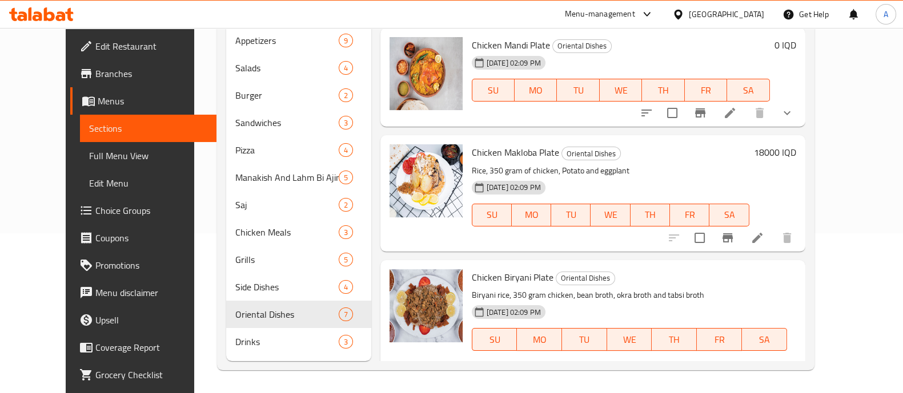
drag, startPoint x: 700, startPoint y: 266, endPoint x: 669, endPoint y: 271, distance: 31.8
click at [611, 368] on div "IQD 25000 ​" at bounding box center [543, 379] width 138 height 23
type input "18000"
click at [657, 374] on icon "ok" at bounding box center [651, 379] width 11 height 11
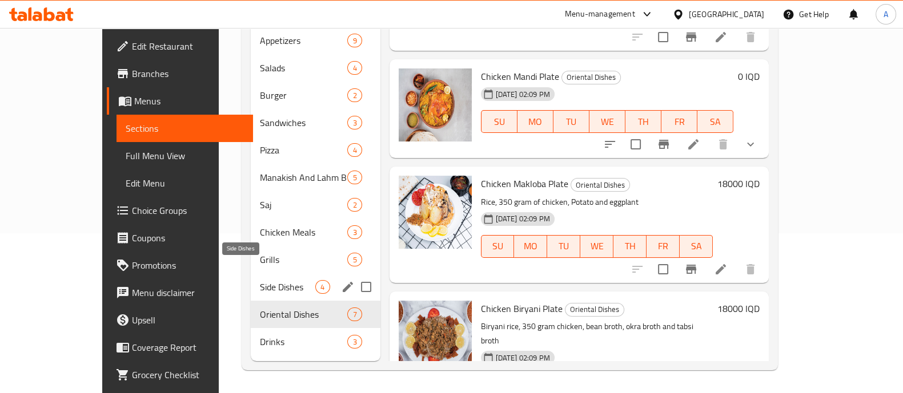
click at [260, 280] on span "Side Dishes" at bounding box center [288, 287] width 56 height 14
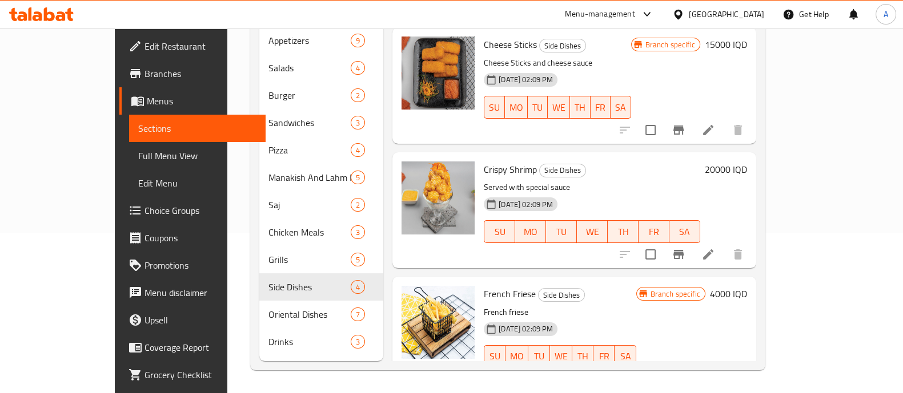
click at [747, 286] on h6 "4000 IQD" at bounding box center [728, 294] width 37 height 16
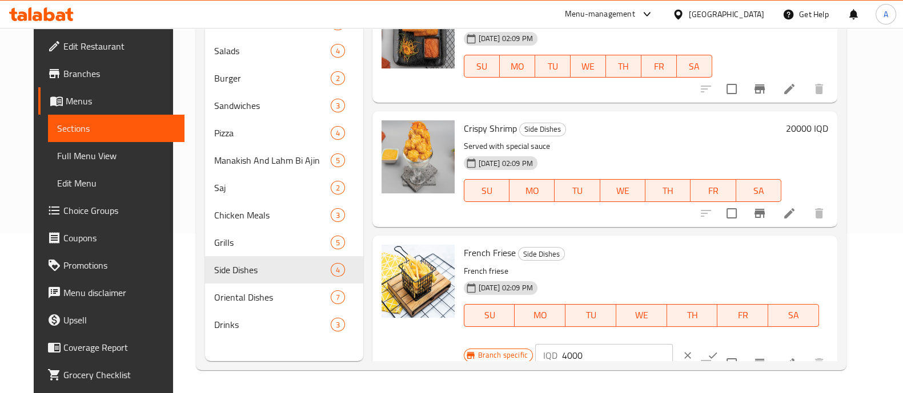
scroll to position [159, 0]
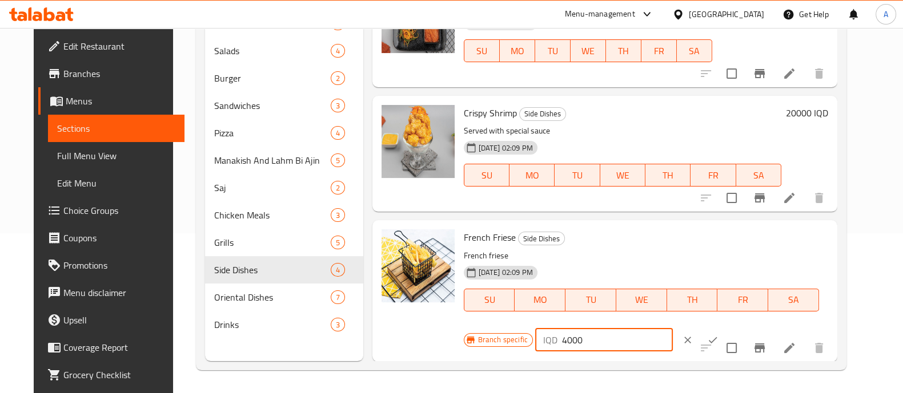
drag, startPoint x: 560, startPoint y: 344, endPoint x: 548, endPoint y: 347, distance: 12.9
click at [548, 347] on div "IQD 4000 ​" at bounding box center [604, 340] width 138 height 23
type input "3500"
click at [707, 340] on icon "ok" at bounding box center [712, 340] width 11 height 11
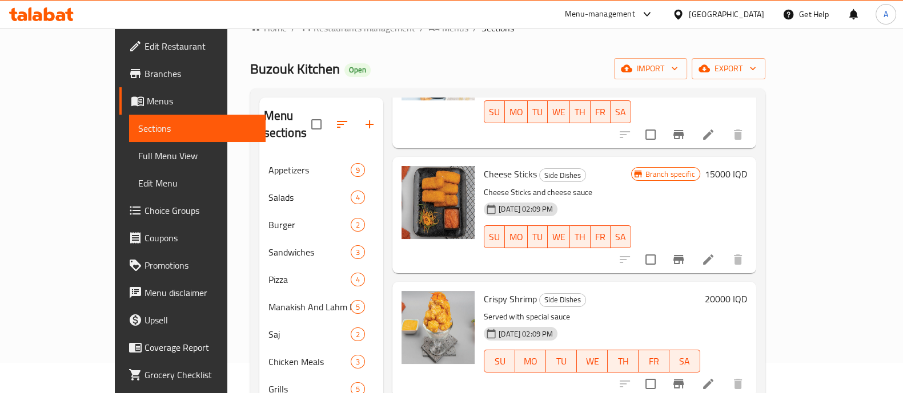
scroll to position [160, 0]
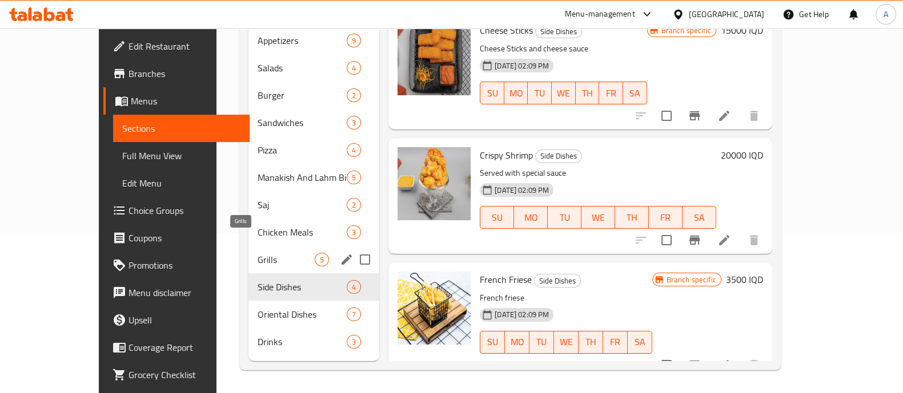
click at [257, 253] on span "Grills" at bounding box center [285, 260] width 57 height 14
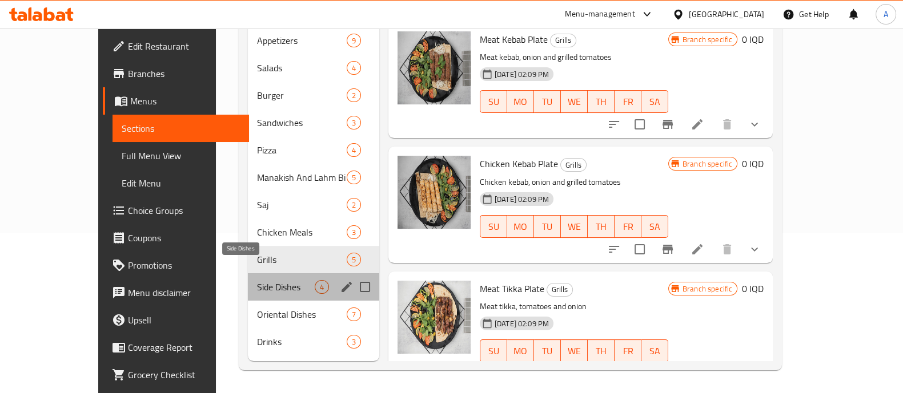
click at [257, 280] on span "Side Dishes" at bounding box center [286, 287] width 58 height 14
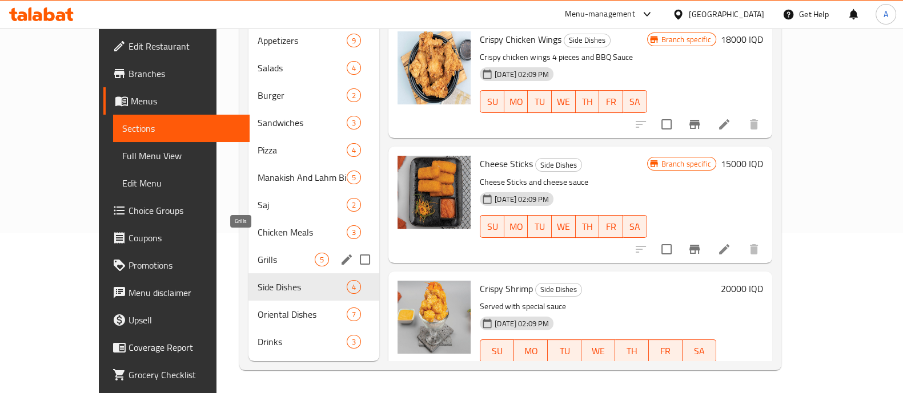
click at [257, 253] on span "Grills" at bounding box center [285, 260] width 57 height 14
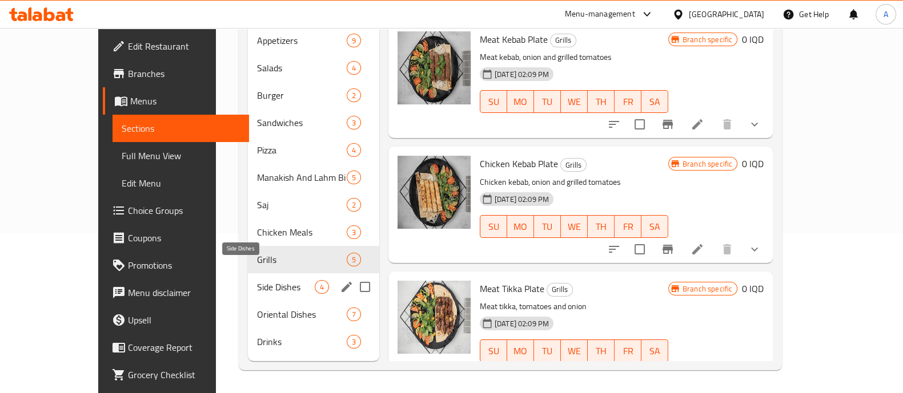
click at [257, 280] on span "Side Dishes" at bounding box center [286, 287] width 58 height 14
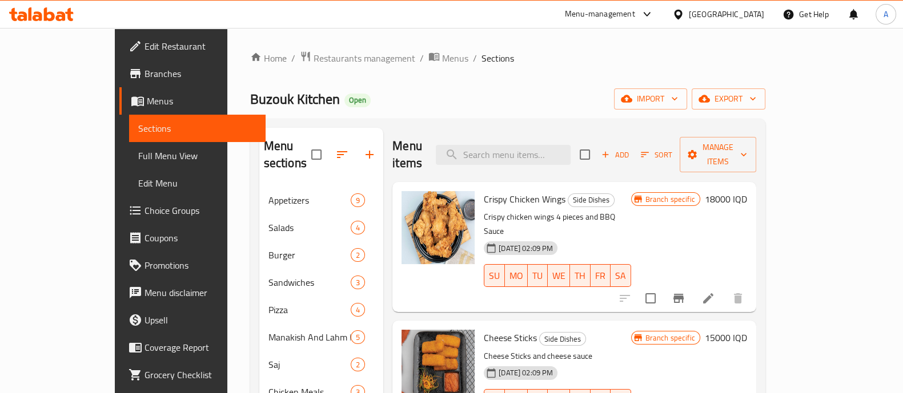
click at [303, 70] on div "Home / Restaurants management / Menus / Sections Buzouk Kitchen Open import exp…" at bounding box center [507, 291] width 515 height 480
click at [313, 62] on span "Restaurants management" at bounding box center [364, 58] width 102 height 14
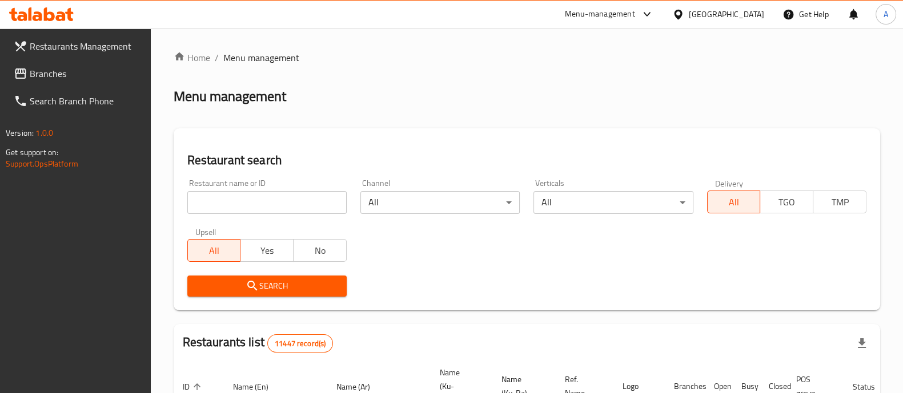
click at [249, 205] on input "search" at bounding box center [266, 202] width 159 height 23
type input "burgritto"
click at [260, 283] on span "Search" at bounding box center [266, 286] width 141 height 14
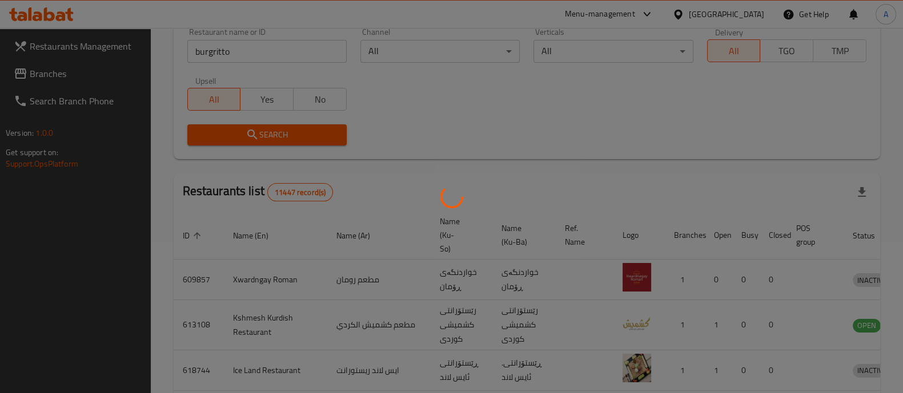
scroll to position [106, 0]
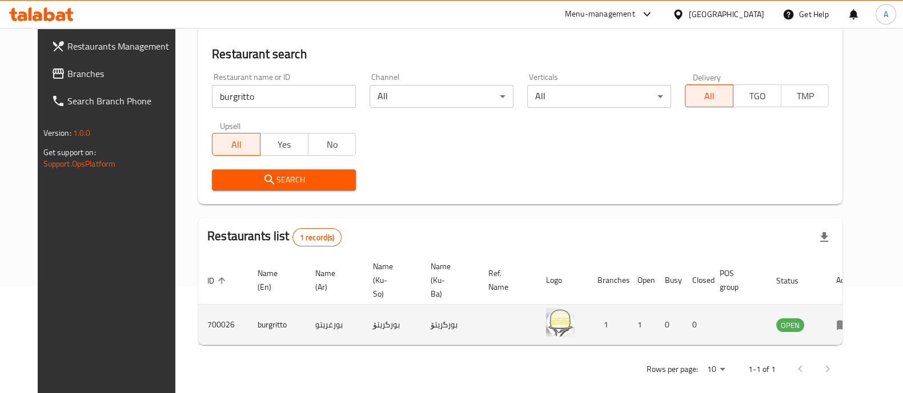
click at [849, 321] on icon "enhanced table" at bounding box center [842, 326] width 13 height 10
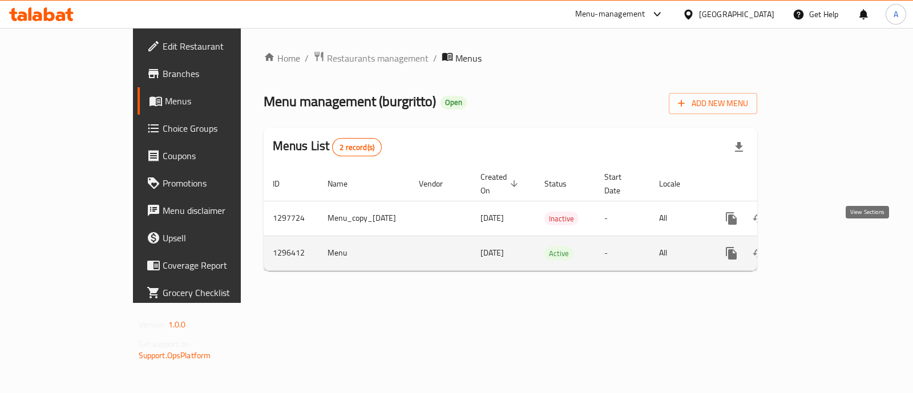
click at [821, 247] on icon "enhanced table" at bounding box center [814, 254] width 14 height 14
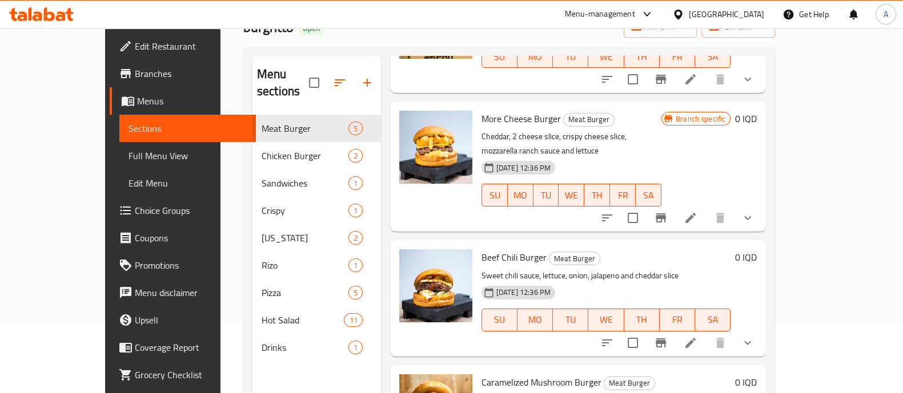
scroll to position [142, 0]
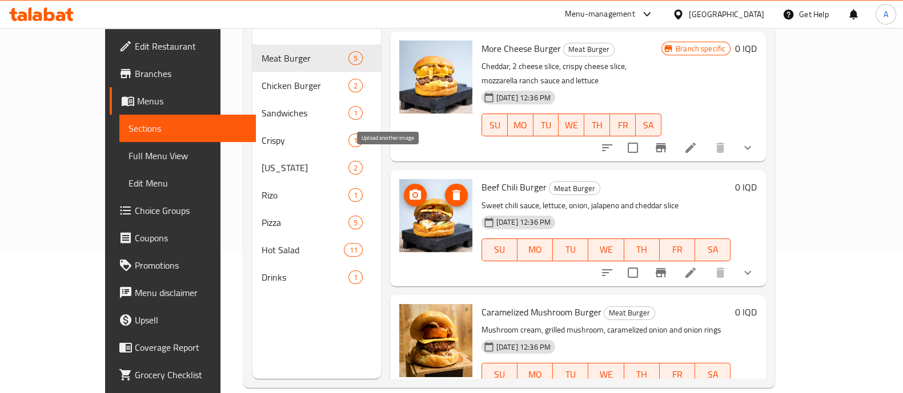
click at [409, 190] on icon "upload picture" at bounding box center [414, 195] width 11 height 10
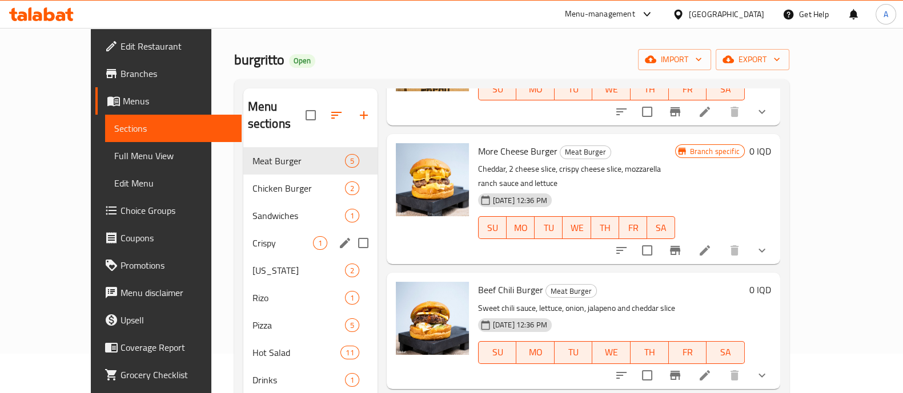
scroll to position [0, 0]
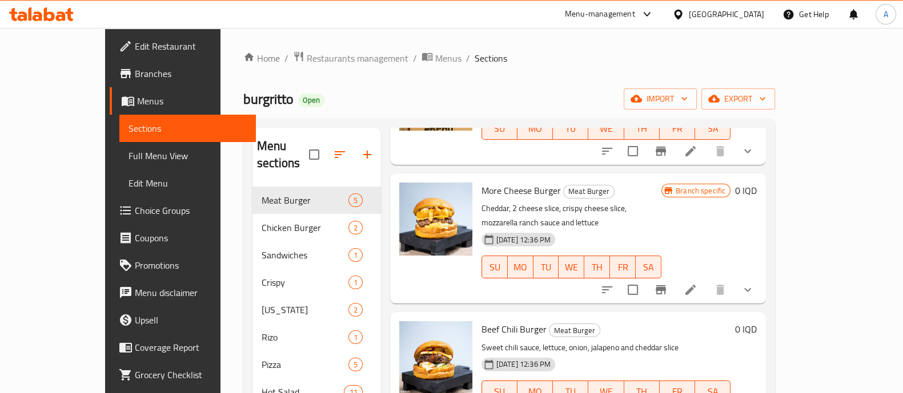
drag, startPoint x: 311, startPoint y: 62, endPoint x: 304, endPoint y: 112, distance: 51.4
click at [311, 62] on span "Restaurants management" at bounding box center [358, 58] width 102 height 14
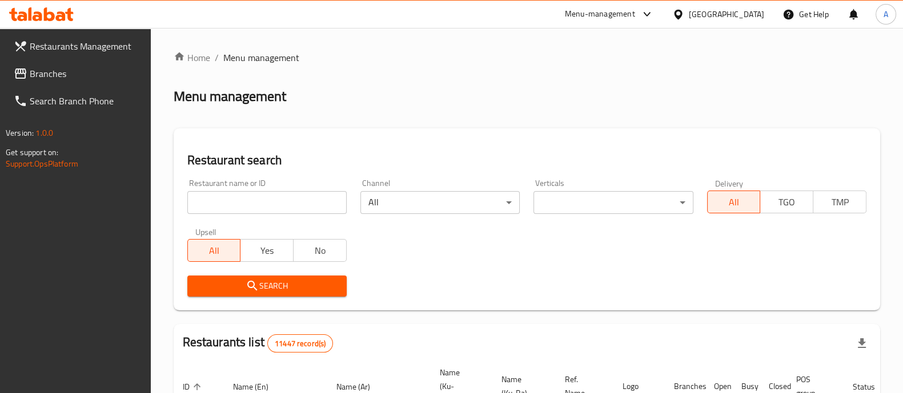
click at [256, 207] on input "search" at bounding box center [266, 202] width 159 height 23
type input "buzouk"
click at [259, 294] on button "Search" at bounding box center [266, 286] width 159 height 21
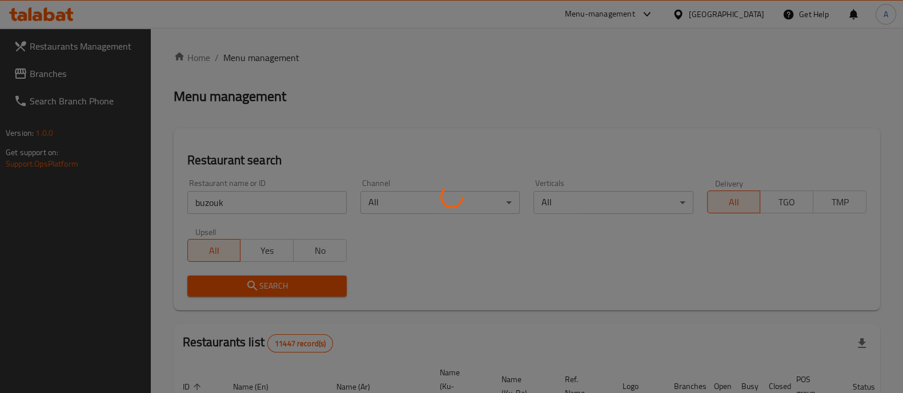
scroll to position [106, 0]
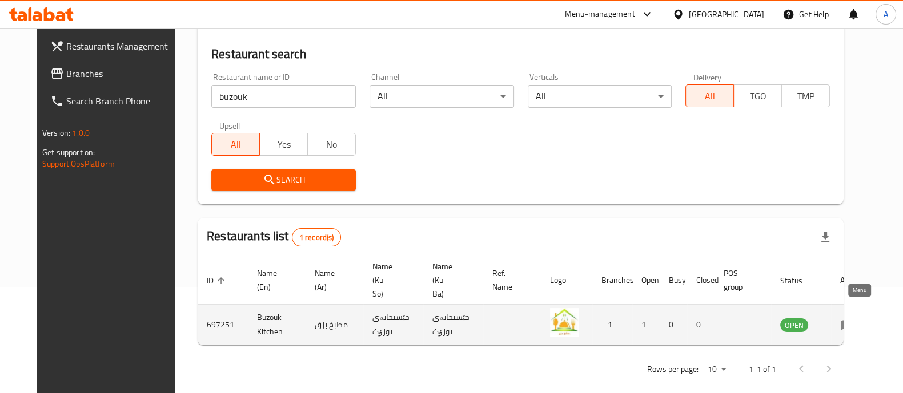
click at [854, 318] on icon "enhanced table" at bounding box center [847, 325] width 14 height 14
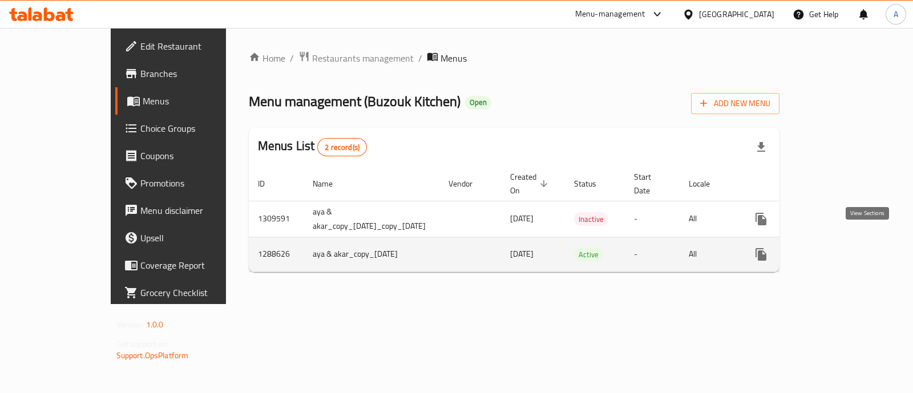
click at [851, 248] on icon "enhanced table" at bounding box center [844, 255] width 14 height 14
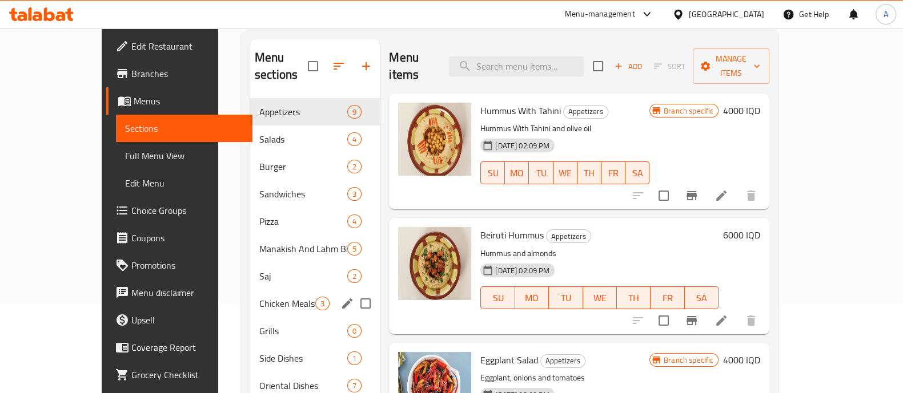
scroll to position [160, 0]
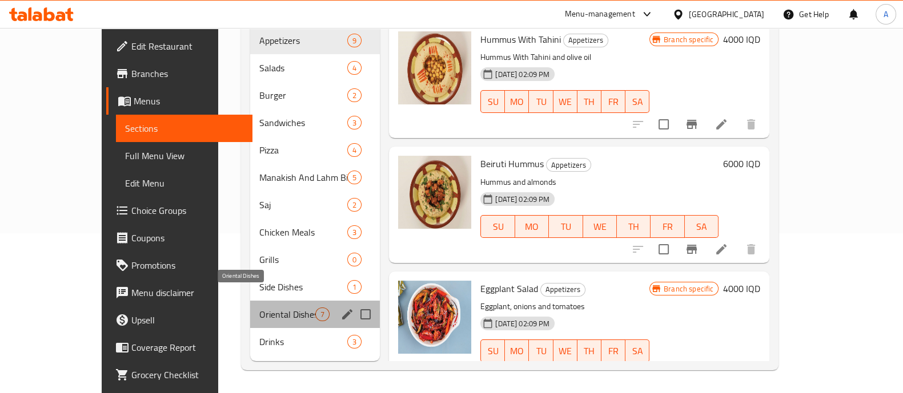
click at [259, 308] on span "Oriental Dishes" at bounding box center [287, 315] width 56 height 14
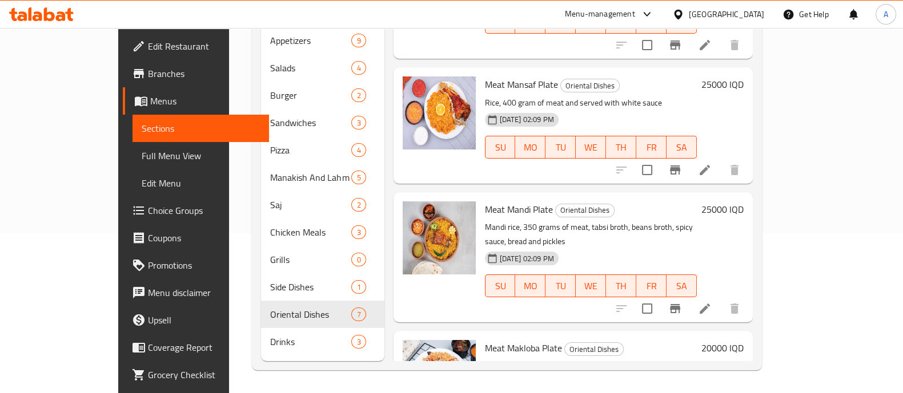
scroll to position [71, 0]
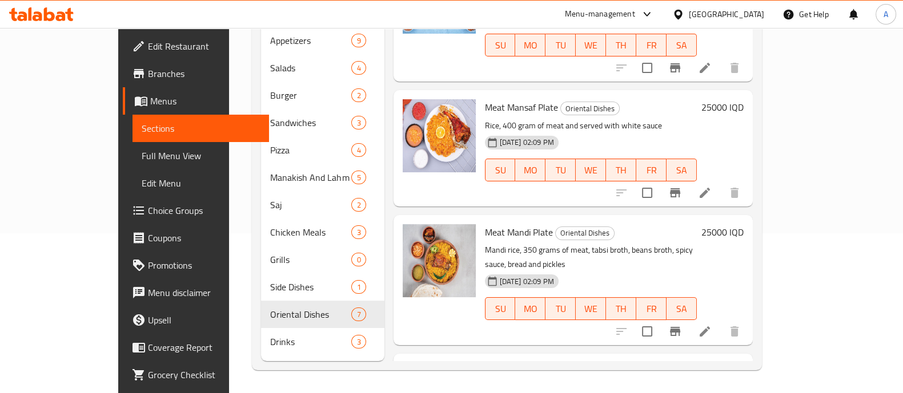
click at [743, 99] on h6 "25000 IQD" at bounding box center [722, 107] width 42 height 16
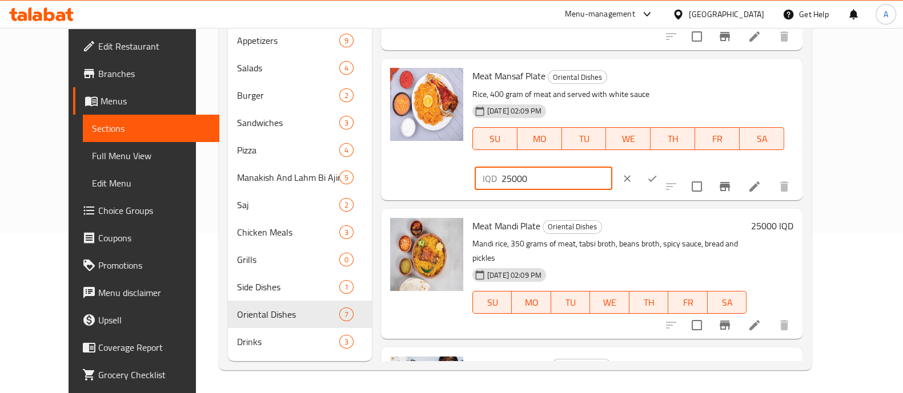
drag, startPoint x: 701, startPoint y: 79, endPoint x: 694, endPoint y: 87, distance: 10.5
click at [612, 167] on input "25000" at bounding box center [556, 178] width 111 height 23
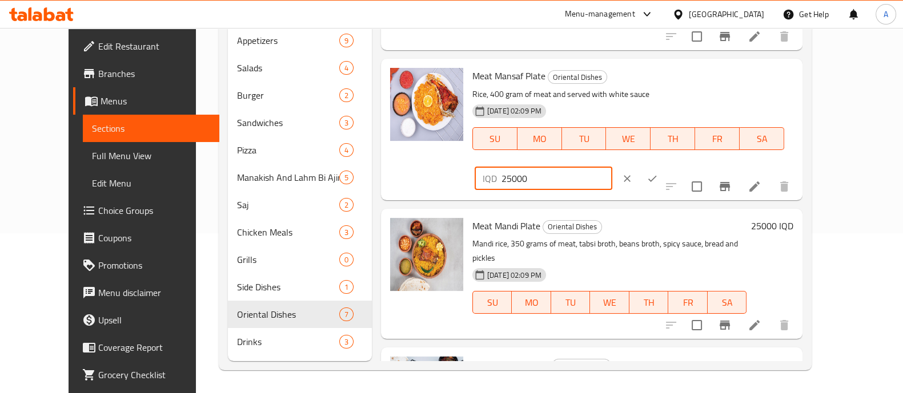
click at [612, 167] on input "25000" at bounding box center [556, 178] width 111 height 23
type input "26000"
click at [665, 166] on button "ok" at bounding box center [651, 178] width 25 height 25
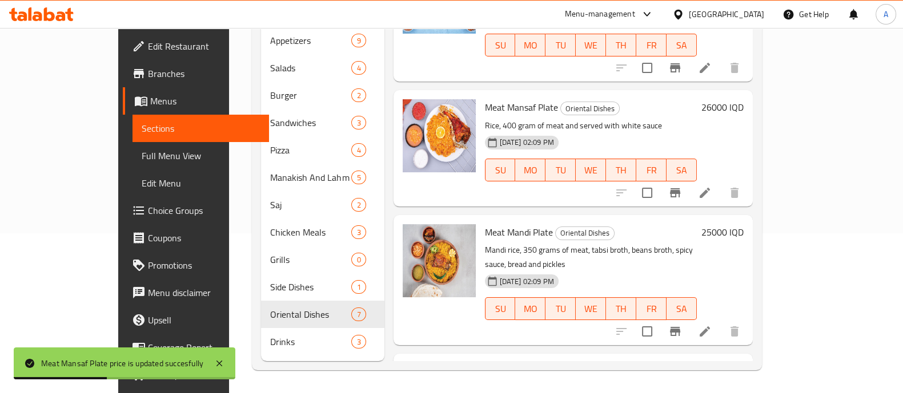
click at [743, 99] on h6 "26000 IQD" at bounding box center [722, 107] width 42 height 16
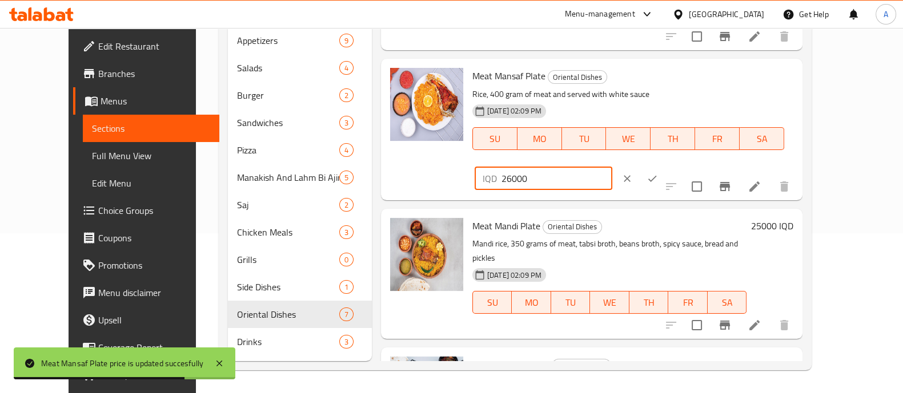
click at [612, 167] on input "26000" at bounding box center [556, 178] width 111 height 23
type input "25000"
click at [665, 166] on button "ok" at bounding box center [651, 178] width 25 height 25
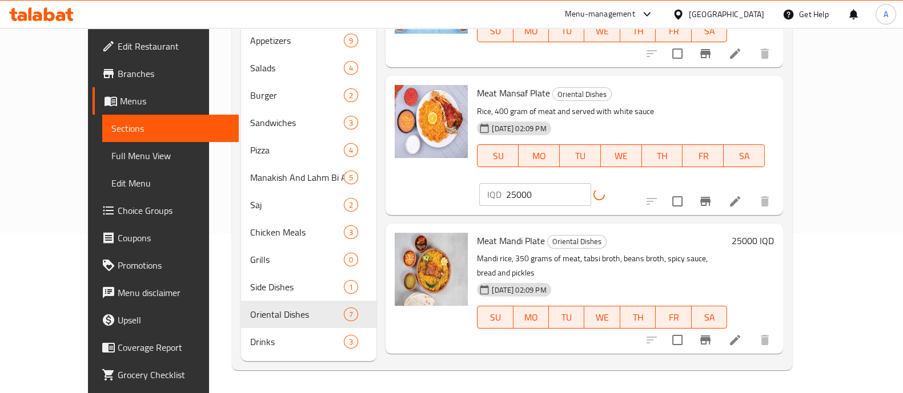
click at [774, 233] on h6 "25000 IQD" at bounding box center [752, 241] width 42 height 16
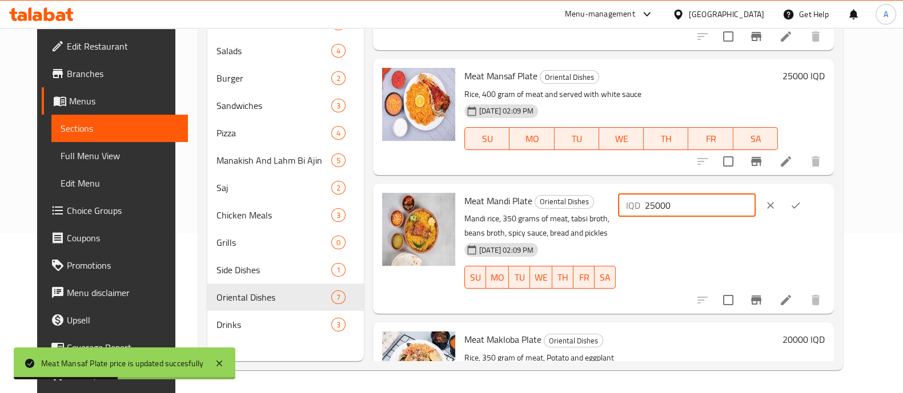
click at [699, 212] on input "25000" at bounding box center [700, 205] width 111 height 23
type input "26000"
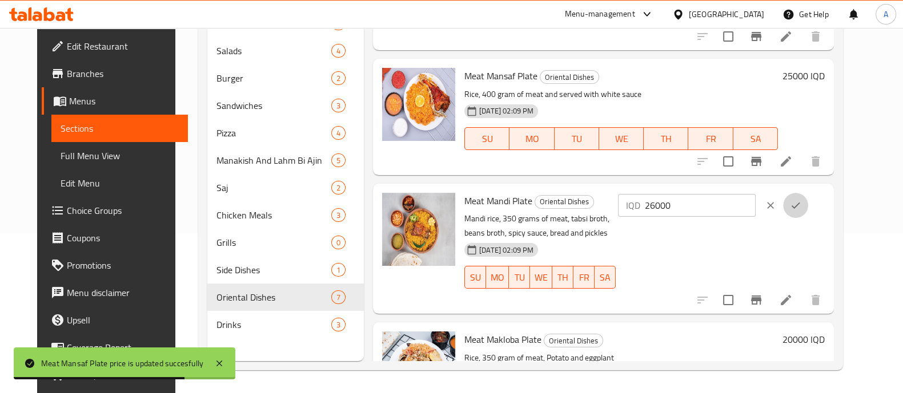
click at [801, 201] on icon "ok" at bounding box center [795, 205] width 11 height 11
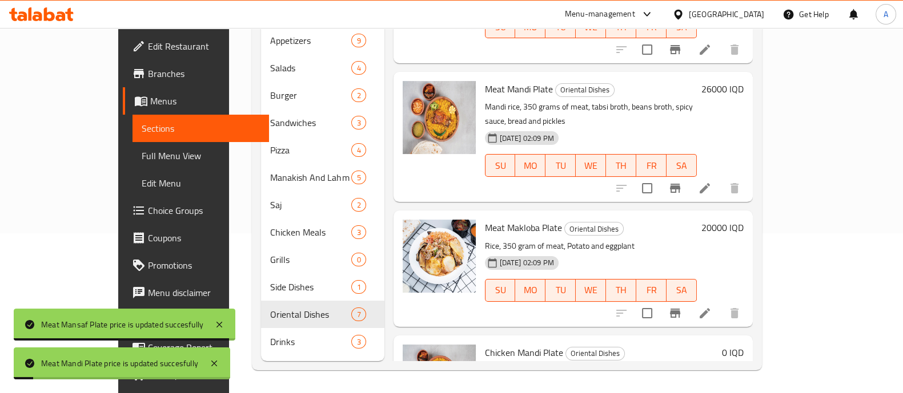
scroll to position [428, 0]
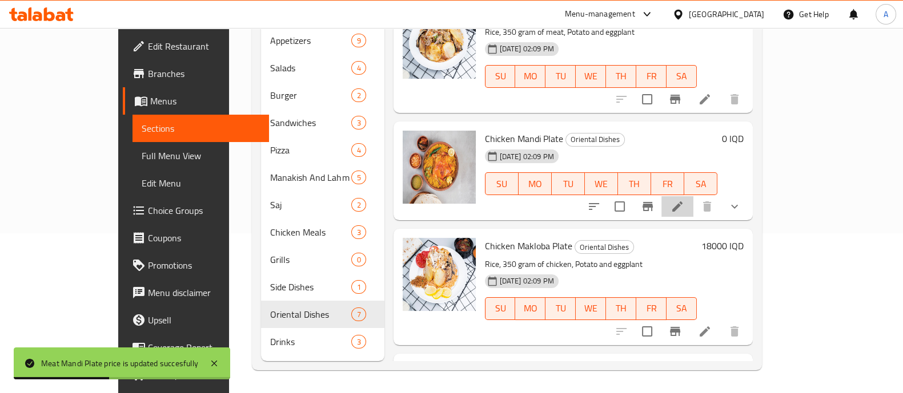
click at [693, 196] on li at bounding box center [677, 206] width 32 height 21
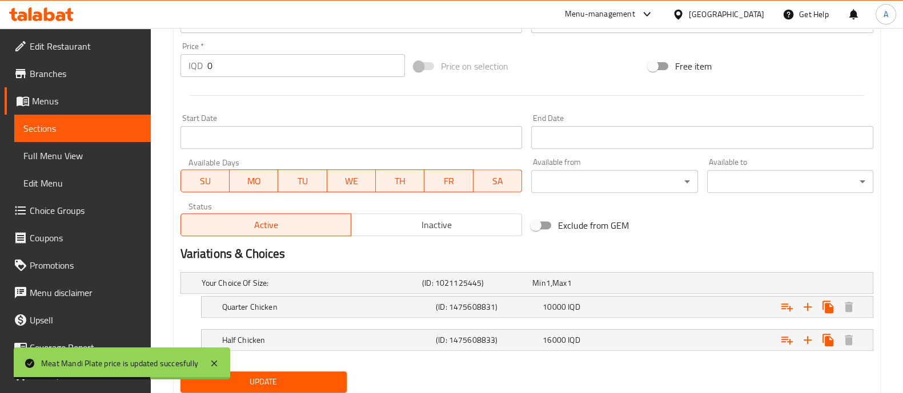
scroll to position [585, 0]
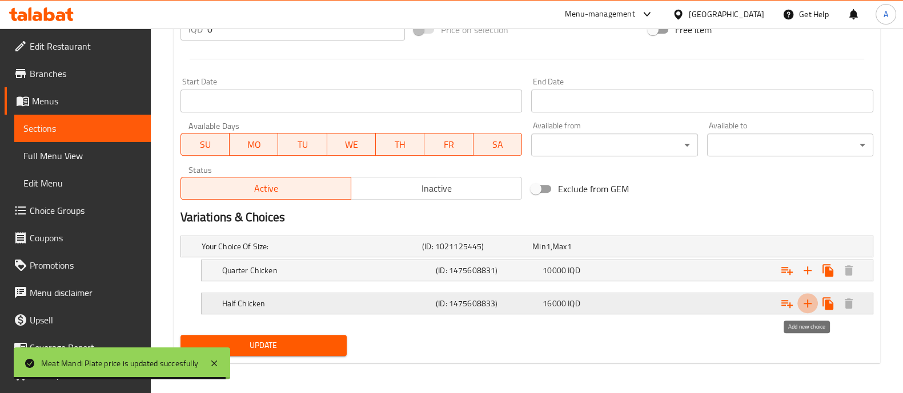
click at [808, 300] on icon "Expand" at bounding box center [807, 304] width 8 height 8
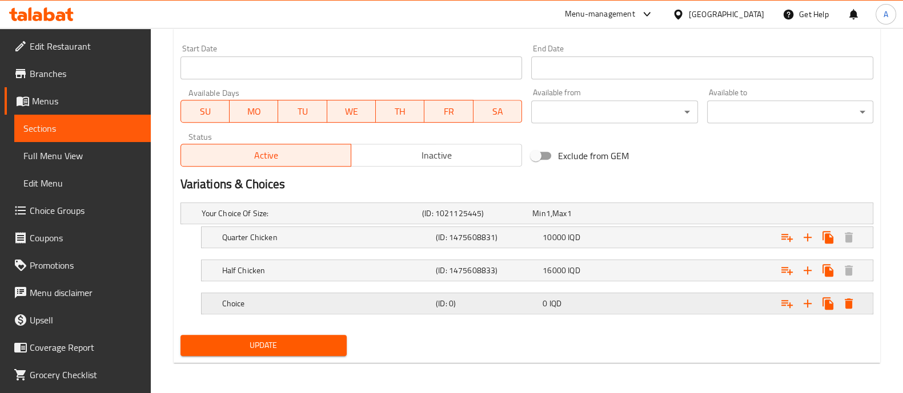
click at [347, 300] on h5 "Choice" at bounding box center [326, 303] width 209 height 11
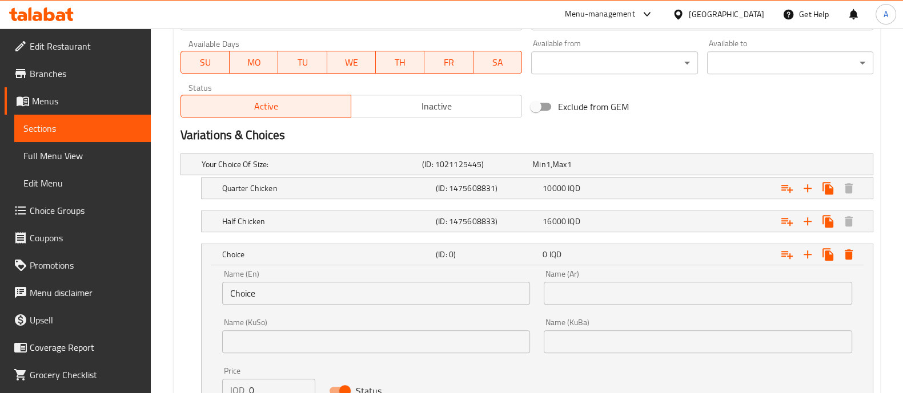
scroll to position [690, 0]
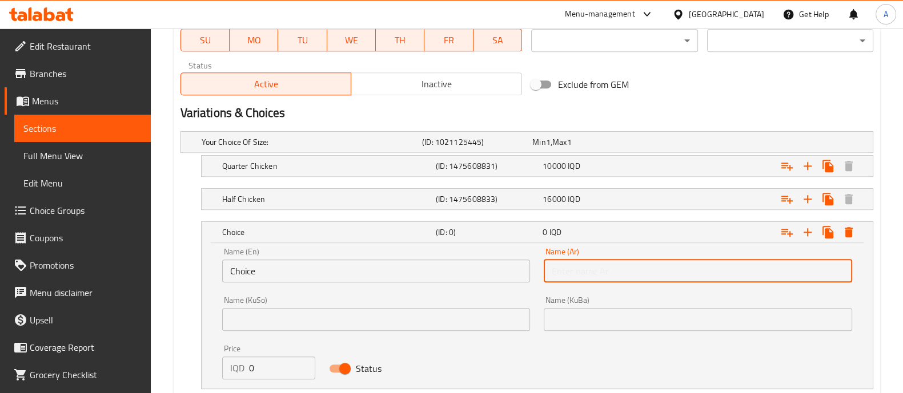
click at [629, 267] on input "text" at bounding box center [698, 271] width 308 height 23
type input "]"
type input "دجاجة كاملة"
click at [337, 275] on input "Choice" at bounding box center [376, 271] width 308 height 23
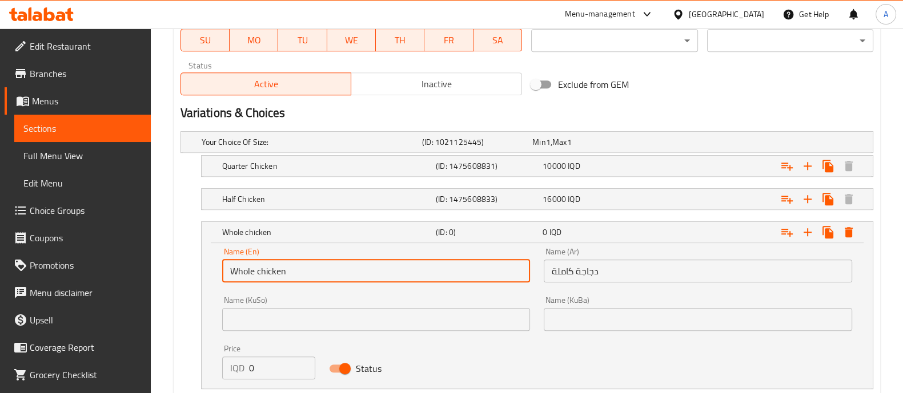
type input "Whole chicken"
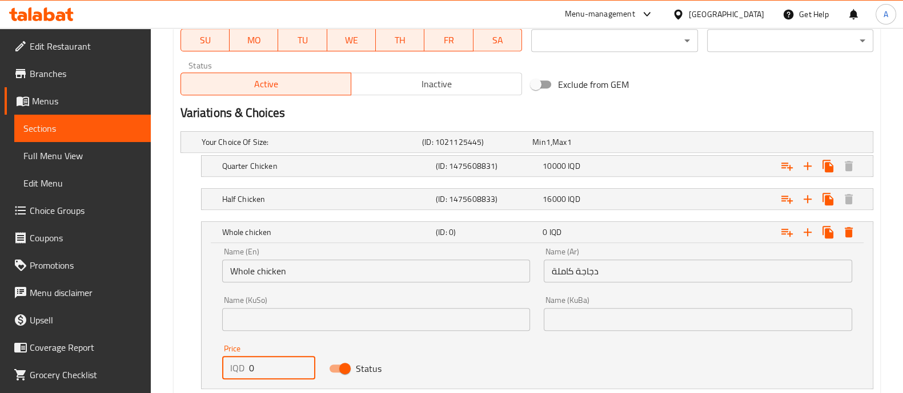
click at [252, 372] on input "0" at bounding box center [282, 368] width 67 height 23
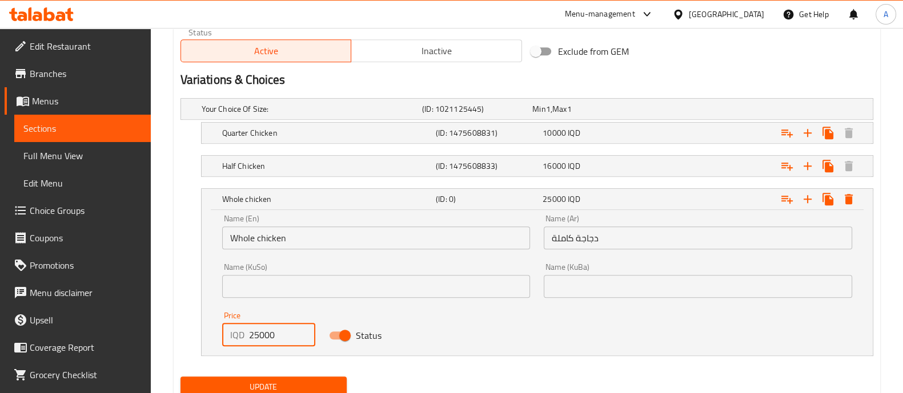
scroll to position [764, 0]
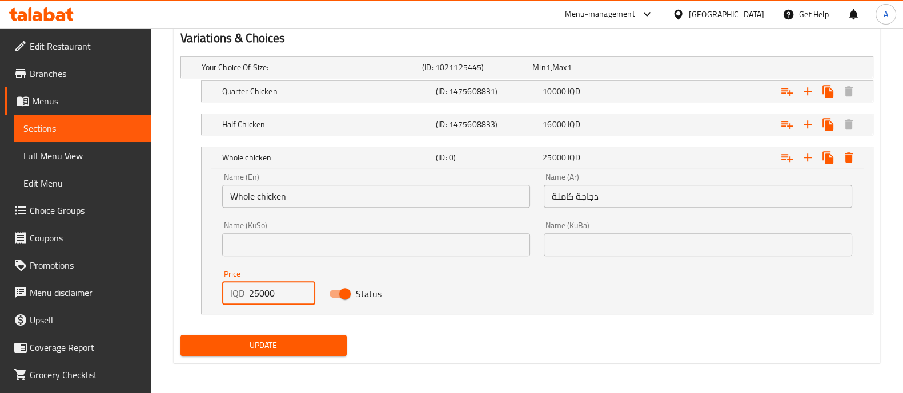
type input "25000"
click at [265, 355] on div "Update" at bounding box center [263, 346] width 175 height 30
click at [272, 343] on span "Update" at bounding box center [264, 346] width 148 height 14
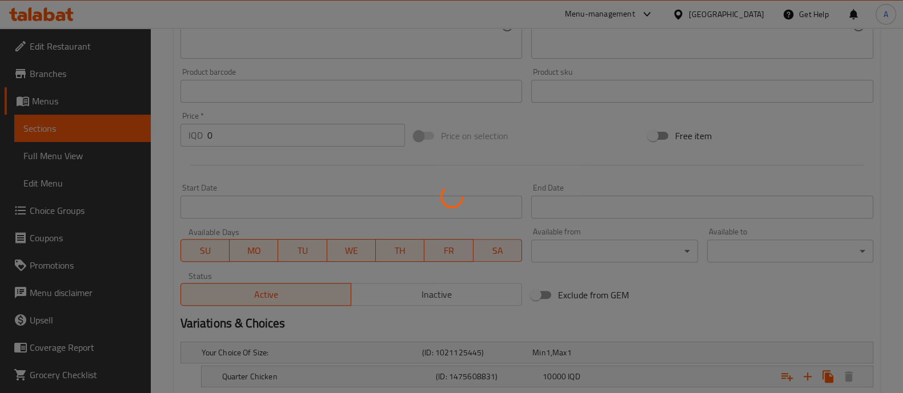
scroll to position [0, 0]
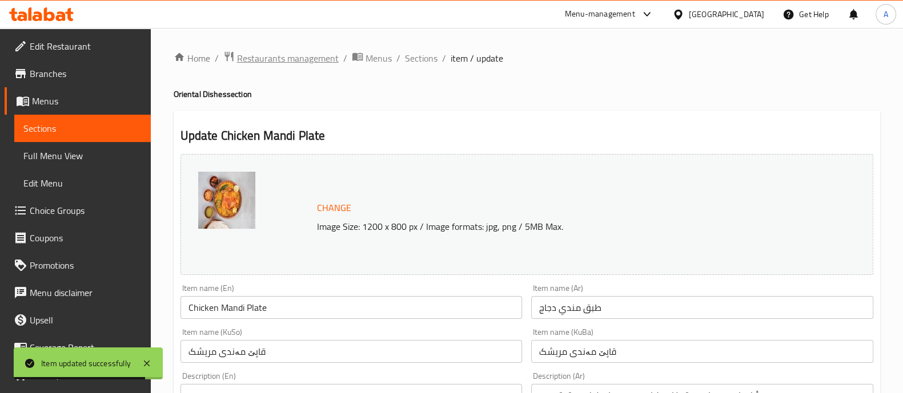
click at [276, 51] on span "Restaurants management" at bounding box center [288, 58] width 102 height 14
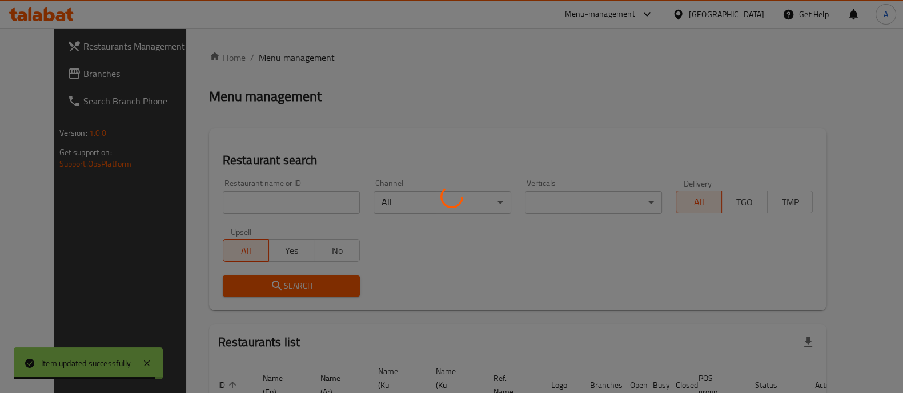
click at [276, 198] on div at bounding box center [451, 196] width 903 height 393
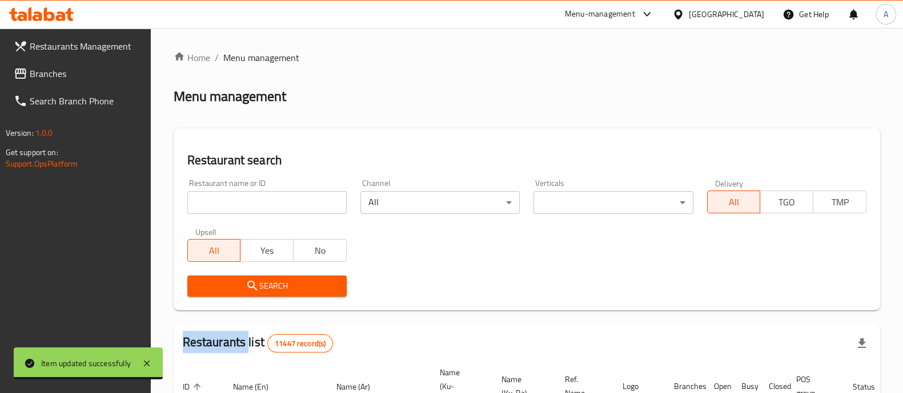
click at [276, 198] on input "search" at bounding box center [266, 202] width 159 height 23
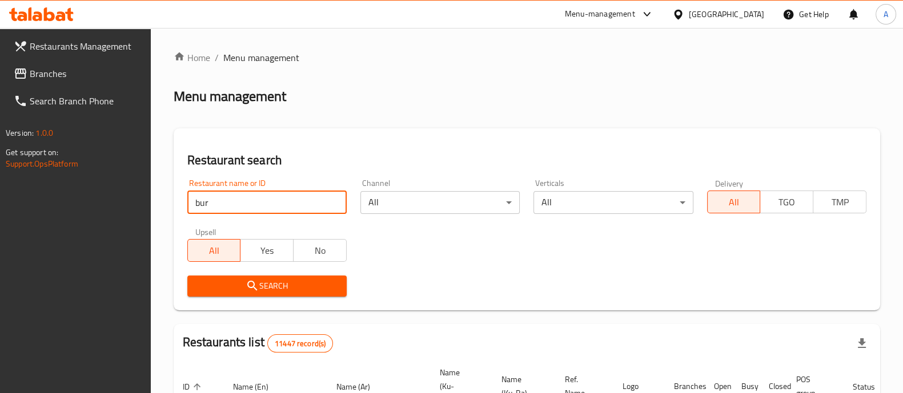
type input "burgritto"
click at [284, 285] on span "Search" at bounding box center [266, 286] width 141 height 14
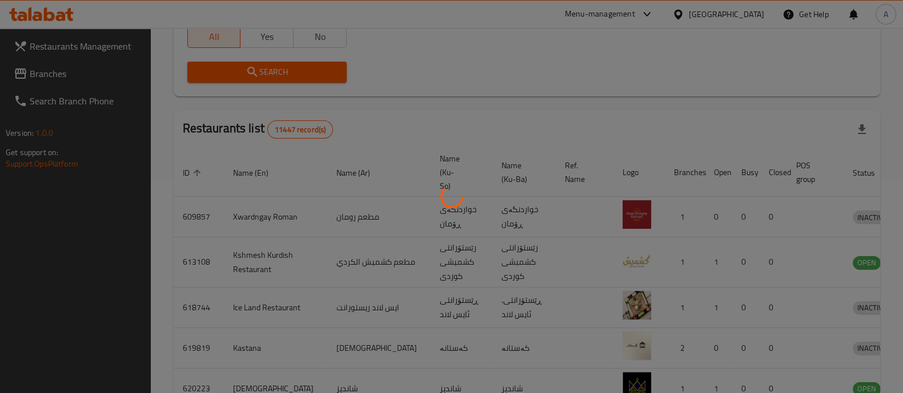
scroll to position [106, 0]
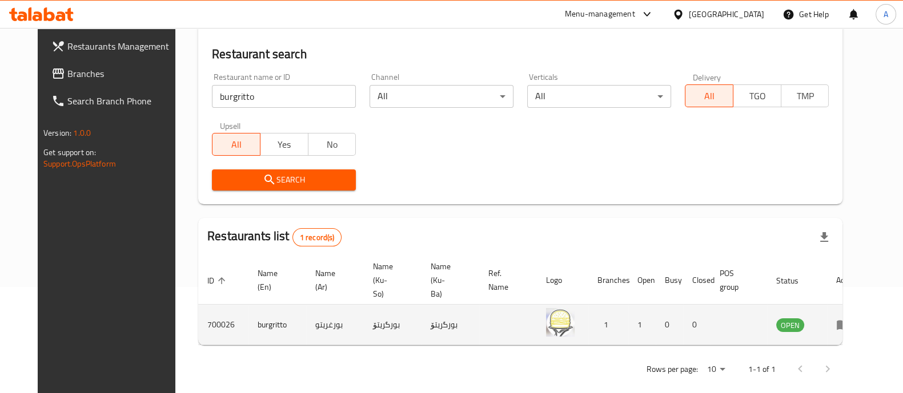
click at [850, 318] on icon "enhanced table" at bounding box center [843, 325] width 14 height 14
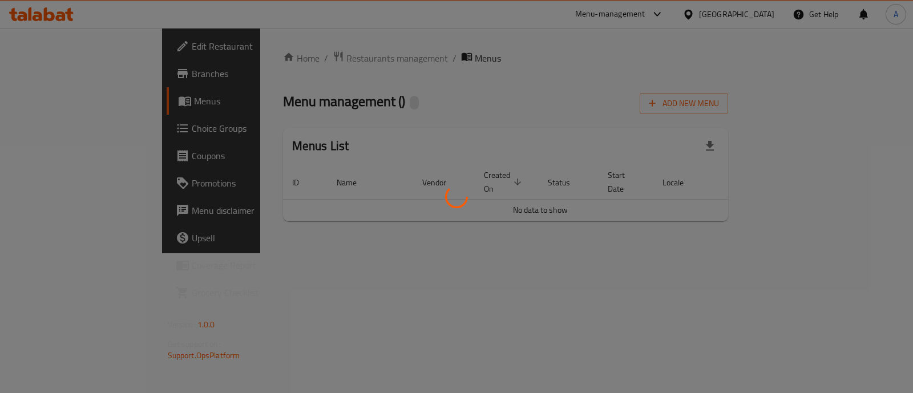
drag, startPoint x: 852, startPoint y: 305, endPoint x: 854, endPoint y: 315, distance: 9.9
click at [854, 313] on div at bounding box center [456, 196] width 913 height 393
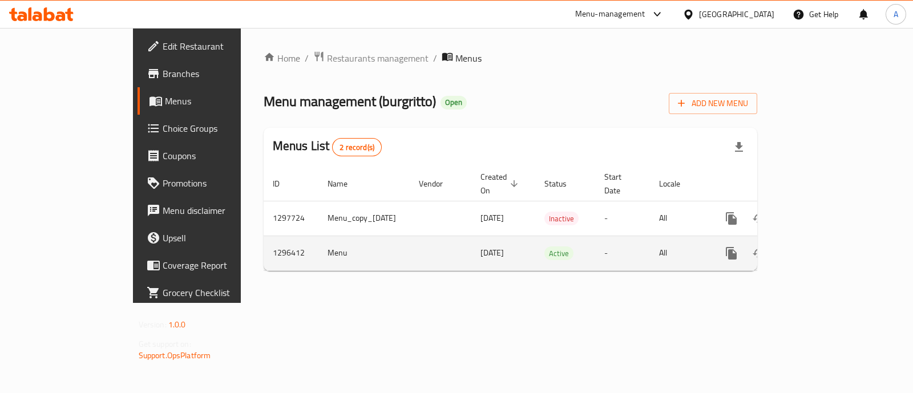
click at [828, 244] on link "enhanced table" at bounding box center [813, 253] width 27 height 27
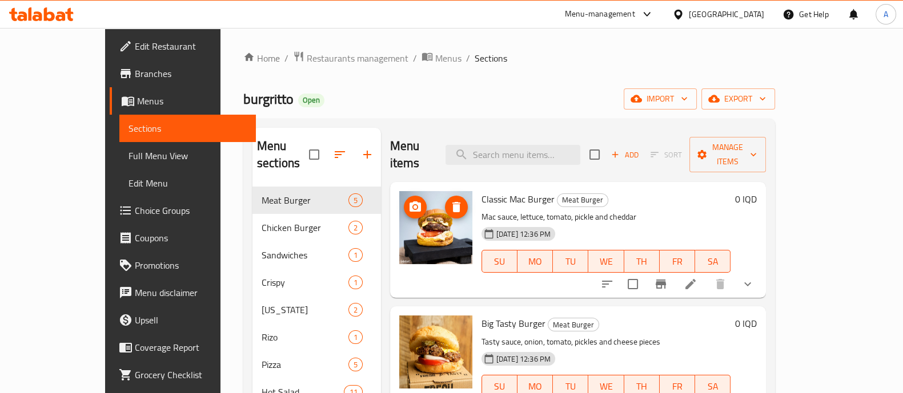
click at [404, 200] on span "upload picture" at bounding box center [415, 207] width 23 height 14
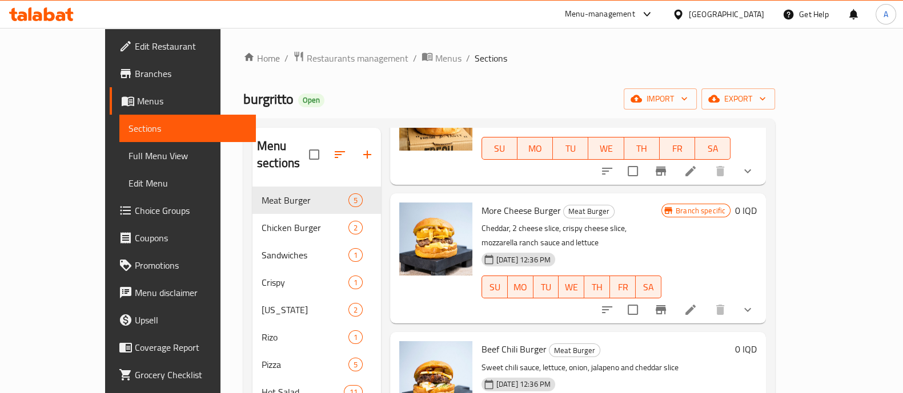
scroll to position [258, 0]
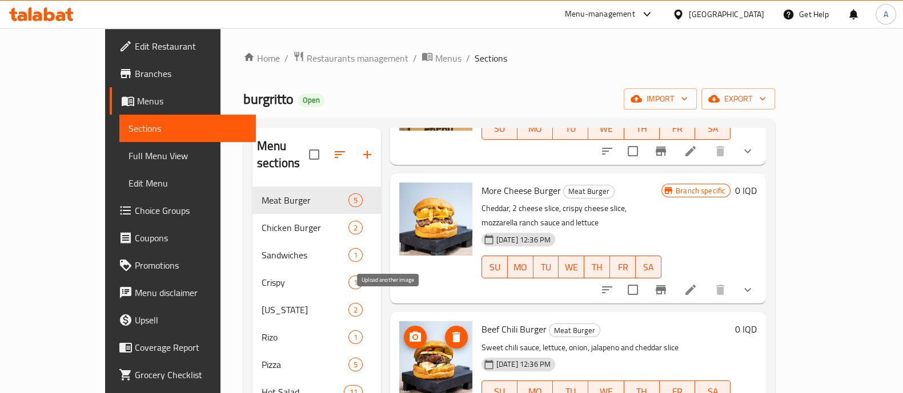
click at [409, 332] on icon "upload picture" at bounding box center [414, 337] width 11 height 10
click at [408, 331] on icon "upload picture" at bounding box center [415, 338] width 14 height 14
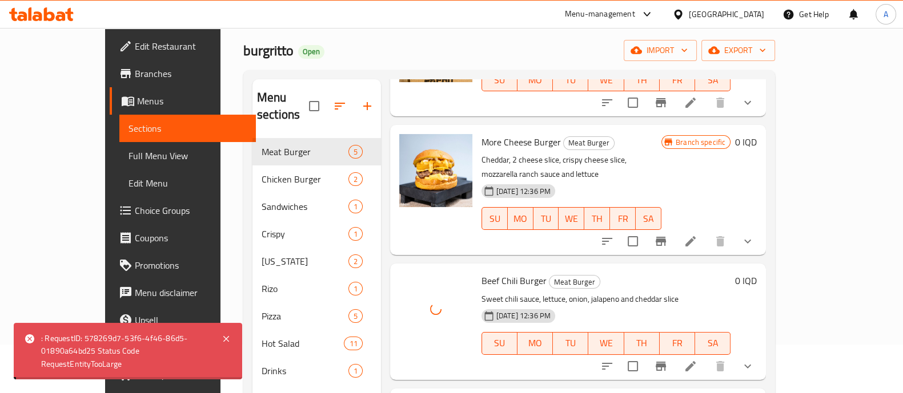
scroll to position [71, 0]
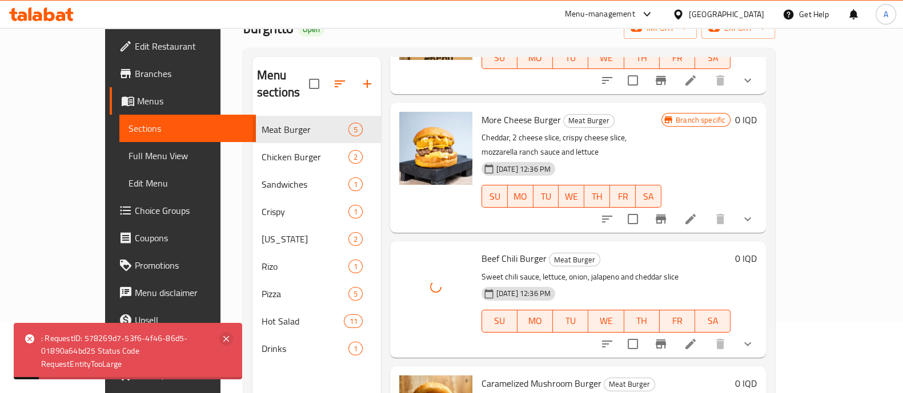
click at [224, 341] on icon at bounding box center [226, 339] width 6 height 6
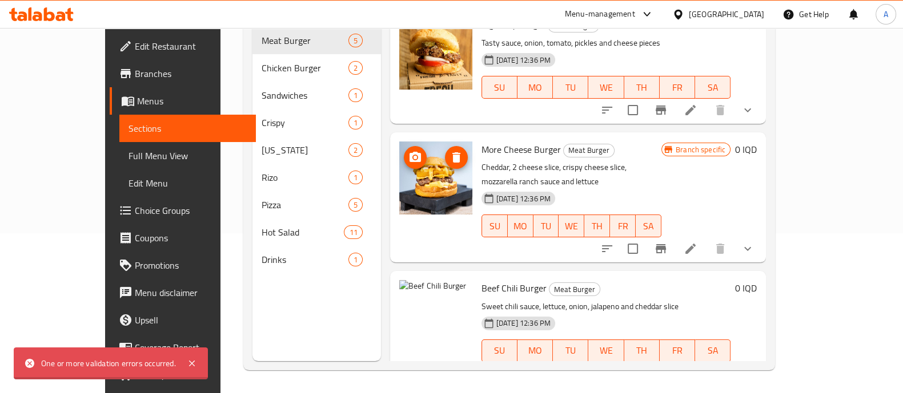
scroll to position [44, 0]
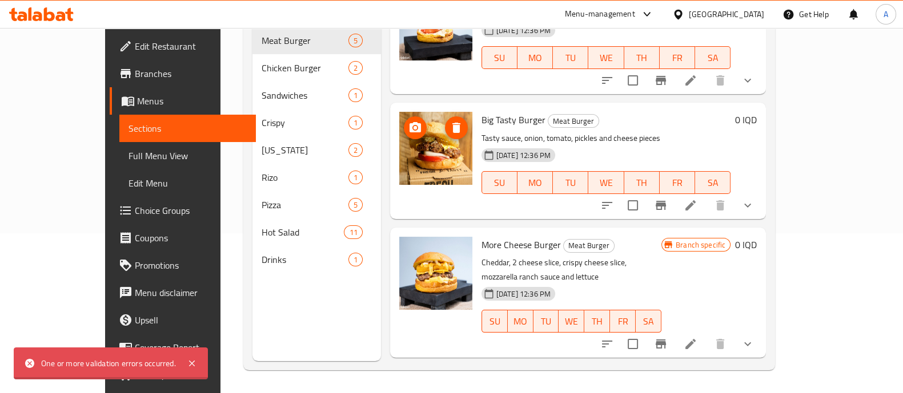
click at [404, 119] on button "upload picture" at bounding box center [415, 127] width 23 height 23
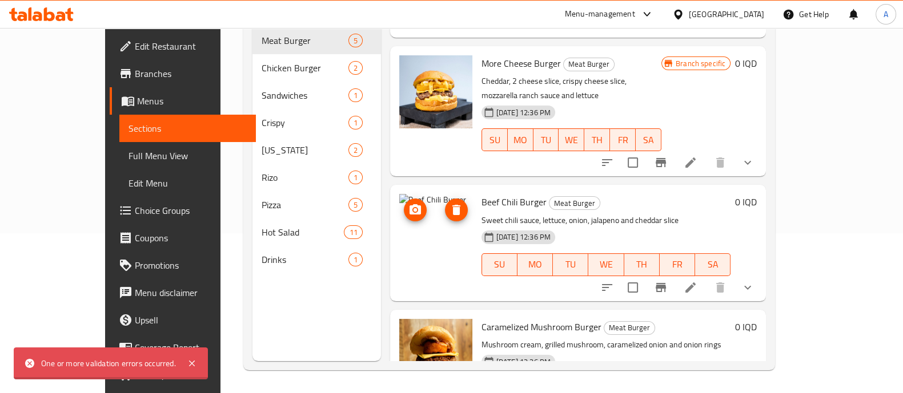
scroll to position [258, 0]
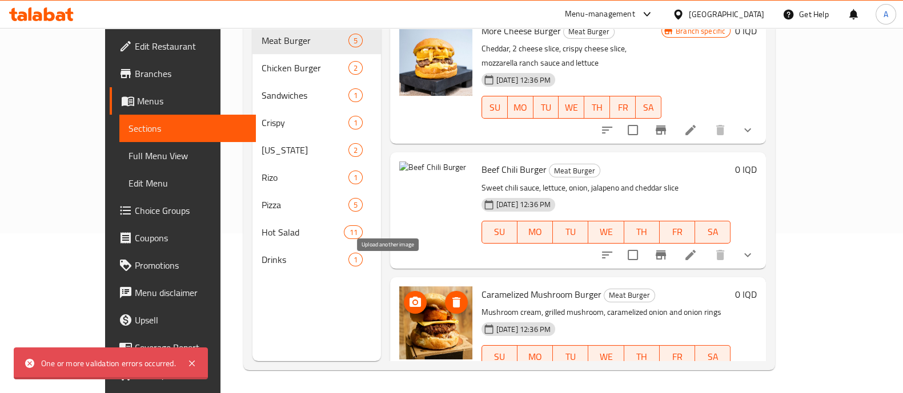
click at [404, 296] on span "upload picture" at bounding box center [415, 303] width 23 height 14
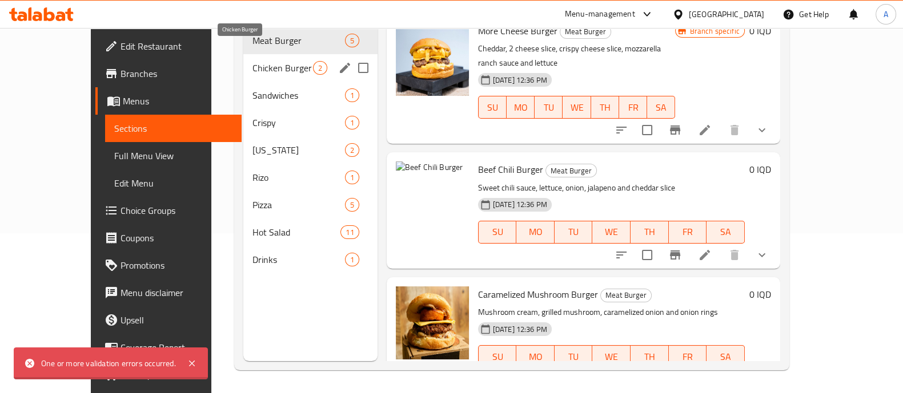
click at [252, 61] on span "Chicken Burger" at bounding box center [282, 68] width 61 height 14
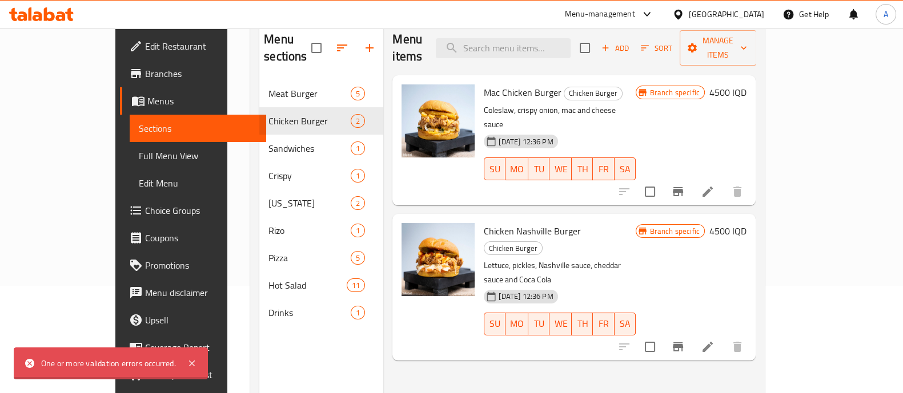
scroll to position [88, 0]
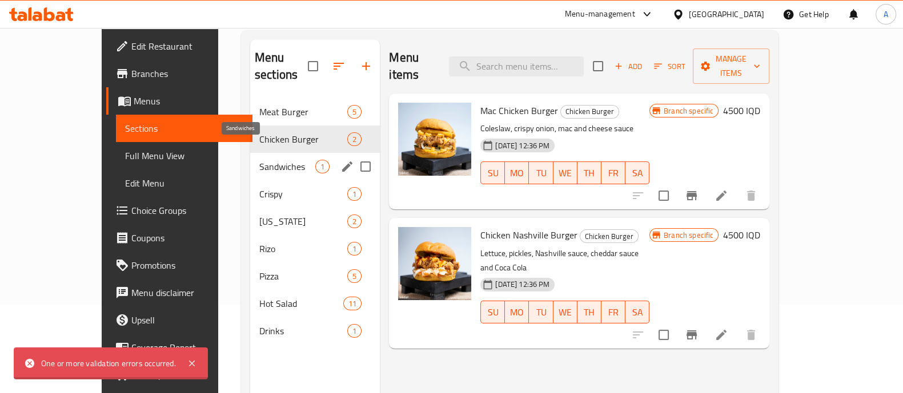
click at [259, 160] on span "Sandwiches" at bounding box center [287, 167] width 56 height 14
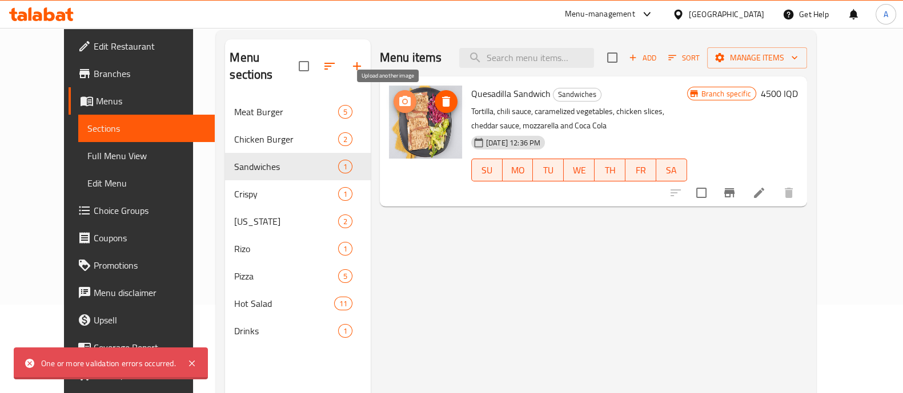
click at [399, 102] on icon "upload picture" at bounding box center [404, 101] width 11 height 10
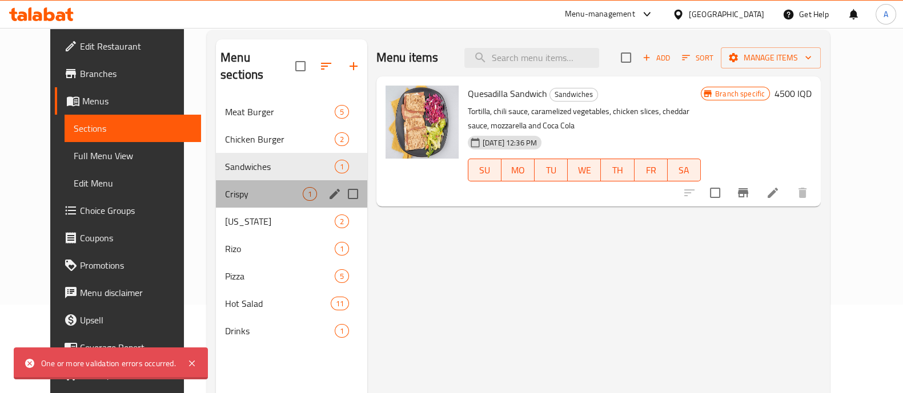
click at [226, 184] on div "Crispy 1" at bounding box center [291, 193] width 151 height 27
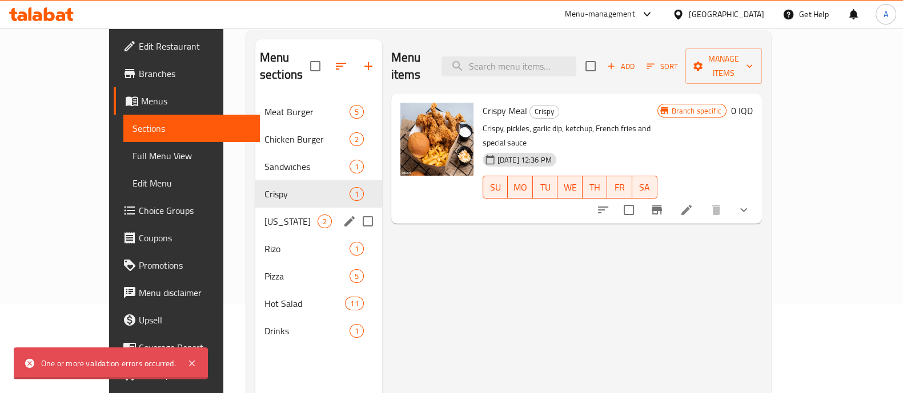
click at [255, 212] on div "[US_STATE] 2" at bounding box center [318, 221] width 127 height 27
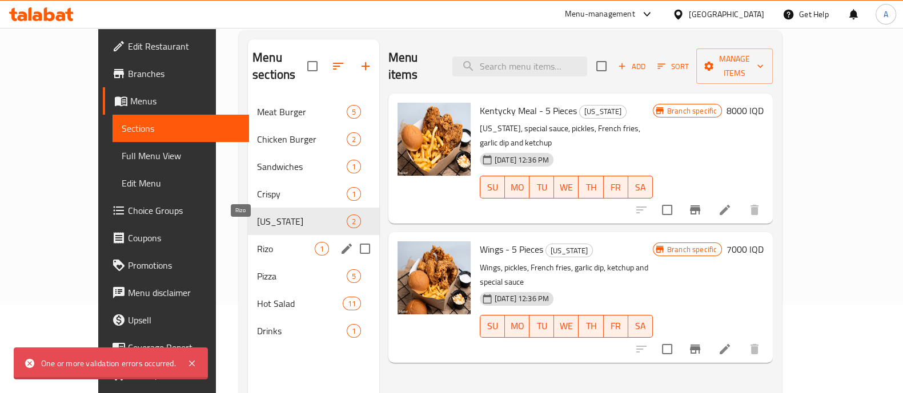
click at [257, 242] on span "Rizo" at bounding box center [286, 249] width 58 height 14
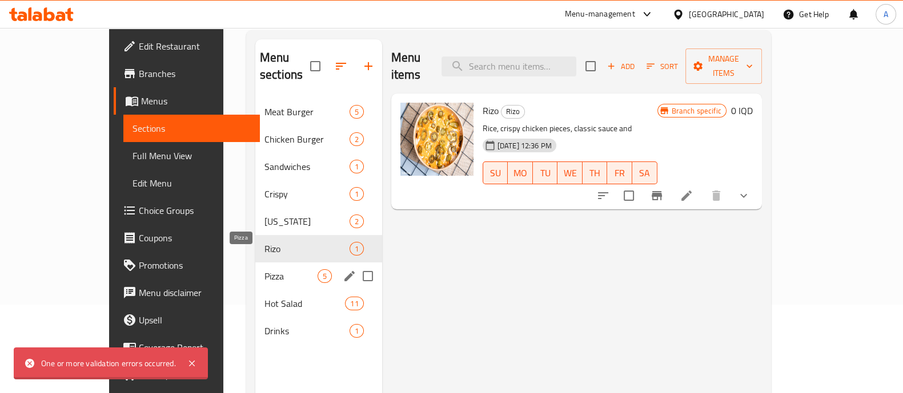
click at [264, 269] on span "Pizza" at bounding box center [290, 276] width 53 height 14
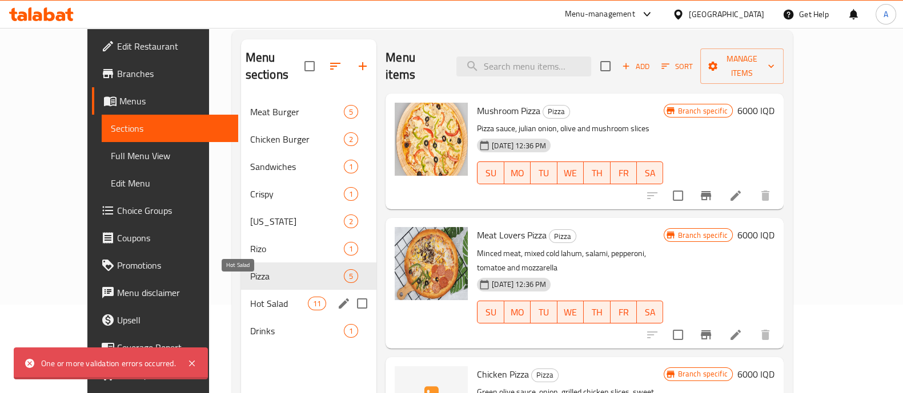
click at [250, 297] on span "Hot Salad" at bounding box center [279, 304] width 58 height 14
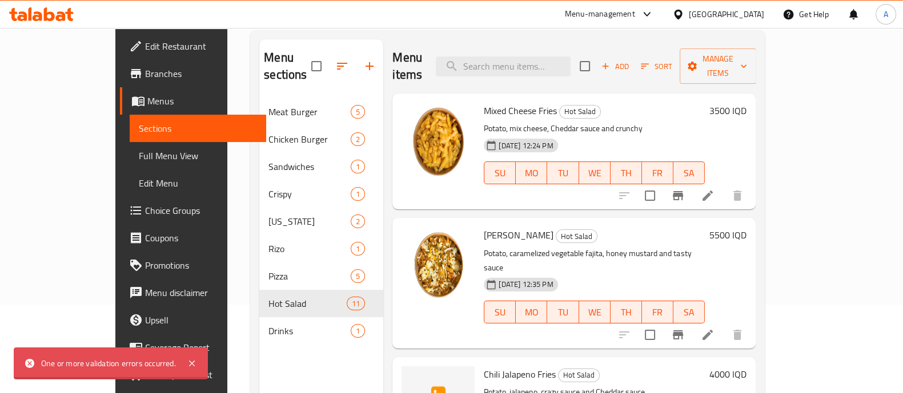
scroll to position [71, 0]
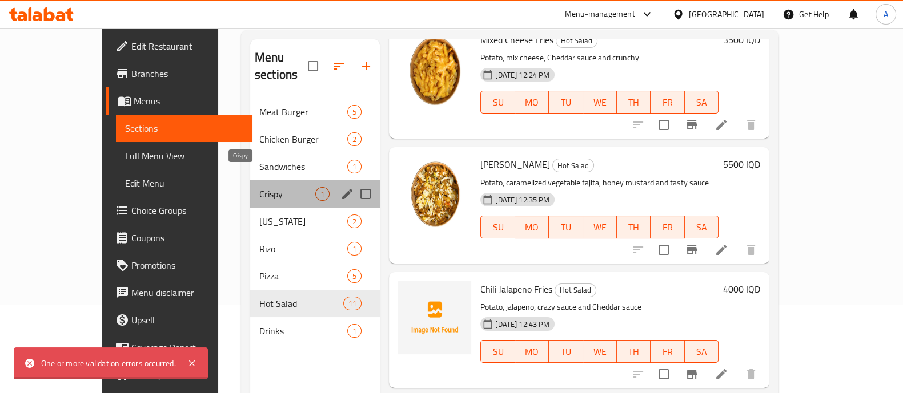
click at [259, 187] on span "Crispy" at bounding box center [287, 194] width 56 height 14
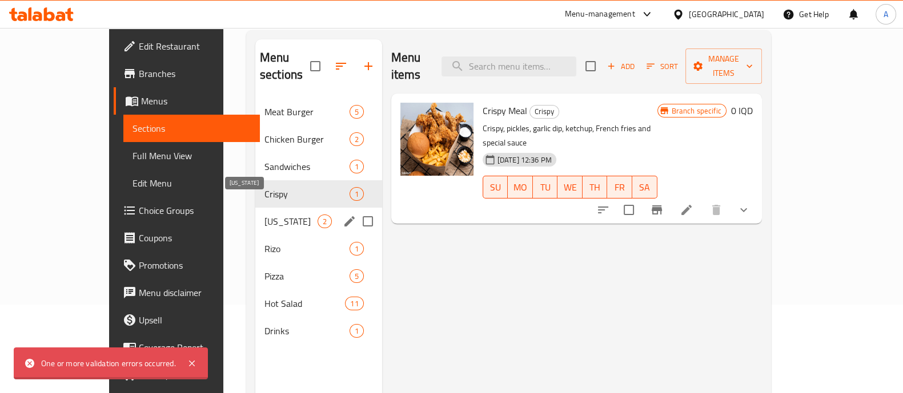
click at [264, 215] on span "[US_STATE]" at bounding box center [290, 222] width 53 height 14
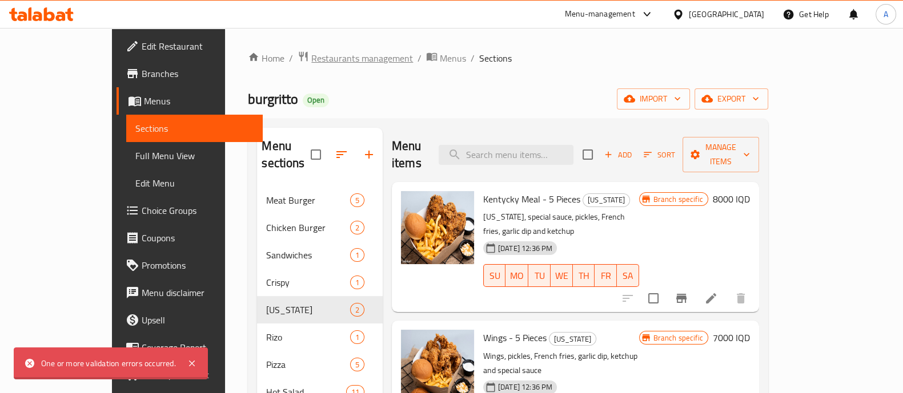
click at [311, 57] on span "Restaurants management" at bounding box center [362, 58] width 102 height 14
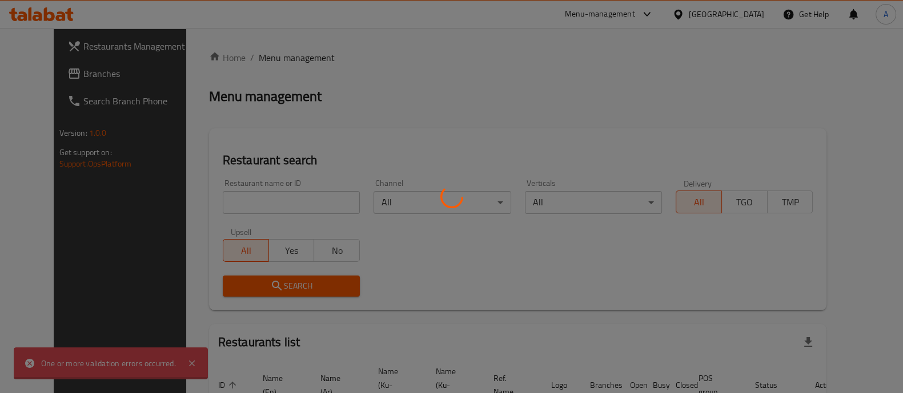
click at [267, 201] on div at bounding box center [451, 196] width 903 height 393
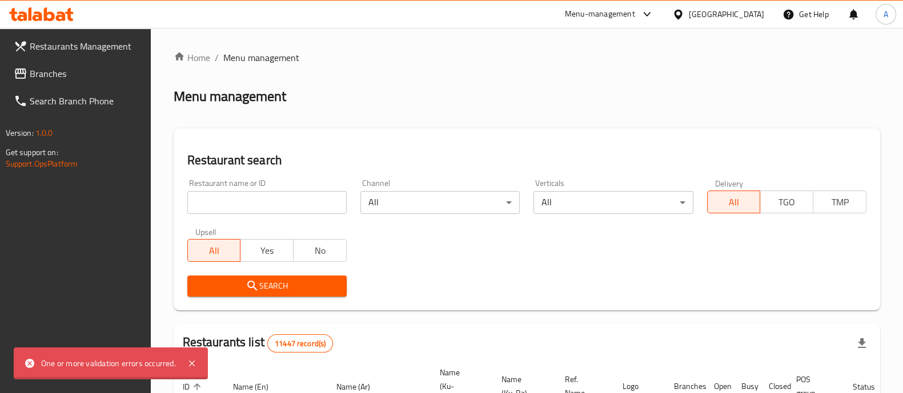
click at [267, 201] on input "search" at bounding box center [266, 202] width 159 height 23
type input "ل"
type input "buzouk"
click at [261, 279] on span "Search" at bounding box center [266, 286] width 141 height 14
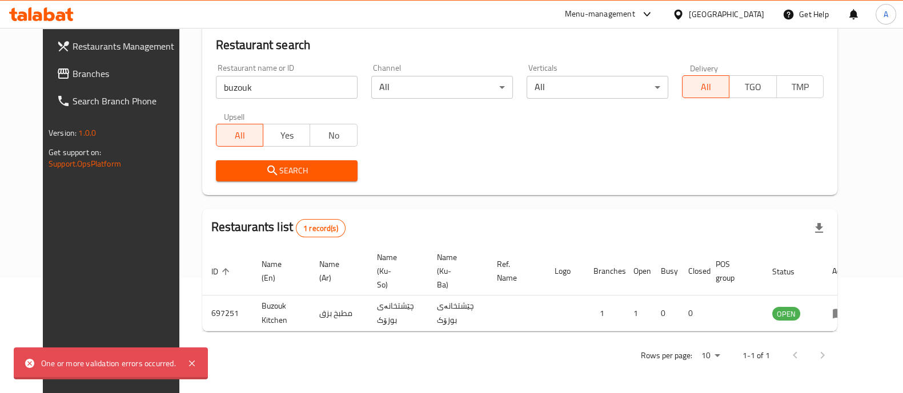
scroll to position [106, 0]
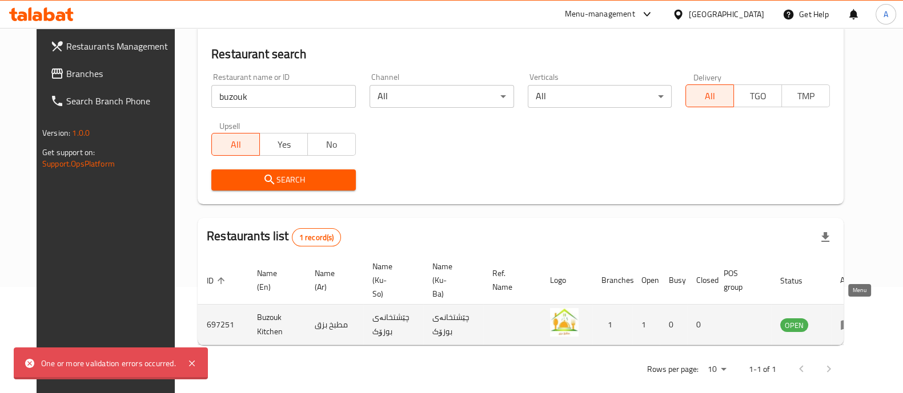
click at [853, 321] on icon "enhanced table" at bounding box center [846, 326] width 13 height 10
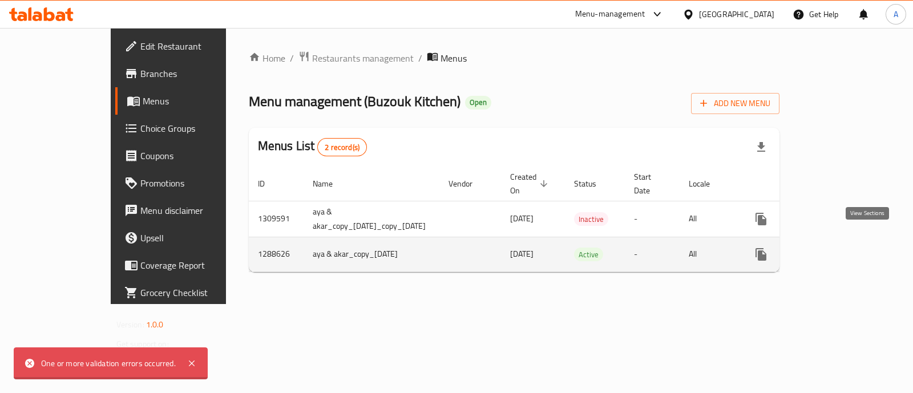
click at [849, 249] on icon "enhanced table" at bounding box center [844, 254] width 10 height 10
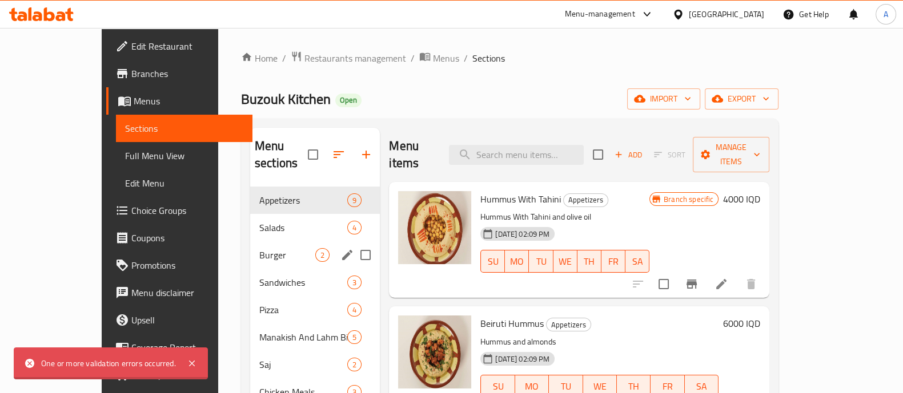
click at [259, 248] on span "Burger" at bounding box center [287, 255] width 56 height 14
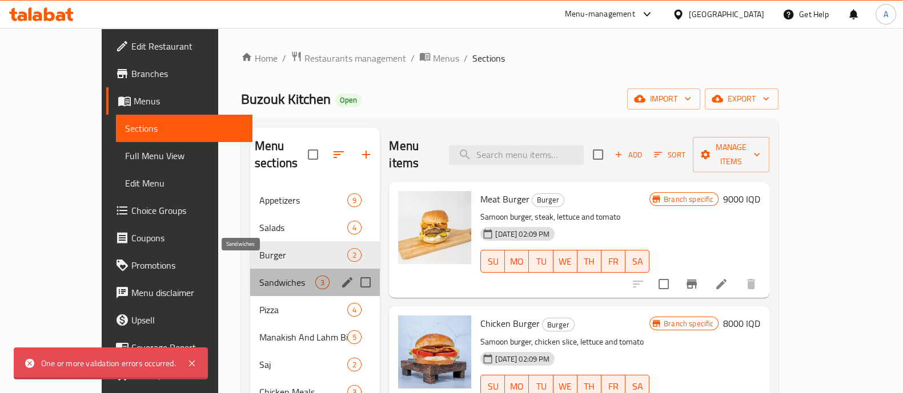
click at [259, 276] on span "Sandwiches" at bounding box center [287, 283] width 56 height 14
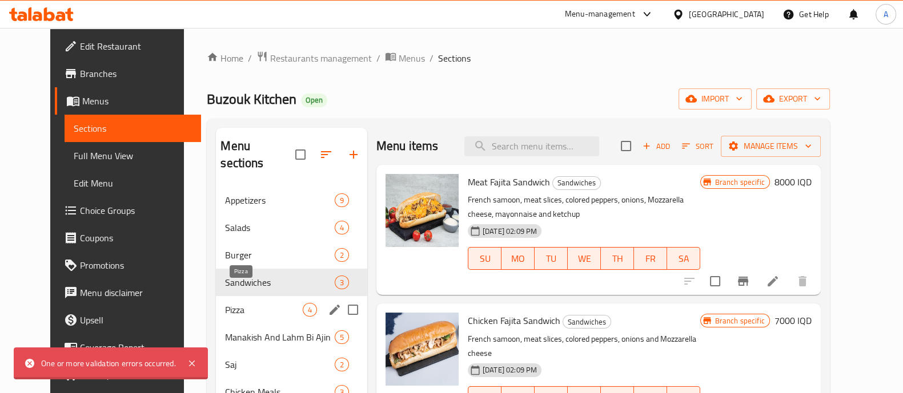
click at [234, 303] on span "Pizza" at bounding box center [263, 310] width 77 height 14
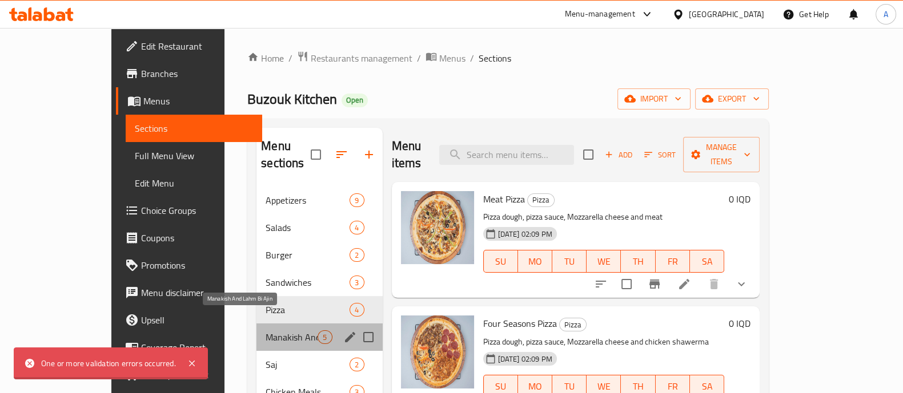
click at [265, 331] on span "Manakish And Lahm Bi Ajin" at bounding box center [291, 338] width 52 height 14
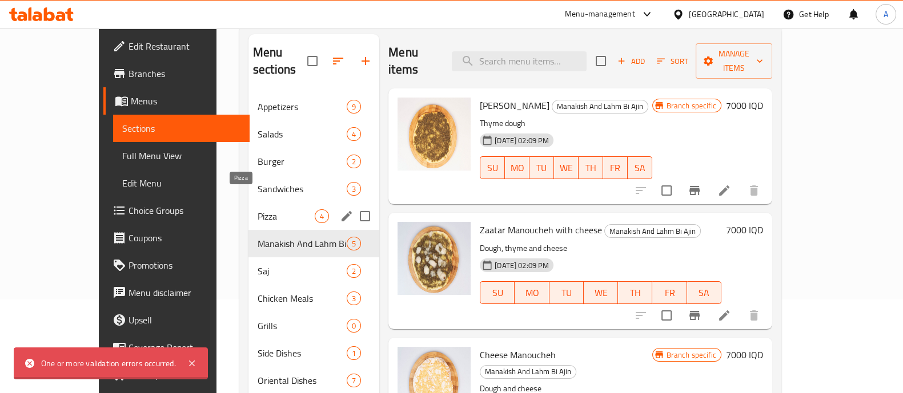
scroll to position [142, 0]
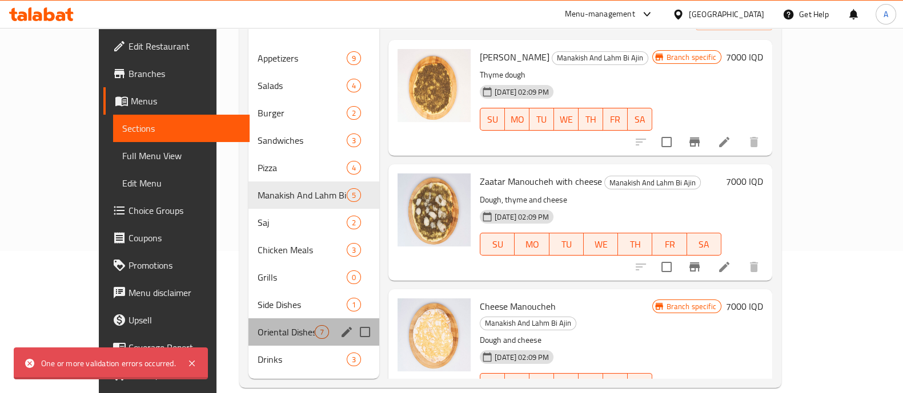
click at [248, 319] on div "Oriental Dishes 7" at bounding box center [313, 332] width 131 height 27
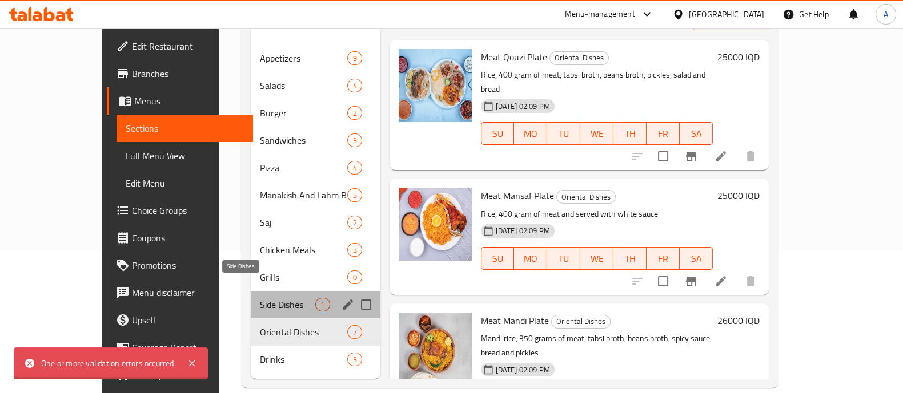
click at [260, 298] on span "Side Dishes" at bounding box center [288, 305] width 56 height 14
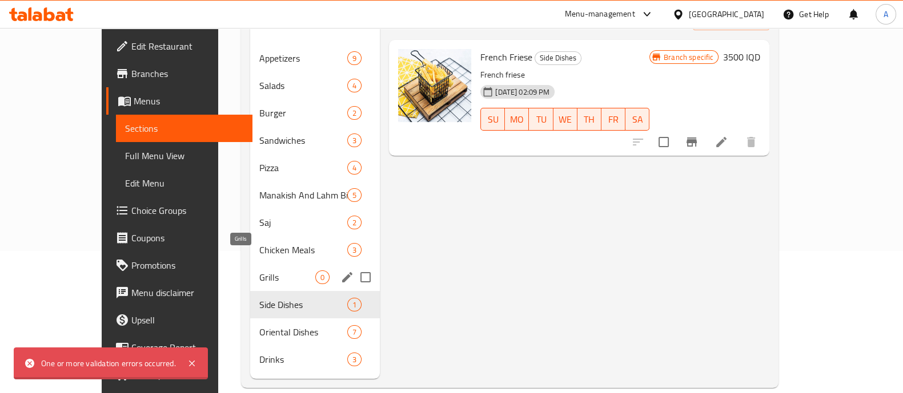
click at [259, 271] on span "Grills" at bounding box center [287, 278] width 56 height 14
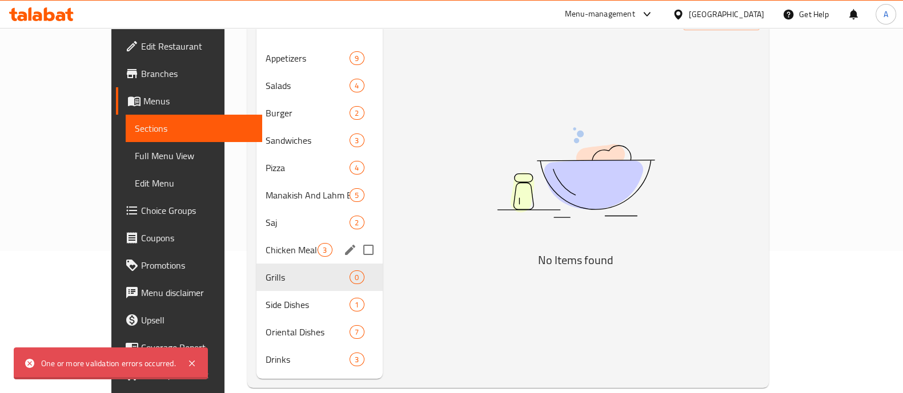
click at [256, 245] on div "Chicken Meals 3" at bounding box center [319, 249] width 126 height 27
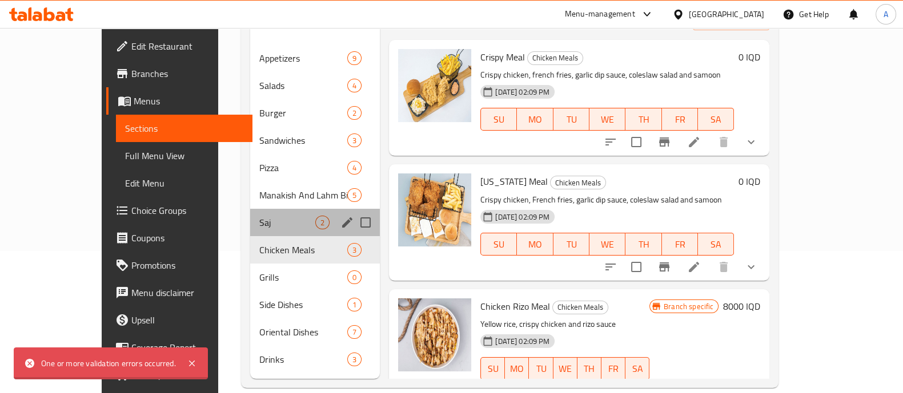
click at [250, 209] on div "Saj 2" at bounding box center [315, 222] width 130 height 27
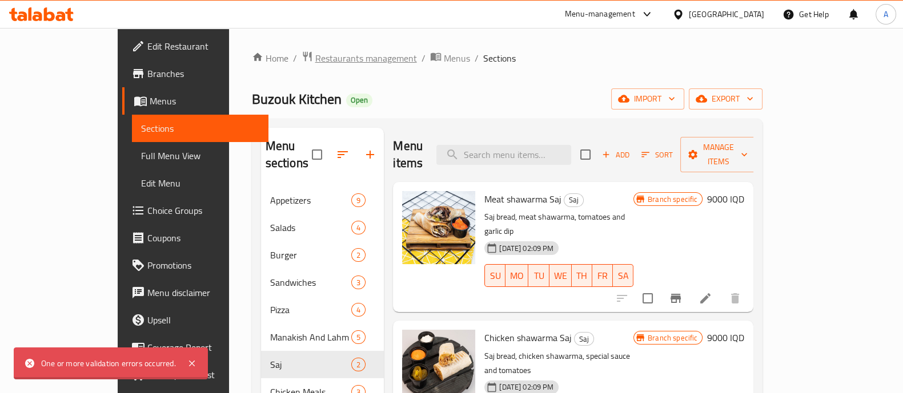
click at [315, 53] on span "Restaurants management" at bounding box center [366, 58] width 102 height 14
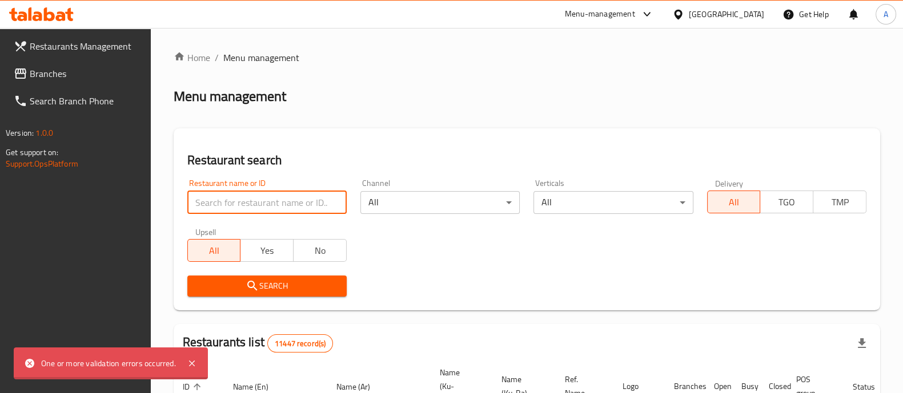
click at [288, 207] on input "search" at bounding box center [266, 202] width 159 height 23
type input "i"
type input "ice lab"
click button "Search" at bounding box center [266, 286] width 159 height 21
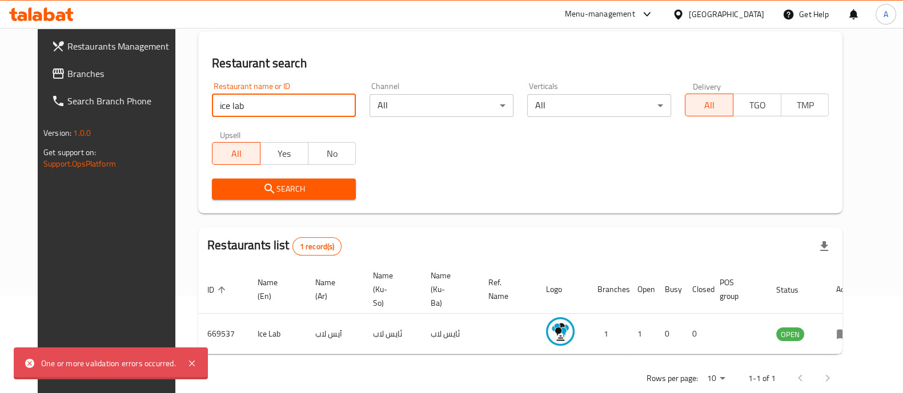
scroll to position [106, 0]
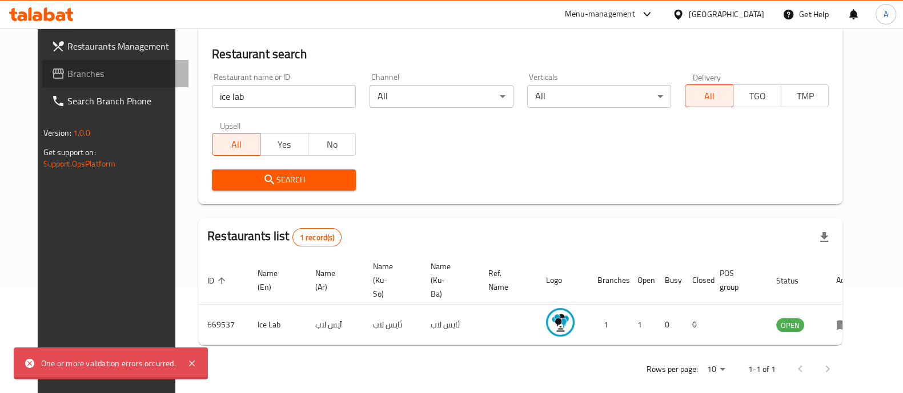
click at [67, 77] on span "Branches" at bounding box center [123, 74] width 112 height 14
